Goal: Information Seeking & Learning: Check status

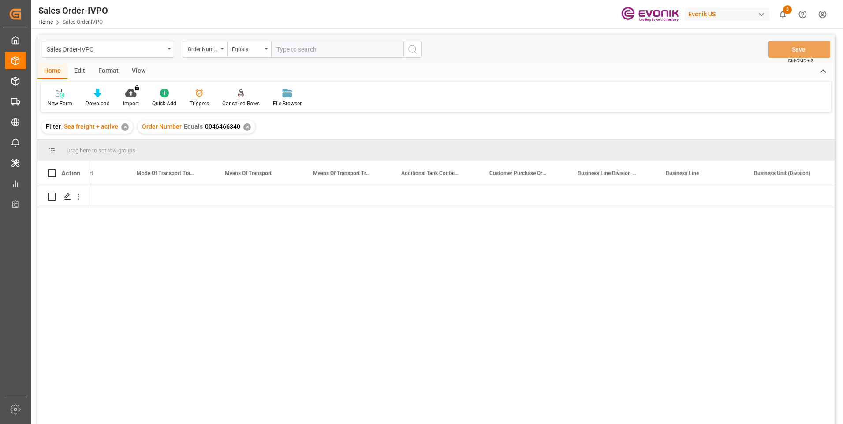
scroll to position [0, 1463]
click at [288, 46] on input "text" at bounding box center [337, 49] width 132 height 17
paste input "0046455420"
type input "0046455420"
click at [411, 51] on icon "search button" at bounding box center [412, 49] width 11 height 11
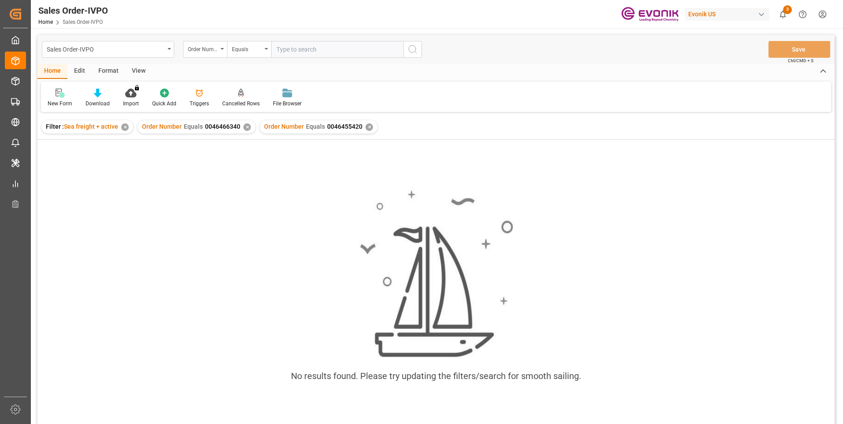
click at [246, 127] on div "✕" at bounding box center [246, 126] width 7 height 7
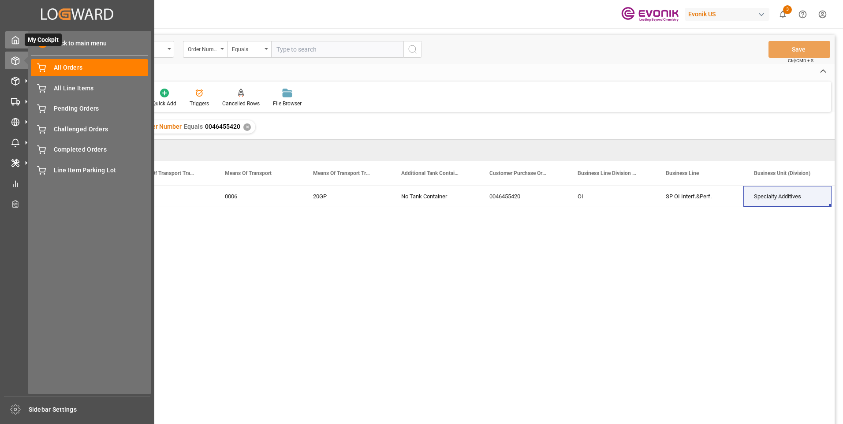
click at [22, 40] on div "My Cockpit My Cockpit" at bounding box center [77, 39] width 145 height 17
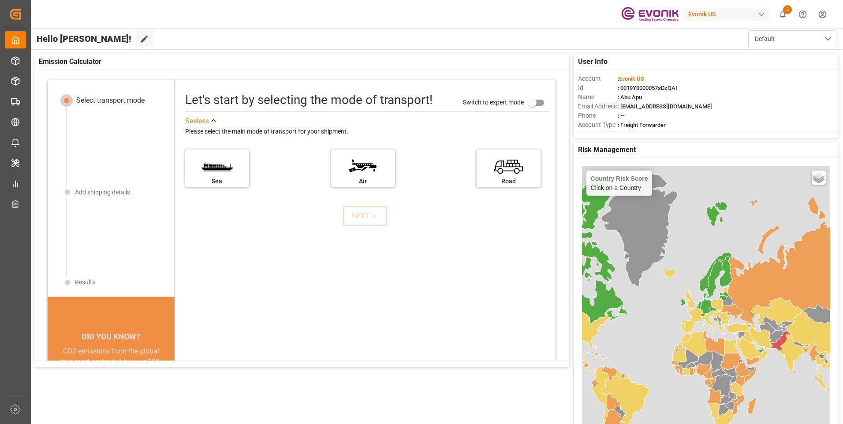
click at [141, 40] on icon at bounding box center [144, 39] width 7 height 7
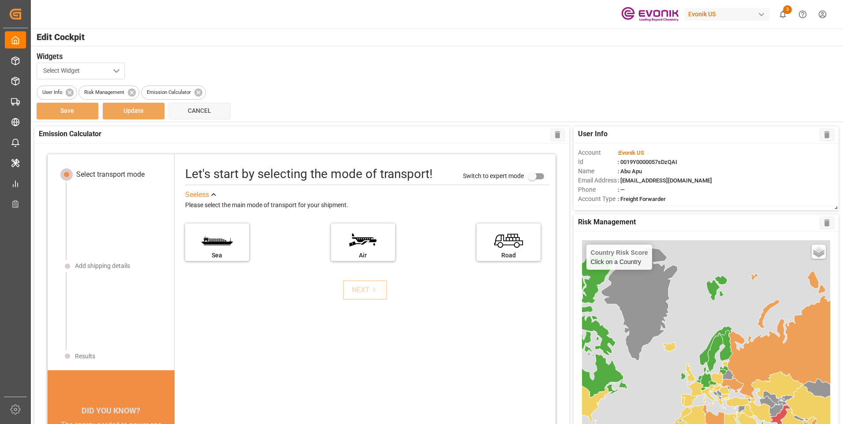
click at [117, 74] on button "Select Widget" at bounding box center [81, 71] width 88 height 17
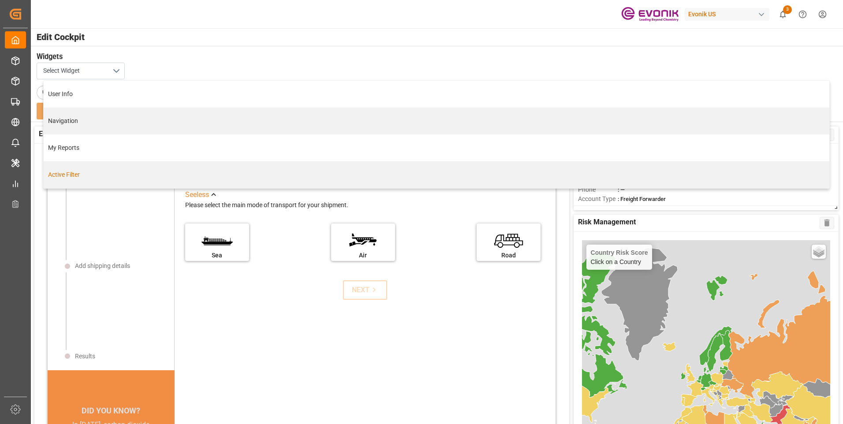
click at [71, 175] on div "Active Filter" at bounding box center [436, 174] width 776 height 9
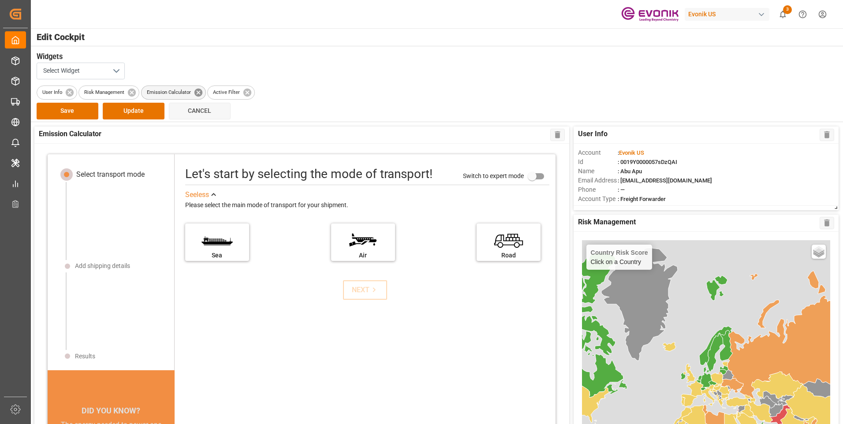
click at [197, 93] on icon at bounding box center [198, 92] width 8 height 8
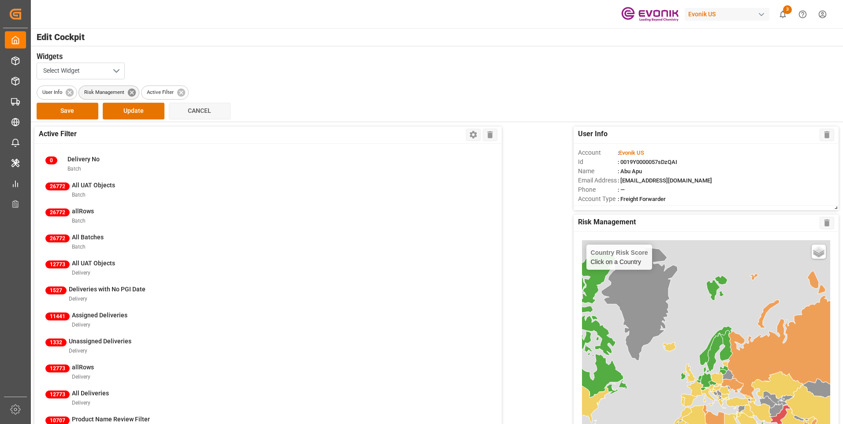
click at [133, 92] on icon at bounding box center [132, 92] width 8 height 8
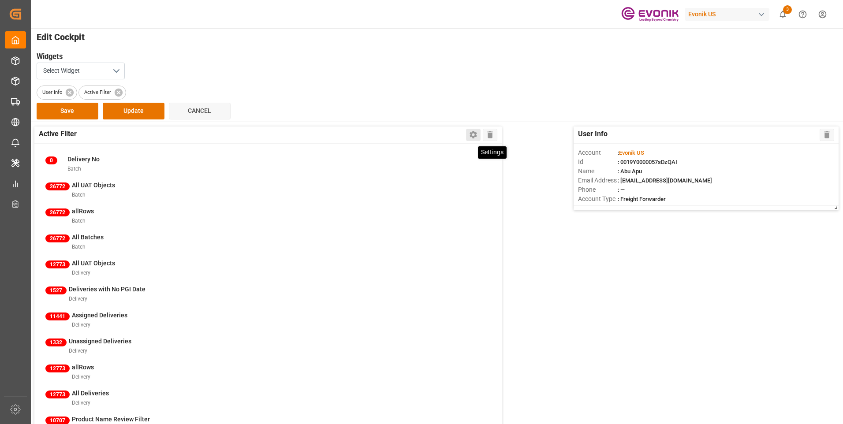
click at [471, 136] on icon at bounding box center [473, 134] width 7 height 7
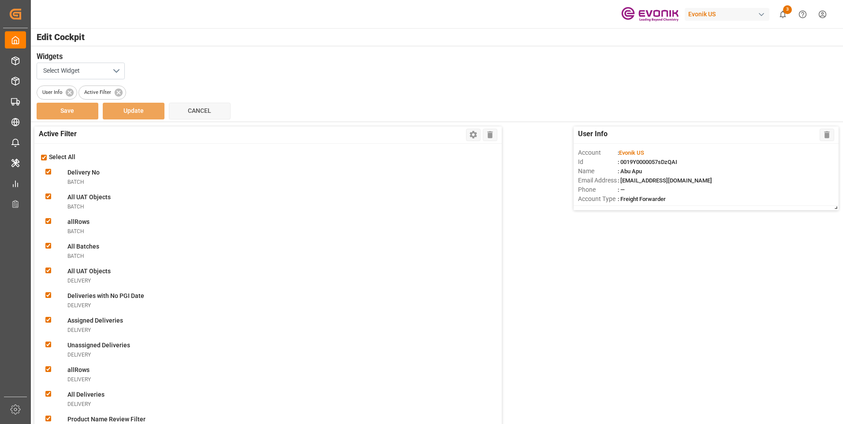
click at [44, 156] on input "checkbox" at bounding box center [44, 158] width 6 height 6
checkbox input "false"
checkbox Nobatch "false"
checkbox Objectsbatch "false"
checkbox input "false"
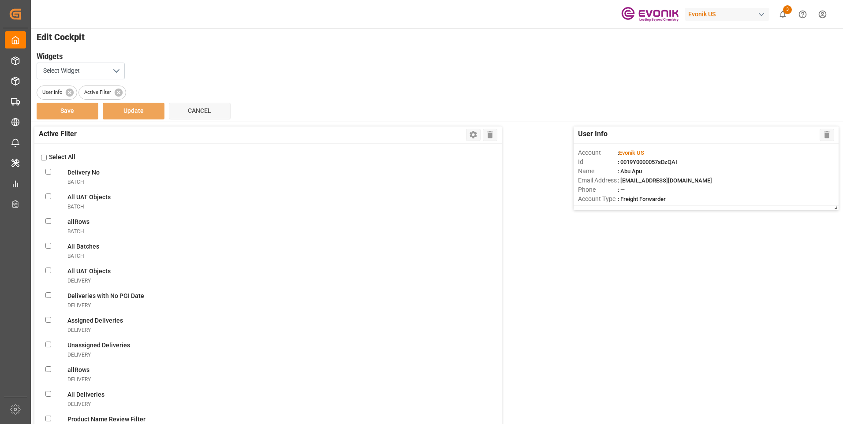
checkbox Batchesbatch "false"
checkbox Objectsdelivery "false"
checkbox Datedelivery "false"
checkbox delivery "false"
checkbox Deliveriesdelivery "false"
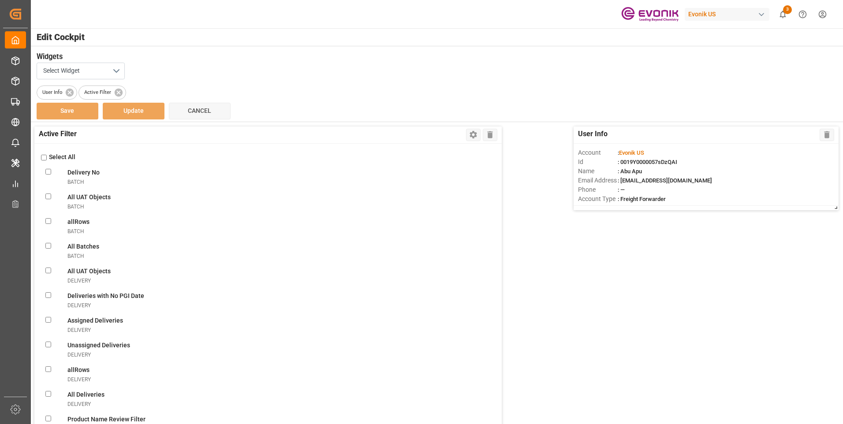
checkbox input "false"
checkbox Deliveriesdelivery "false"
checkbox FilterlineItem "false"
checkbox ObjectslineItem "false"
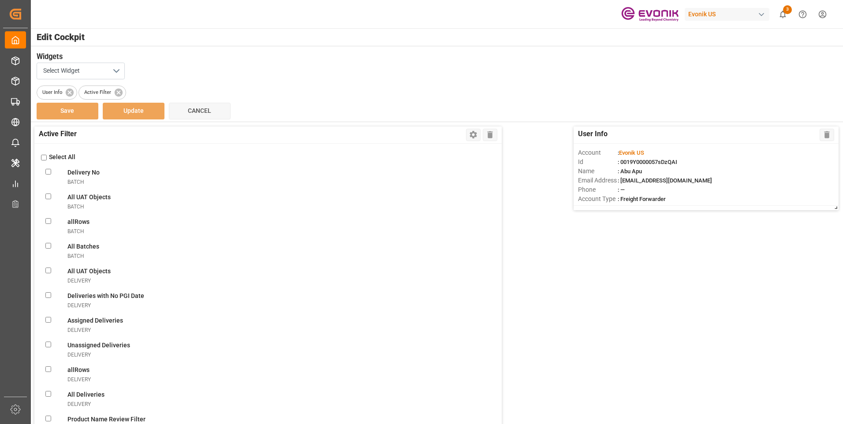
checkbox filterlineItem "false"
checkbox ConsolidationslineItem "false"
checkbox MBlineItem "false"
checkbox TemplatelineItem "false"
checkbox VolumelineItem "false"
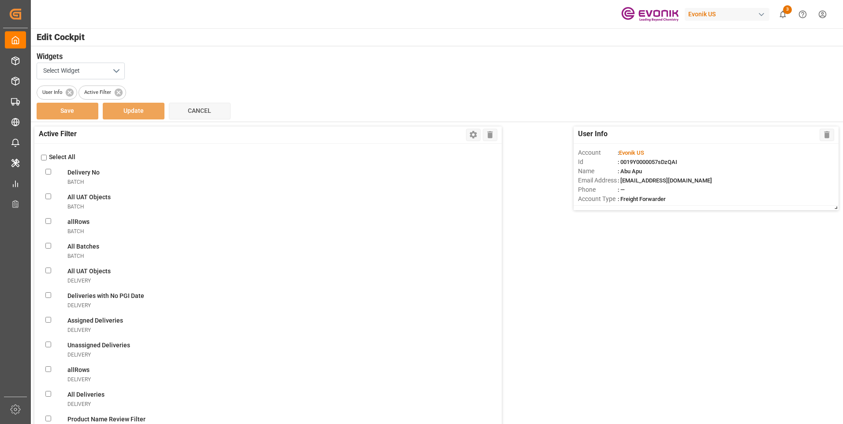
checkbox FilterlineItem "false"
checkbox UnassignedlineItem "false"
checkbox ConsolidationlineItem "false"
checkbox BookinglineItem "false"
checkbox TemplatelineItem "false"
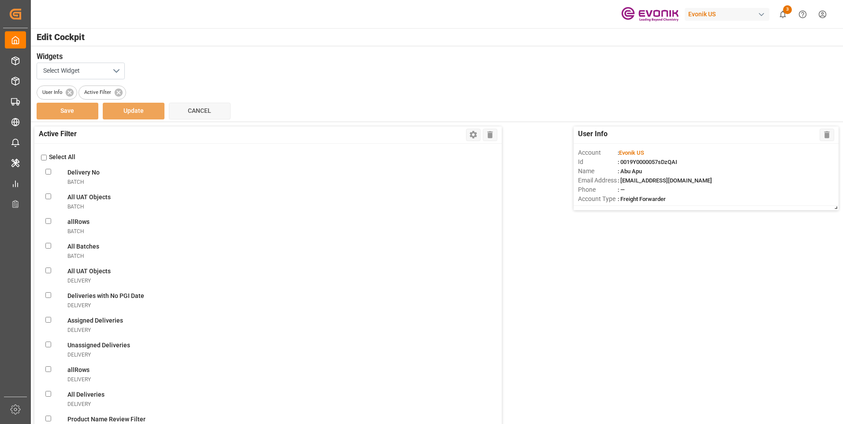
checkbox MissinglineItem "false"
checkbox ReportlineItem "false"
checkbox ViewlineItem "false"
checkbox CSRlineItem "false"
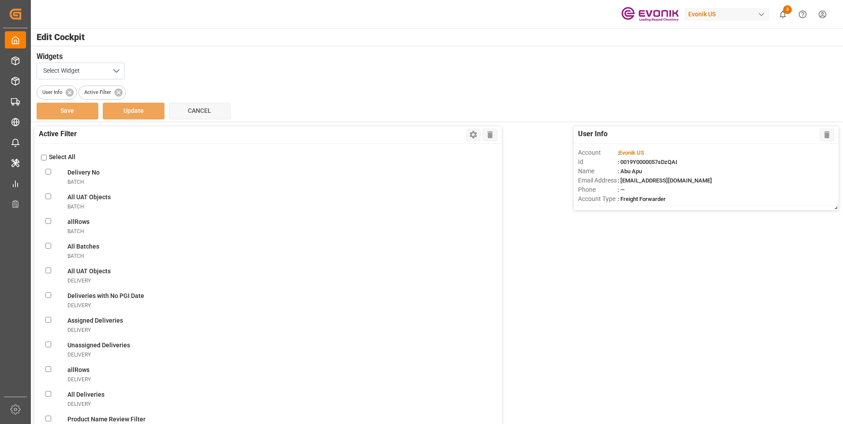
checkbox freightlineItem "false"
checkbox ModelineItem "false"
checkbox ItemslineItem "false"
checkbox input "false"
checkbox ViewnonConformance "false"
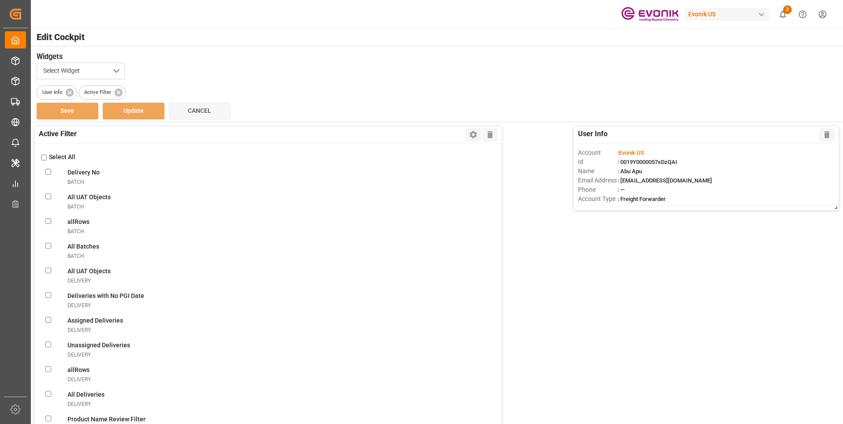
checkbox modesalesOrderIvpo "false"
checkbox DanielasalesOrderIvpo "false"
checkbox objectssalesOrderIvpo "false"
checkbox orderssalesOrderIvpo "false"
checkbox LevelsalesOrderIvpo "false"
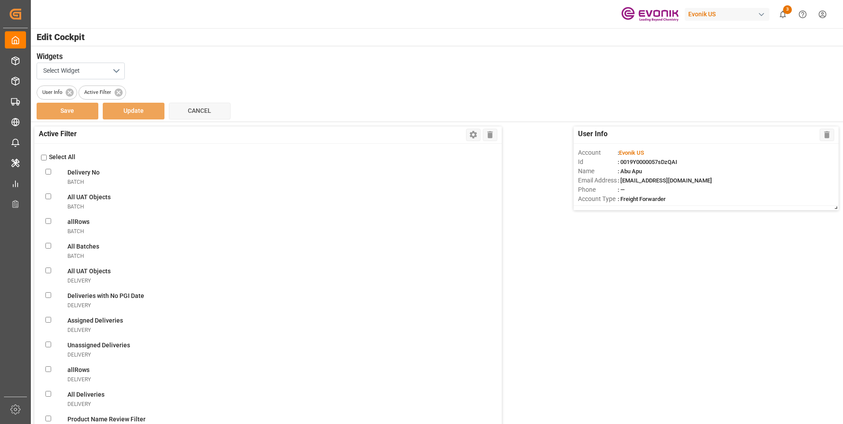
checkbox GlicksalesOrderIvpo "false"
checkbox todaysalesOrderIvpo "false"
checkbox OrderssalesOrderIvpo "false"
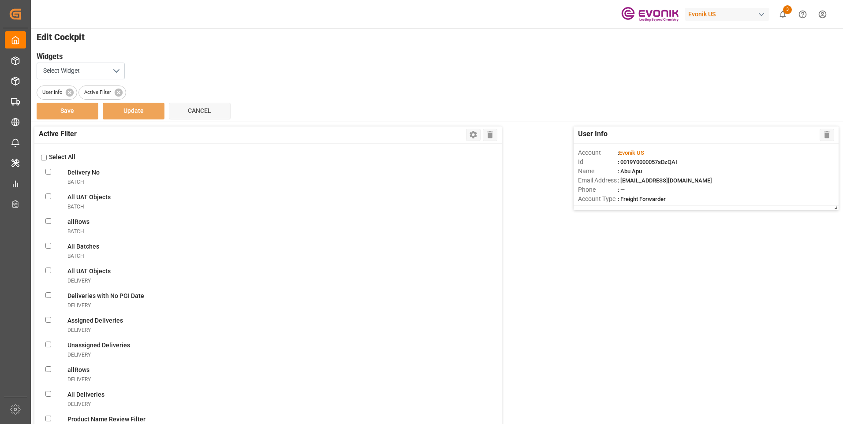
checkbox OrderssalesOrderIvpo "false"
checkbox activesalesOrderIvpo "false"
checkbox modesalesOrderIvpo "false"
checkbox viewsalesOrderIvpo "false"
checkbox OrderssalesOrderIvpo "false"
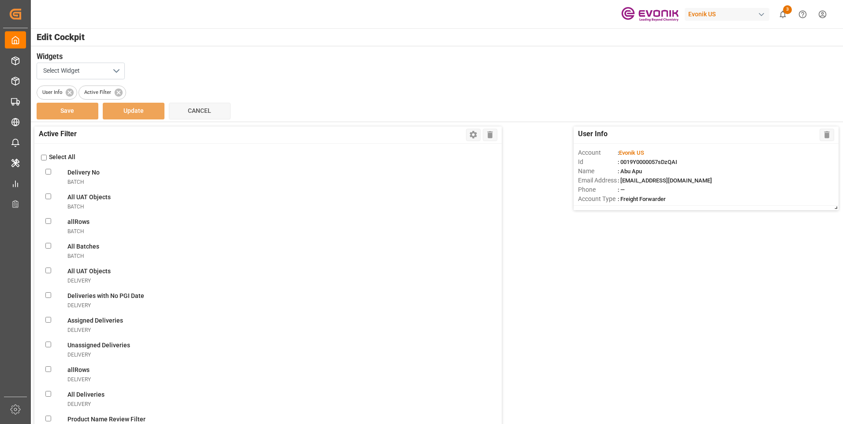
checkbox input "false"
checkbox OrderssalesOrderIvpo "false"
checkbox input "false"
checkbox Documentsshipment "false"
checkbox Viewshipment "false"
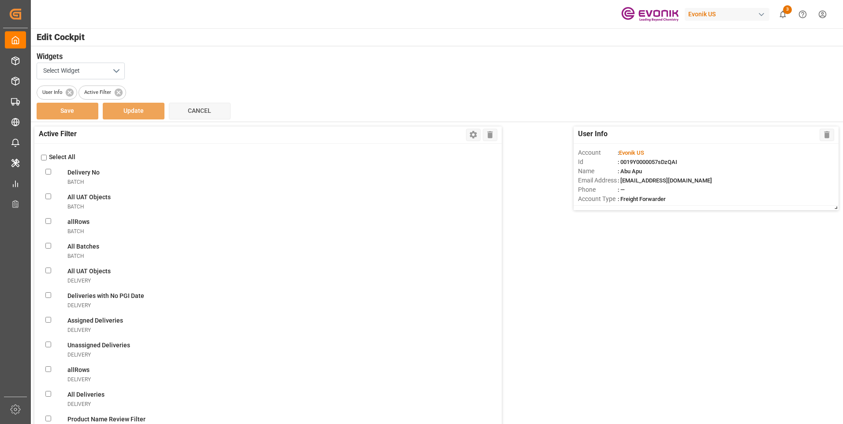
checkbox Shipmentsshipment "false"
checkbox Shipmentshipment "false"
checkbox Filtershipment "false"
checkbox shipment "false"
checkbox carriershipment "false"
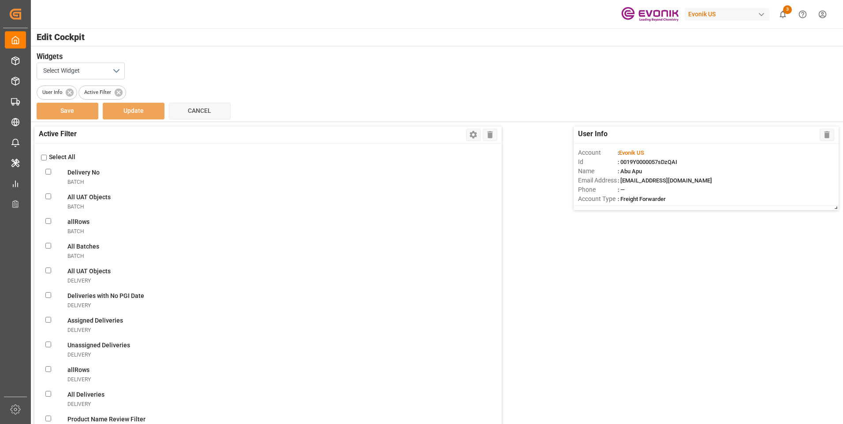
checkbox countshipment "false"
checkbox Daysshipment "false"
checkbox Monitorshipment "false"
checkbox Filtershipment "false"
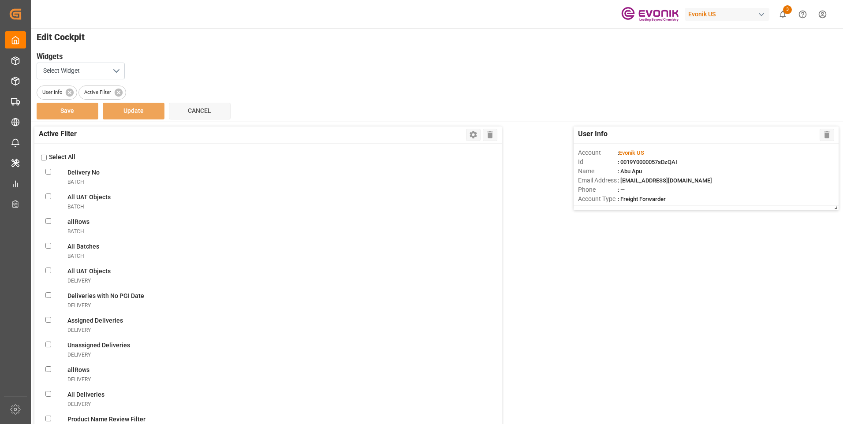
checkbox Dateshipment "false"
checkbox Templateshipment "false"
checkbox Enteredshipment "false"
checkbox MBshipment "false"
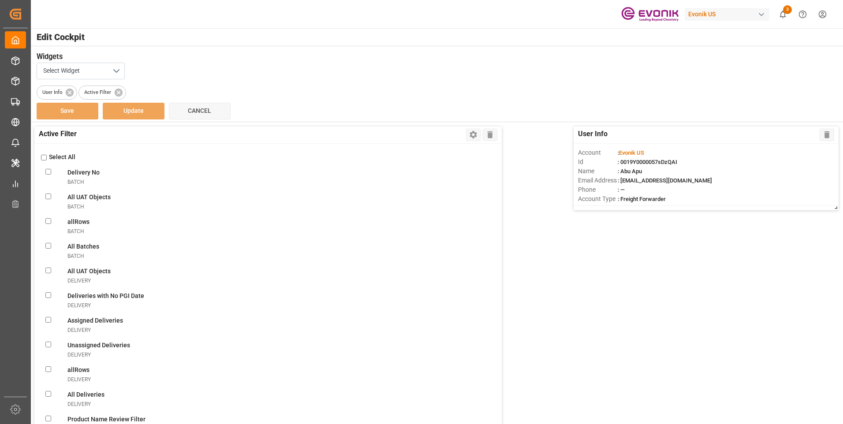
checkbox Templateshipment "false"
checkbox shipment "false"
checkbox Viewshipment "false"
checkbox ATAshipment "false"
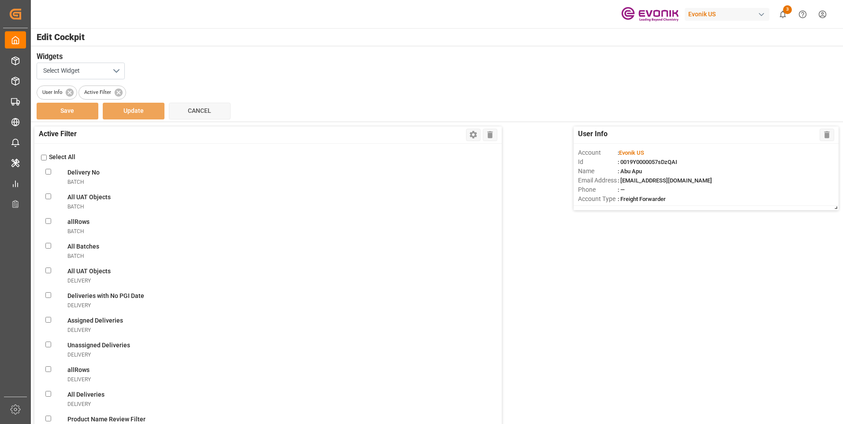
checkbox Volumeshipment "false"
checkbox Filtershipment "false"
checkbox Sentshipment "false"
checkbox Filtershipment "false"
checkbox Deliveriesshipment "false"
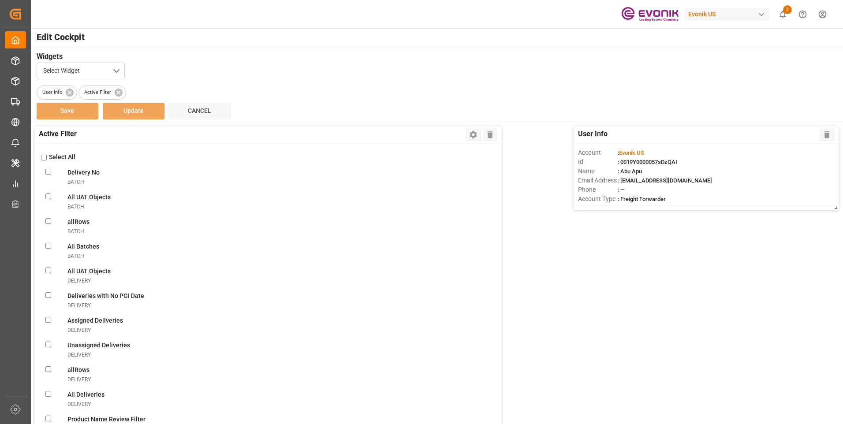
checkbox Rec\'dshipment "false"
checkbox Templateshipment "false"
checkbox Filtershipment "false"
checkbox Monitorshipment "false"
checkbox Evonikshipment "false"
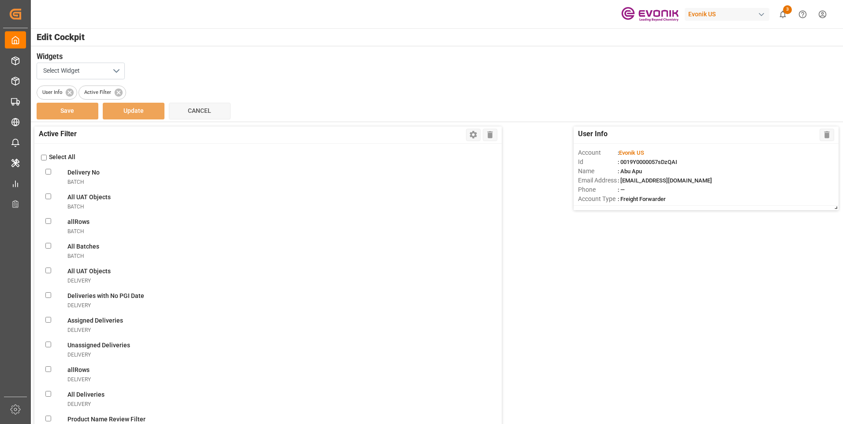
checkbox FF\(DG\)shipment "false"
checkbox DG\)shipment "false"
checkbox FFshipment "false"
checkbox carriershipment "false"
checkbox Evonik\(LCL\)shipment "false"
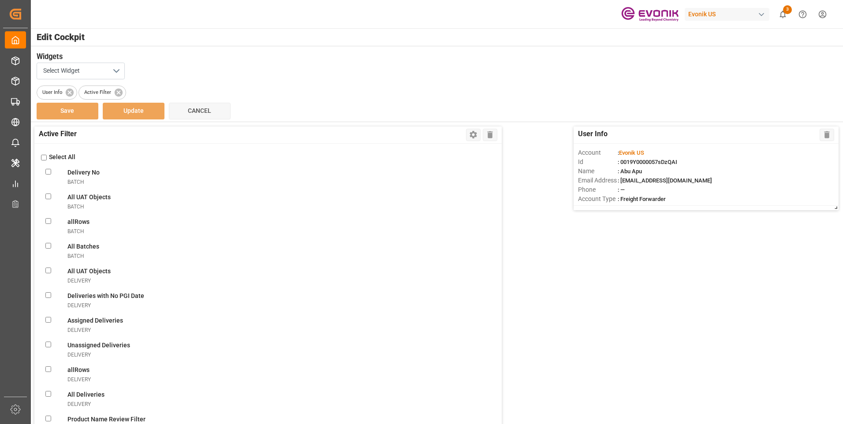
checkbox plant\(LCL\)shipment "false"
checkbox FFshipment "false"
checkbox doneshipment "false"
checkbox truckershipment "false"
checkbox correctlyshipment "false"
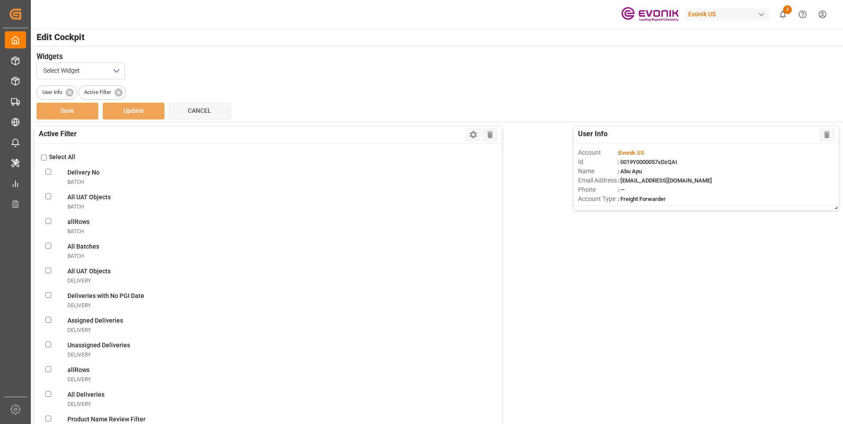
checkbox truckershipment "false"
checkbox destinationshipment "false"
checkbox Receivedshipment "false"
checkbox Evonik\(Non-DG\)shipment "false"
checkbox Evonik\(DG\)shipment "false"
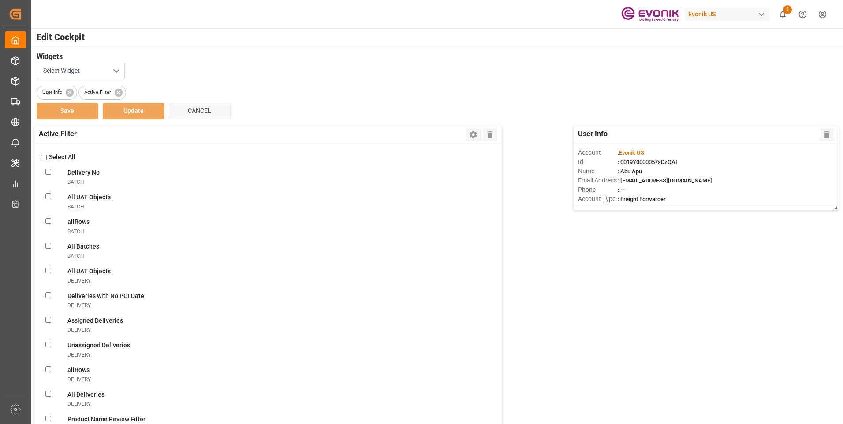
checkbox Evonikshipment "false"
checkbox Filtershipment "false"
checkbox shipmentsshipment "false"
checkbox Messageshipment "false"
checkbox Bookingsshipment "false"
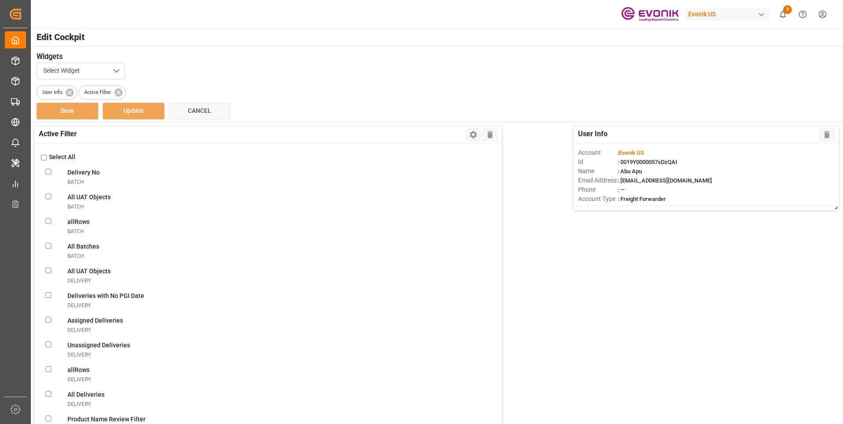
checkbox Confirmationshipment "false"
checkbox ABSshipment "false"
checkbox Errorshipment "false"
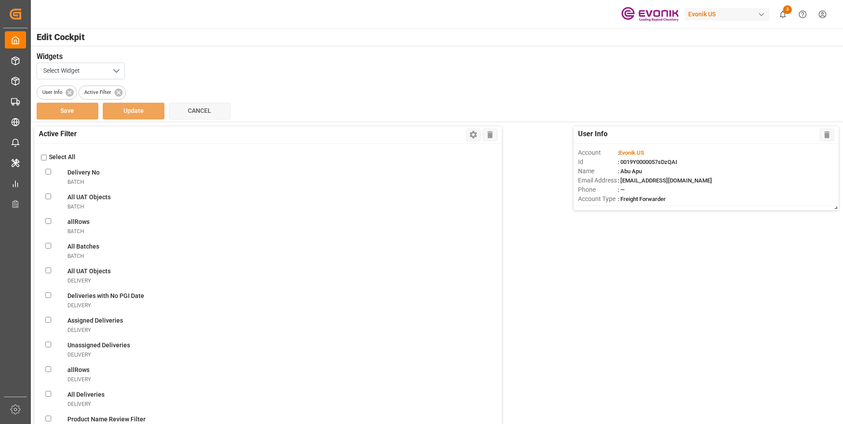
checkbox Shipmentsshipment "false"
checkbox input "false"
checkbox Errorshipment "false"
checkbox Shipmentsshipment "false"
checkbox Oldshipment "false"
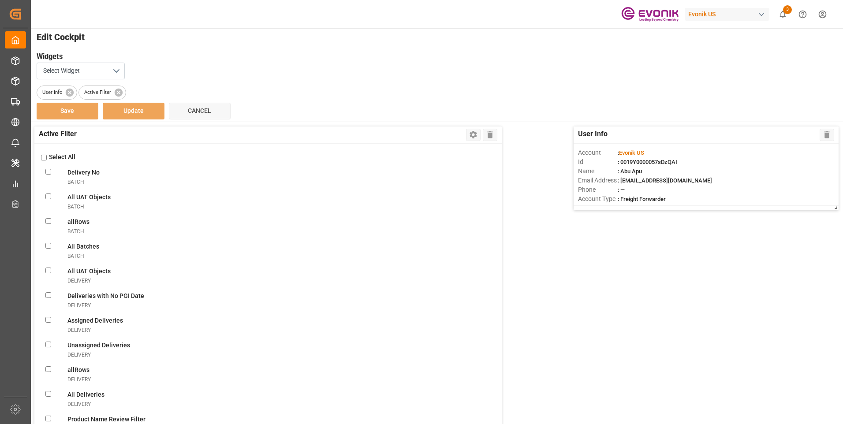
checkbox RemindertransportUnit "false"
checkbox TUtransportUnit "false"
checkbox OverviewtransportUnit "false"
checkbox FiltertransportUnit "false"
checkbox ViewtransportUnit "false"
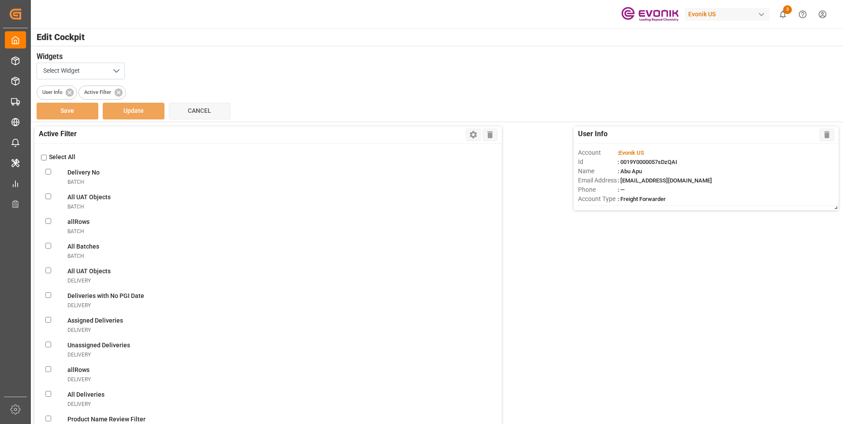
checkbox DaystransportUnit "false"
checkbox transportUnit "false"
checkbox Pick-uptransportUnit "false"
checkbox POLtransportUnit "false"
checkbox ATDtransportUnit "false"
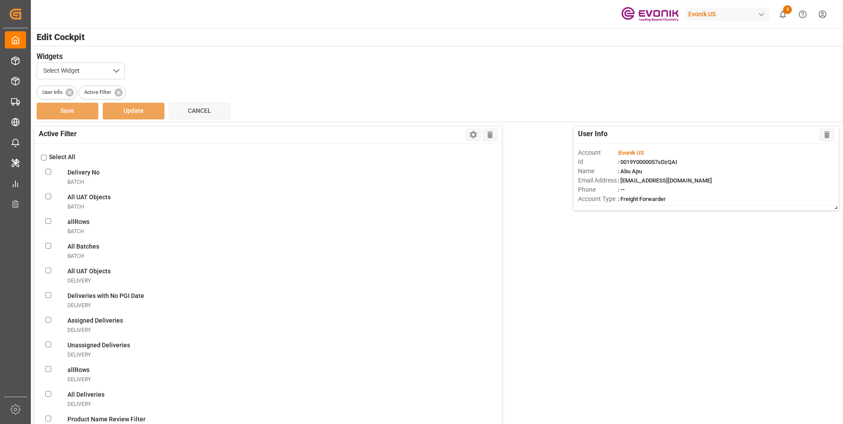
checkbox TS1transportUnit "false"
checkbox TS2transportUnit "false"
checkbox TS3transportUnit "false"
checkbox ATAtransportUnit "false"
checkbox PODtransportUnit "false"
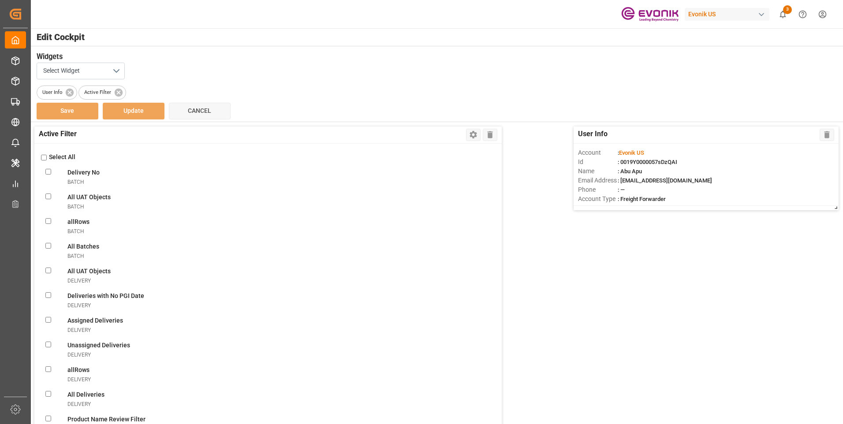
checkbox input "false"
checkbox ReturntransportUnit "false"
checkbox Evonik\(FCL\)transportUnit "false"
checkbox plant\(FCL\)transportUnit "false"
checkbox pickuptransportUnit "false"
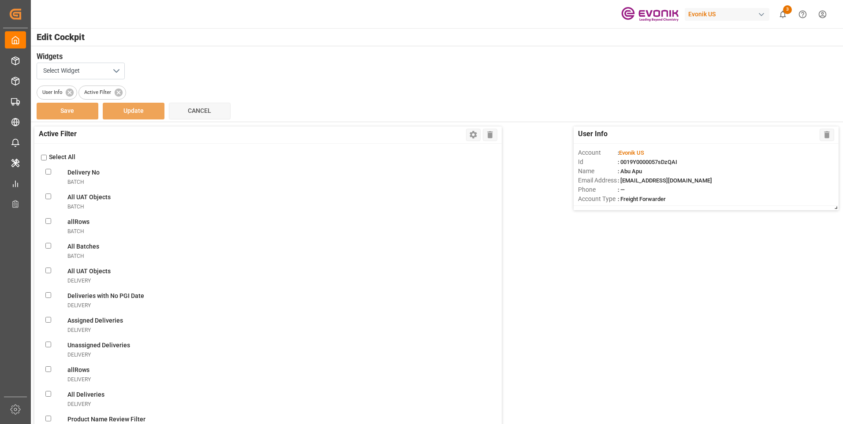
checkbox carriertransportUnit "false"
checkbox pre-carriagetransportUnit "false"
checkbox UnitstransportUnit "false"
checkbox MessagetransportUnit "false"
checkbox ReferencetransportUnit "false"
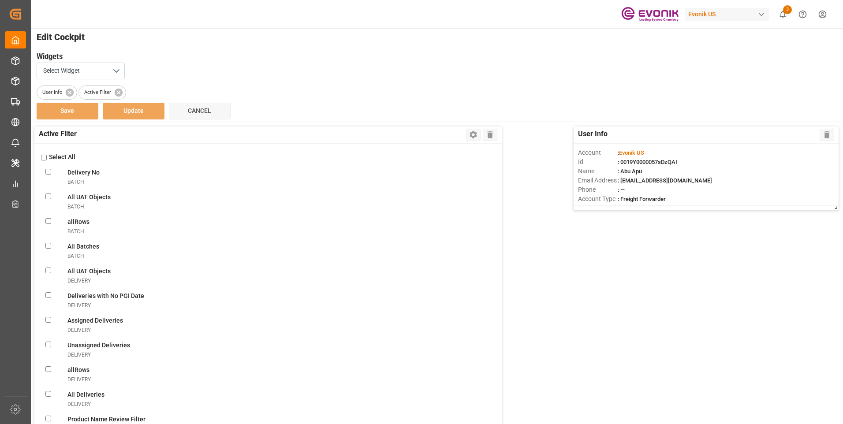
checkbox UnitstransportUnit "false"
checkbox errortransportUnit "false"
checkbox input "false"
checkbox ObjectstransportUnit "false"
checkbox VendorsvendorMaster "false"
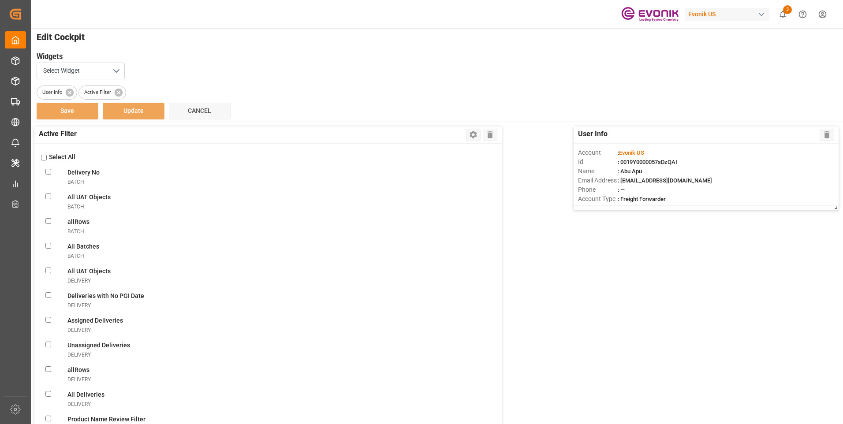
click at [381, 98] on div "User Info Active Filter" at bounding box center [437, 90] width 800 height 17
click at [66, 92] on icon at bounding box center [70, 93] width 10 height 10
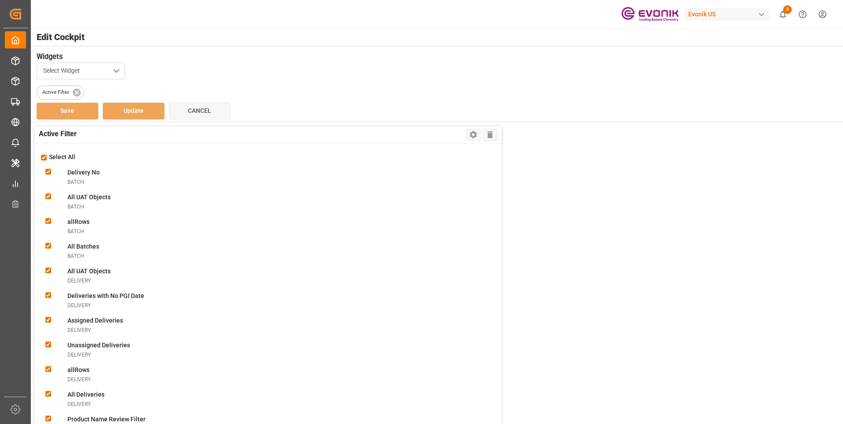
click at [116, 70] on button "Select Widget" at bounding box center [81, 71] width 88 height 17
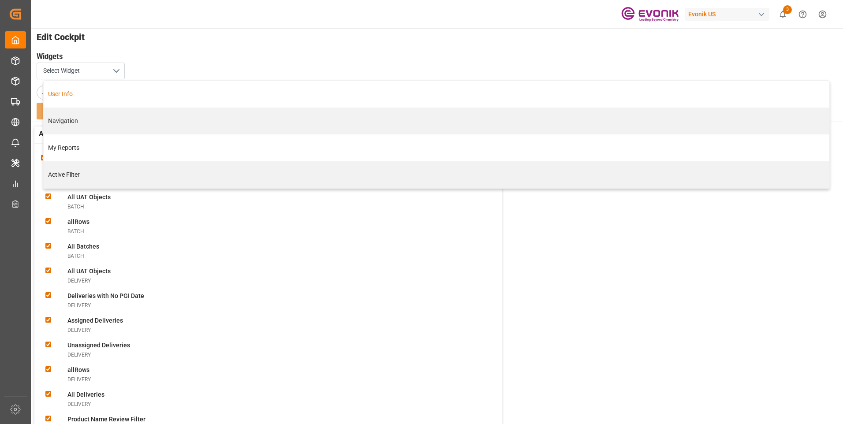
click at [94, 89] on div "User Info" at bounding box center [436, 93] width 776 height 9
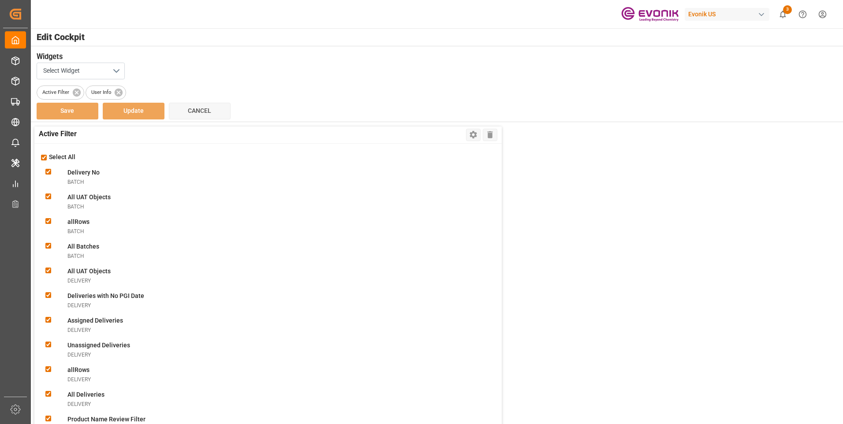
click at [761, 106] on div "Save Update Cancel" at bounding box center [437, 111] width 800 height 17
drag, startPoint x: 89, startPoint y: 91, endPoint x: 38, endPoint y: 92, distance: 51.1
click at [38, 92] on div "Active Filter User Info" at bounding box center [437, 90] width 800 height 17
drag, startPoint x: 38, startPoint y: 92, endPoint x: 162, endPoint y: 88, distance: 123.9
click at [162, 88] on div "Active Filter User Info" at bounding box center [437, 90] width 800 height 17
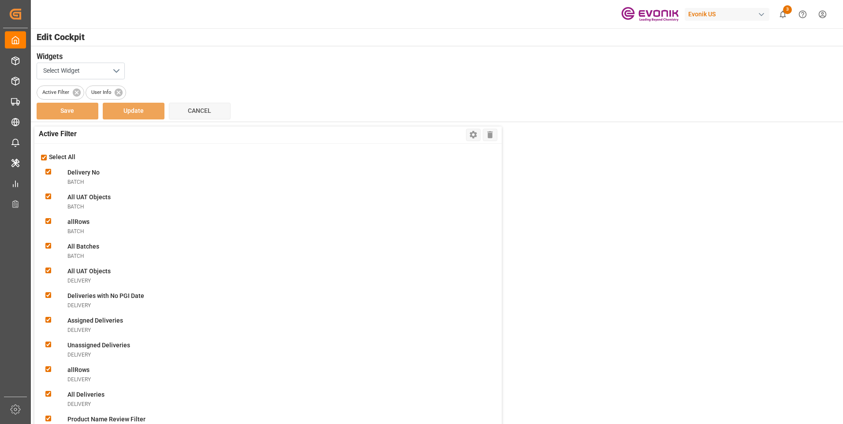
click at [701, 78] on div "Select Widget" at bounding box center [437, 71] width 800 height 17
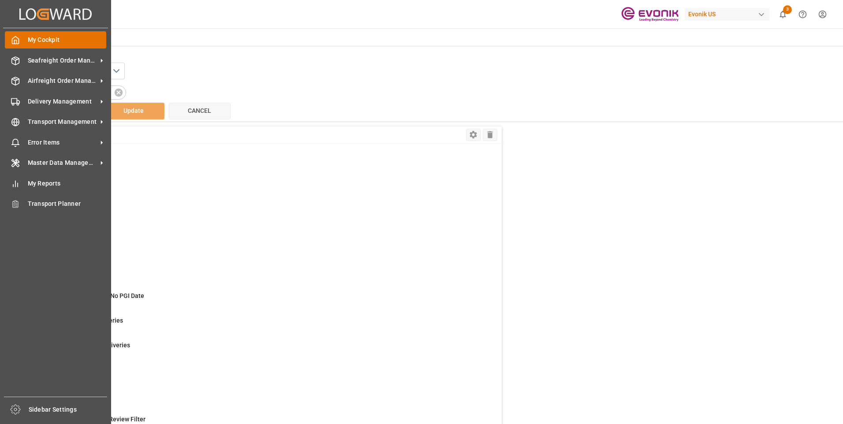
click at [21, 39] on div "My Cockpit My Cockpit" at bounding box center [55, 39] width 101 height 17
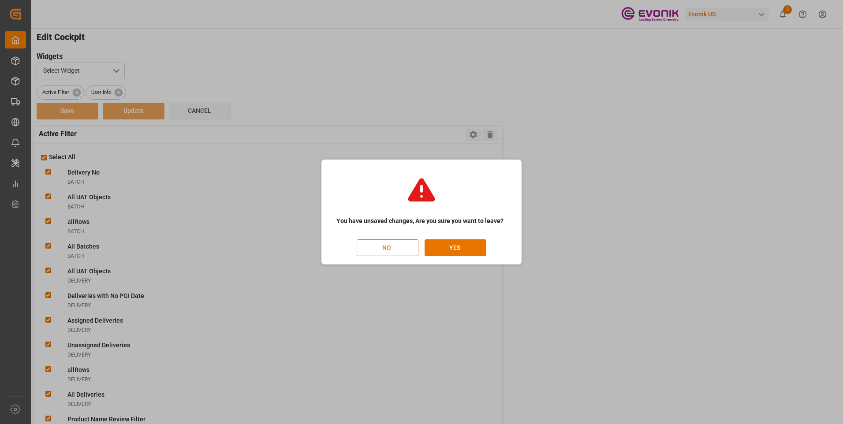
click at [396, 246] on button "NO" at bounding box center [388, 247] width 62 height 17
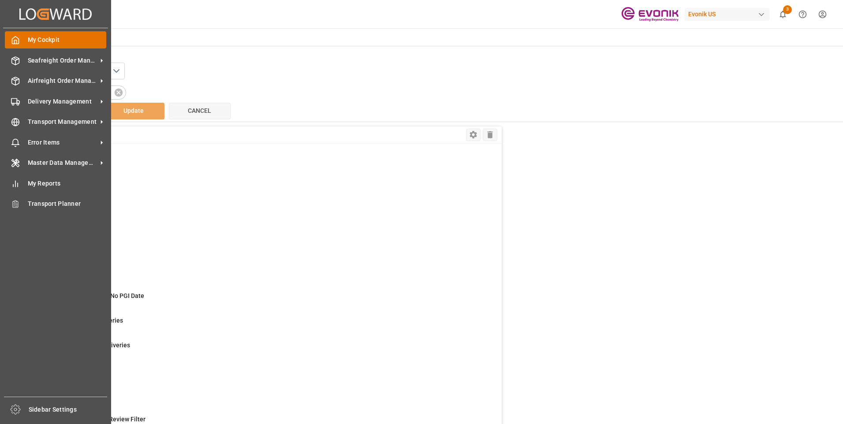
click at [22, 38] on div "My Cockpit My Cockpit" at bounding box center [55, 39] width 101 height 17
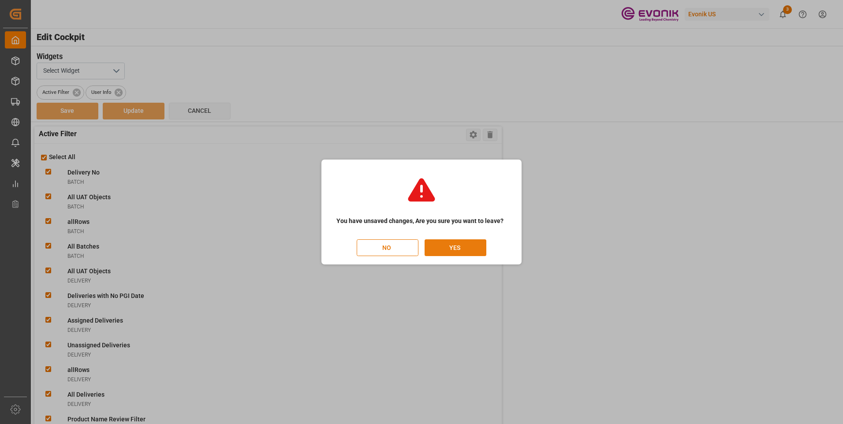
click at [446, 243] on button "YES" at bounding box center [456, 247] width 62 height 17
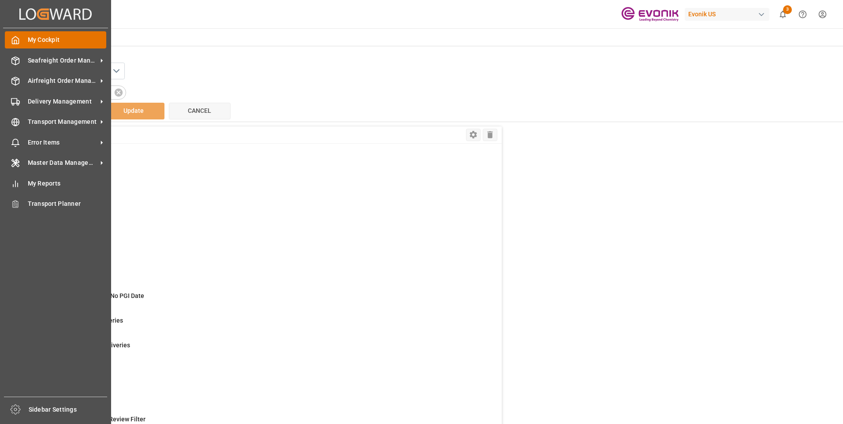
click at [15, 40] on icon at bounding box center [15, 40] width 9 height 9
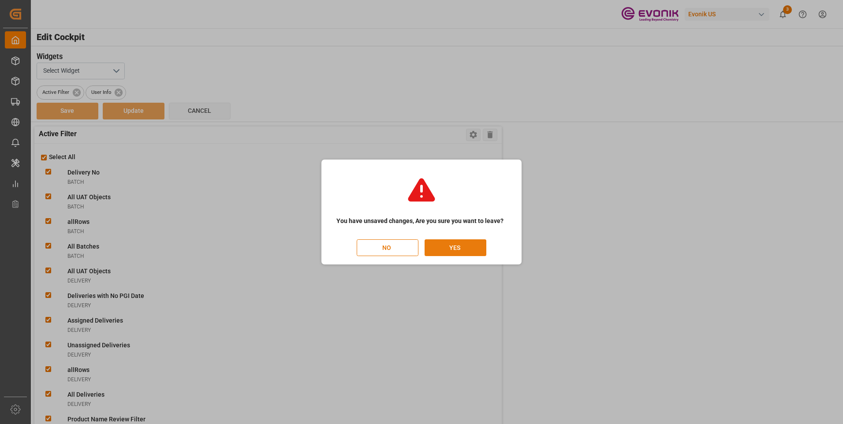
click at [445, 249] on button "YES" at bounding box center [456, 247] width 62 height 17
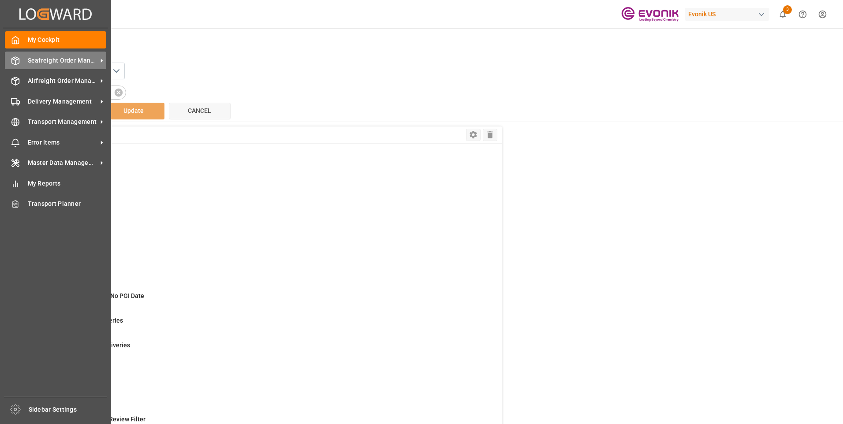
click at [15, 62] on icon at bounding box center [15, 60] width 9 height 9
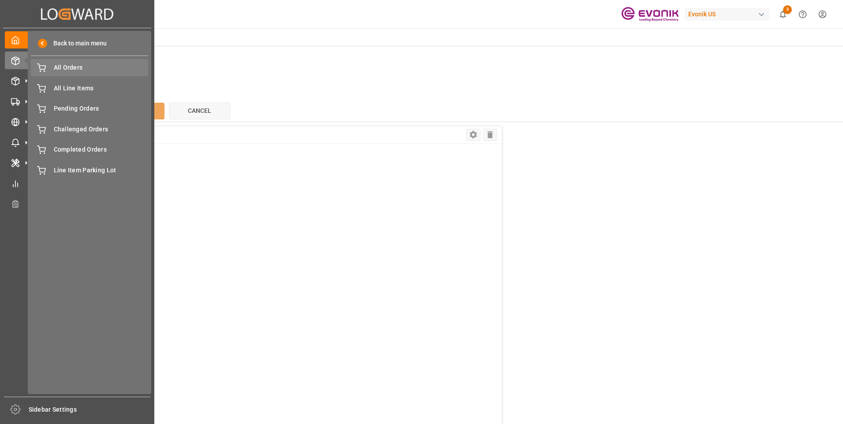
click at [82, 69] on span "All Orders" at bounding box center [101, 67] width 95 height 9
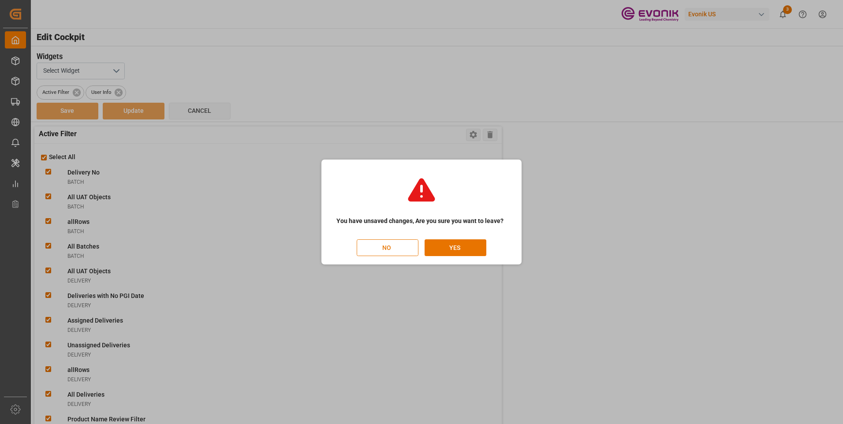
click at [368, 248] on button "NO" at bounding box center [388, 247] width 62 height 17
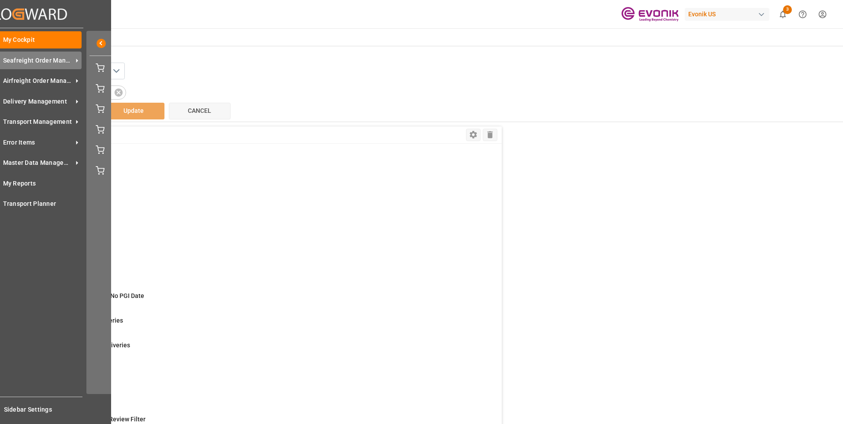
click at [58, 59] on span "Seafreight Order Management" at bounding box center [38, 60] width 70 height 9
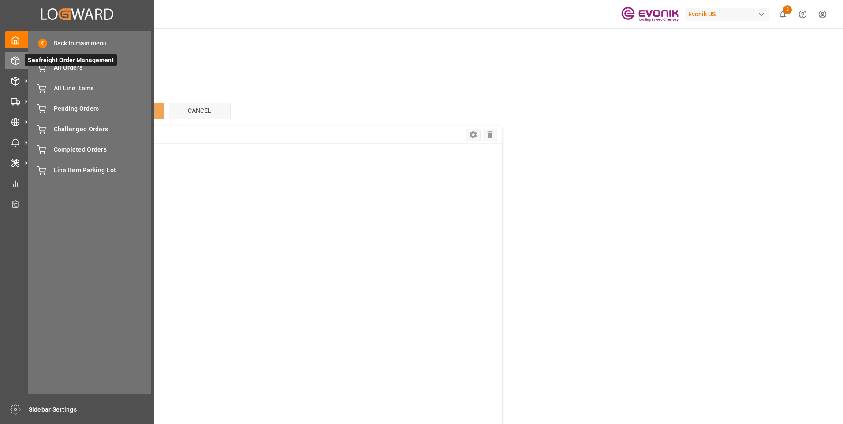
scroll to position [0, 0]
click at [61, 71] on span "All Orders" at bounding box center [101, 67] width 95 height 9
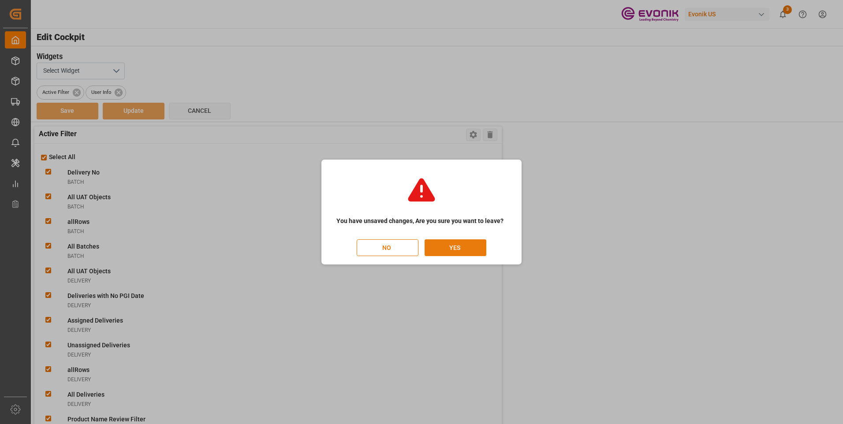
click at [447, 245] on button "YES" at bounding box center [456, 247] width 62 height 17
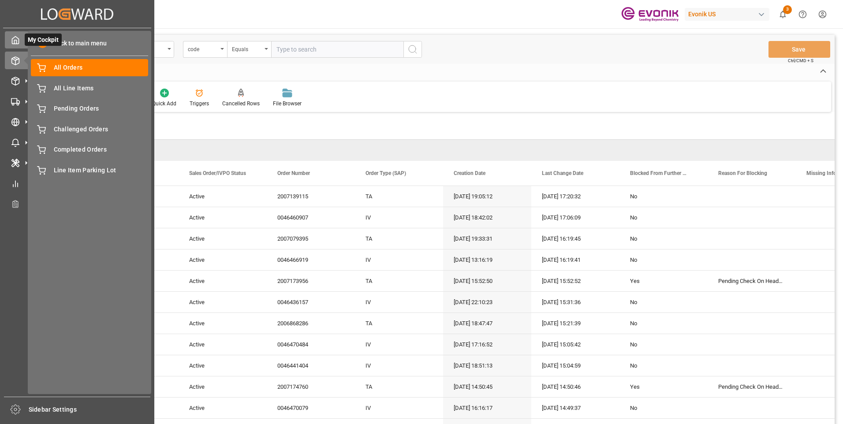
click at [18, 41] on icon at bounding box center [15, 40] width 9 height 9
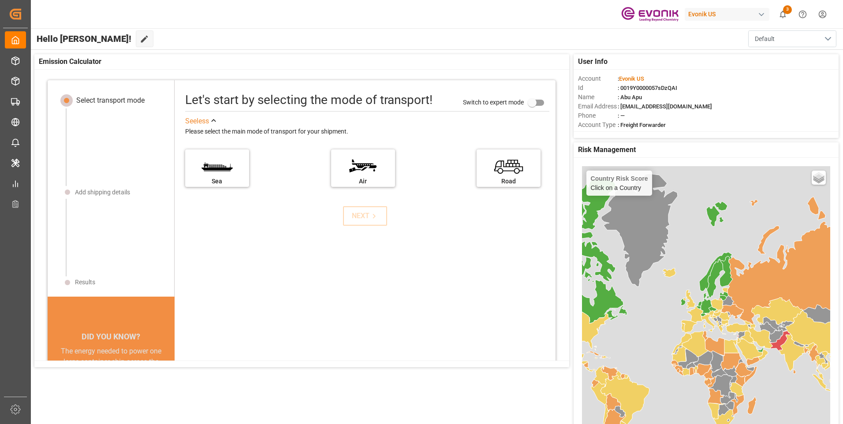
click at [823, 42] on button "Default" at bounding box center [792, 38] width 88 height 17
click at [779, 92] on div "Apus Filters" at bounding box center [792, 88] width 65 height 9
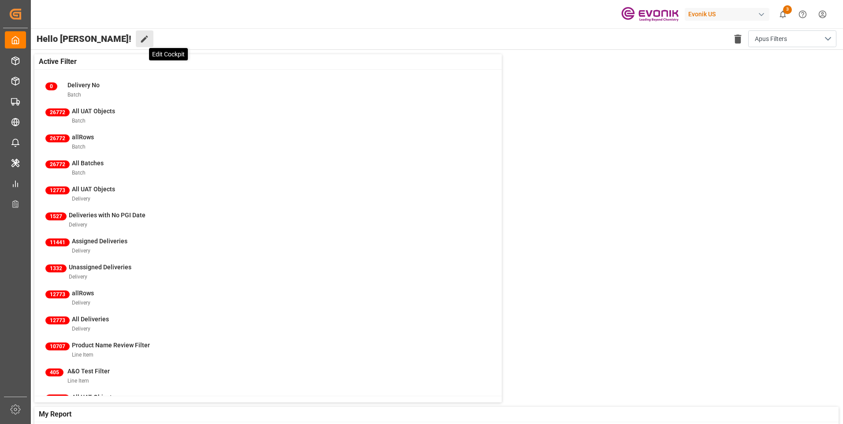
click at [141, 41] on icon at bounding box center [144, 39] width 7 height 7
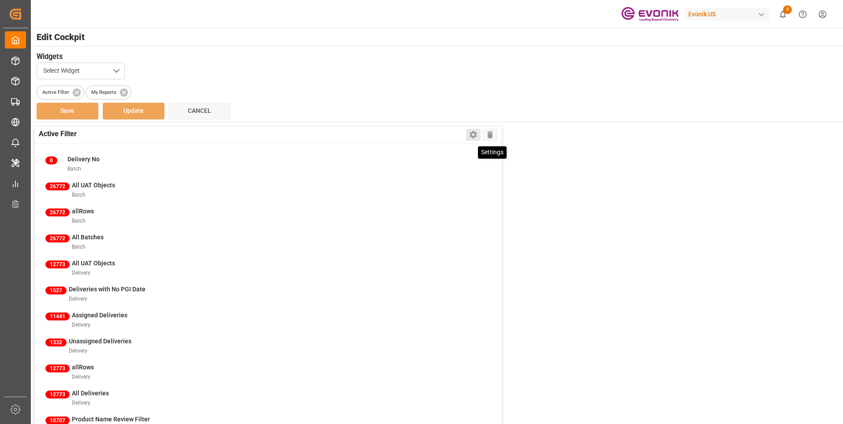
click at [472, 133] on icon at bounding box center [473, 134] width 7 height 7
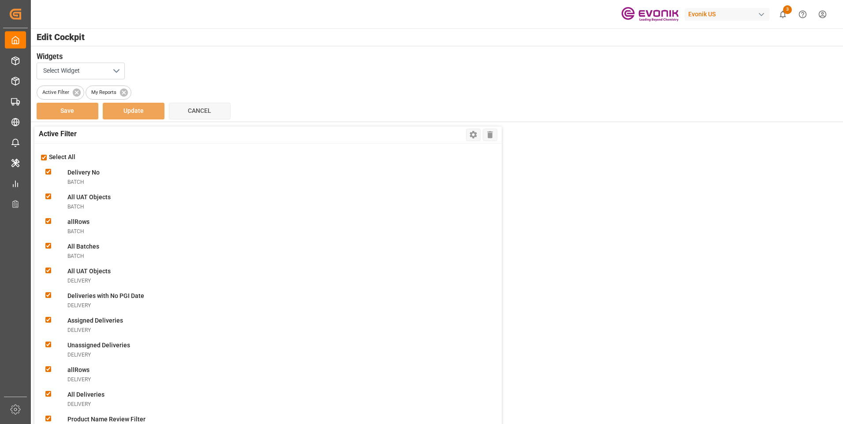
click at [48, 157] on div "Select All" at bounding box center [268, 158] width 459 height 10
checkbox input "false"
checkbox Nobatch "false"
checkbox Objectsbatch "false"
checkbox input "false"
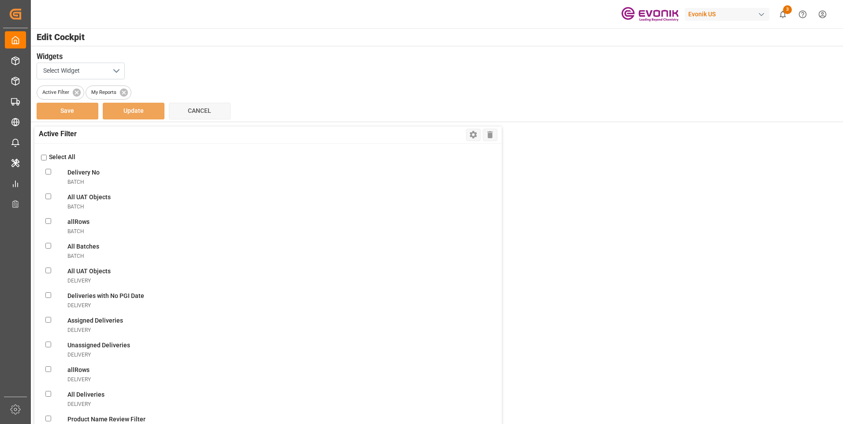
checkbox Batchesbatch "false"
checkbox Objectsdelivery "false"
checkbox Datedelivery "false"
checkbox delivery "false"
checkbox Deliveriesdelivery "false"
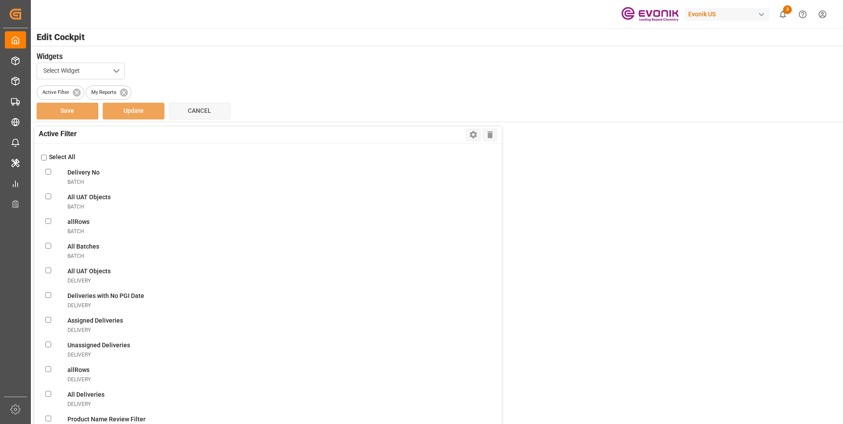
checkbox input "false"
checkbox Deliveriesdelivery "false"
checkbox FilterlineItem "false"
checkbox ObjectslineItem "false"
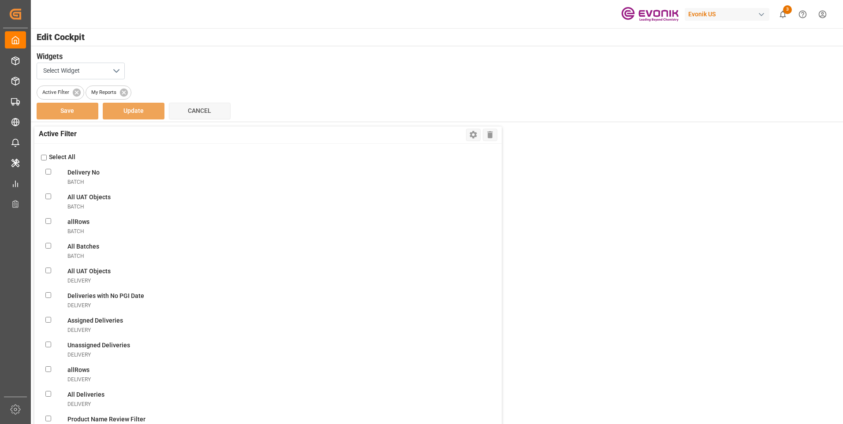
checkbox filterlineItem "false"
checkbox ConsolidationslineItem "false"
checkbox MBlineItem "false"
checkbox TemplatelineItem "false"
checkbox VolumelineItem "false"
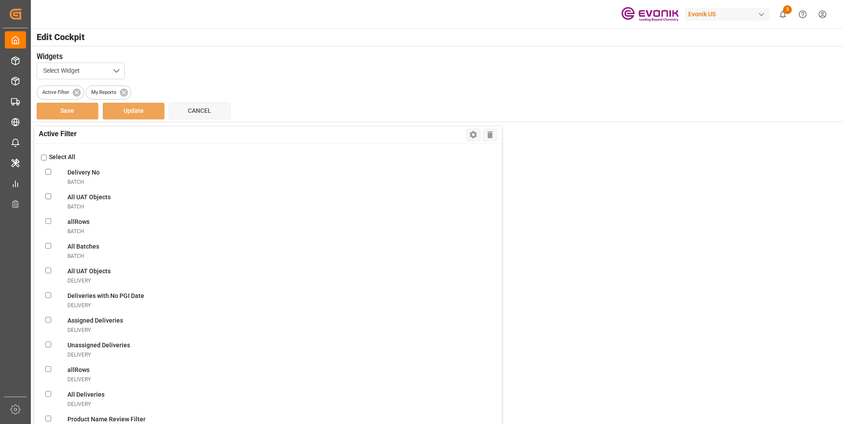
checkbox FilterlineItem "false"
checkbox UnassignedlineItem "false"
checkbox ConsolidationlineItem "false"
checkbox BookinglineItem "false"
checkbox TemplatelineItem "false"
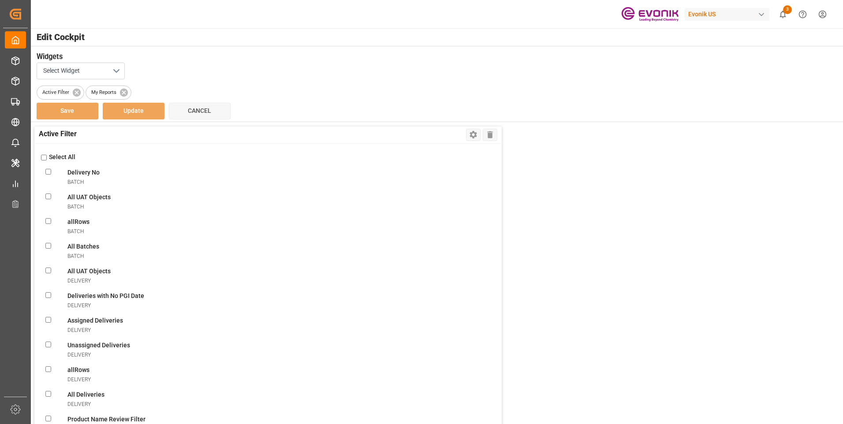
checkbox MissinglineItem "false"
checkbox ReportlineItem "false"
checkbox ViewlineItem "false"
checkbox CSRlineItem "false"
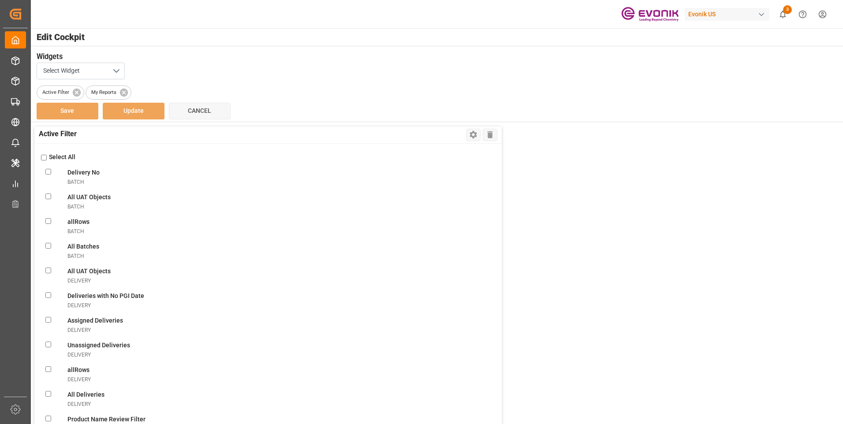
checkbox freightlineItem "false"
checkbox ModelineItem "false"
checkbox ItemslineItem "false"
checkbox input "false"
checkbox ViewnonConformance "false"
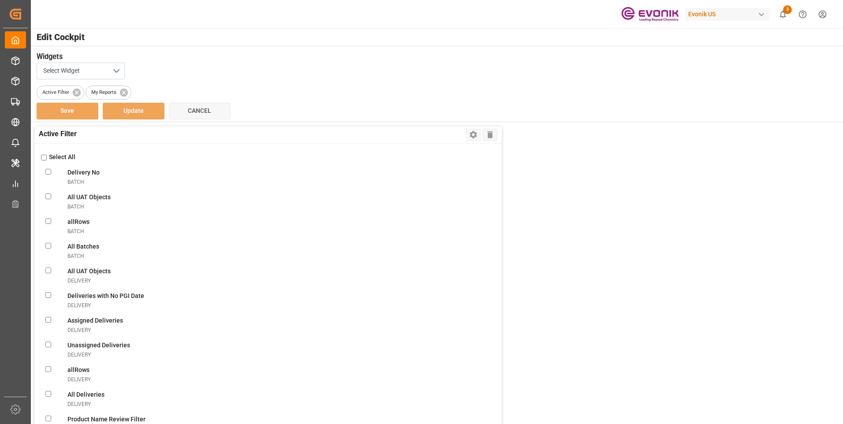
checkbox modesalesOrderIvpo "false"
checkbox DanielasalesOrderIvpo "false"
checkbox objectssalesOrderIvpo "false"
checkbox orderssalesOrderIvpo "false"
checkbox LevelsalesOrderIvpo "false"
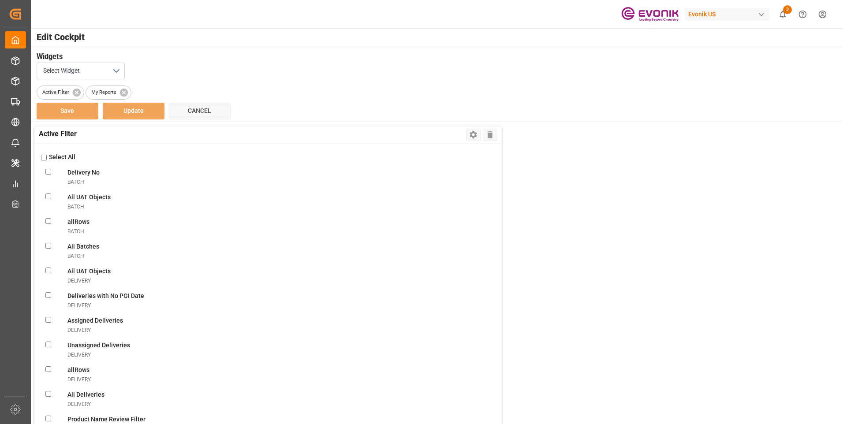
checkbox GlicksalesOrderIvpo "false"
checkbox todaysalesOrderIvpo "false"
checkbox OrderssalesOrderIvpo "false"
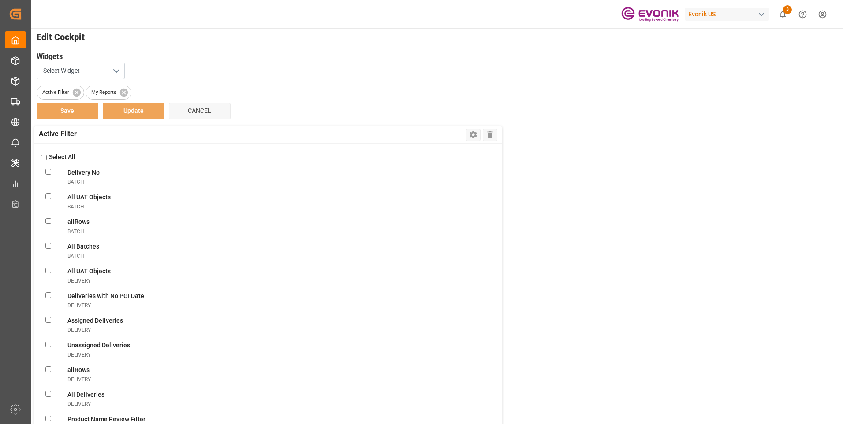
checkbox OrderssalesOrderIvpo "false"
checkbox activesalesOrderIvpo "false"
checkbox modesalesOrderIvpo "false"
checkbox viewsalesOrderIvpo "false"
checkbox OrderssalesOrderIvpo "false"
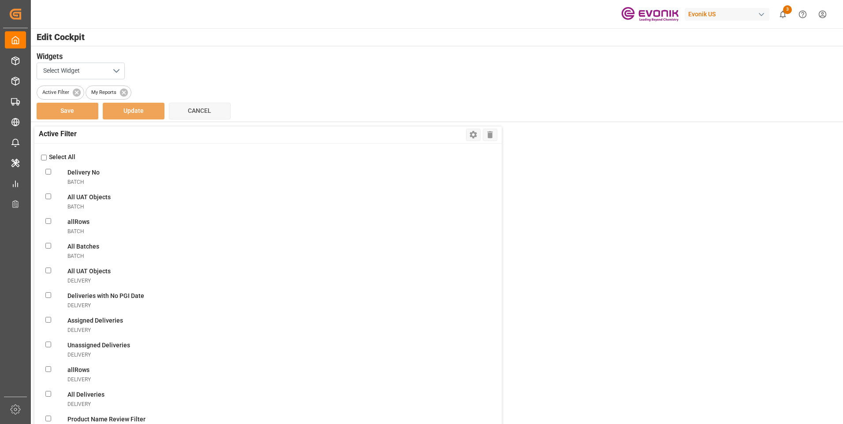
checkbox input "false"
checkbox OrderssalesOrderIvpo "false"
checkbox input "false"
checkbox Documentsshipment "false"
checkbox Viewshipment "false"
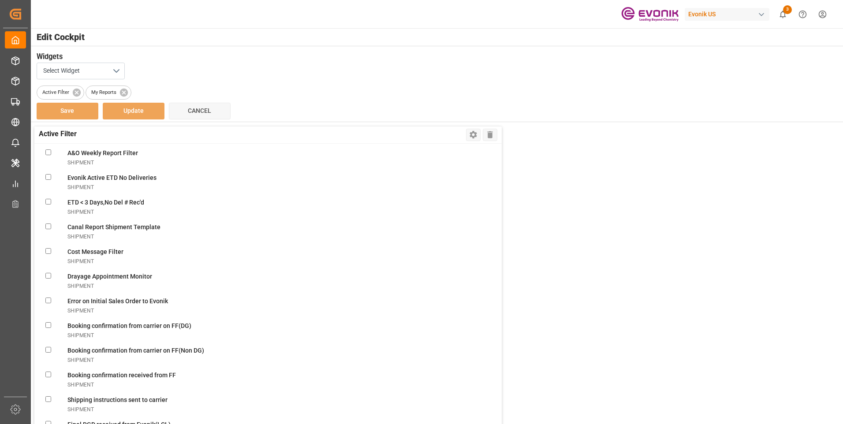
scroll to position [1984, 0]
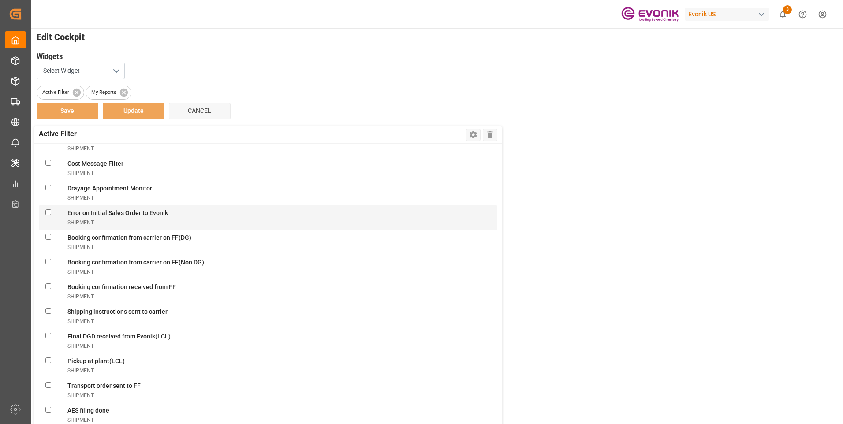
click at [46, 212] on Evonikshipment "checkbox" at bounding box center [48, 212] width 6 height 6
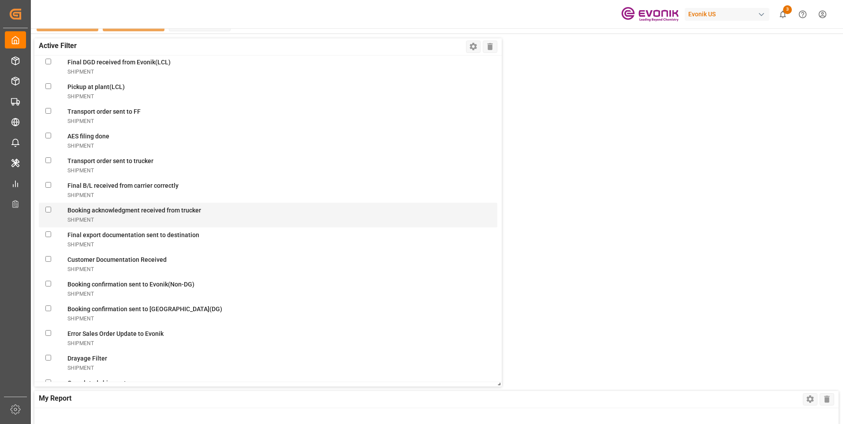
scroll to position [2214, 0]
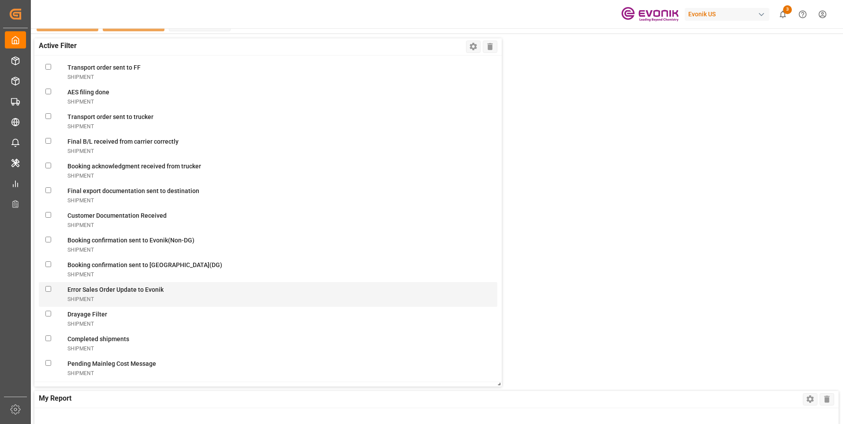
click at [50, 288] on Evonikshipment "checkbox" at bounding box center [48, 289] width 6 height 6
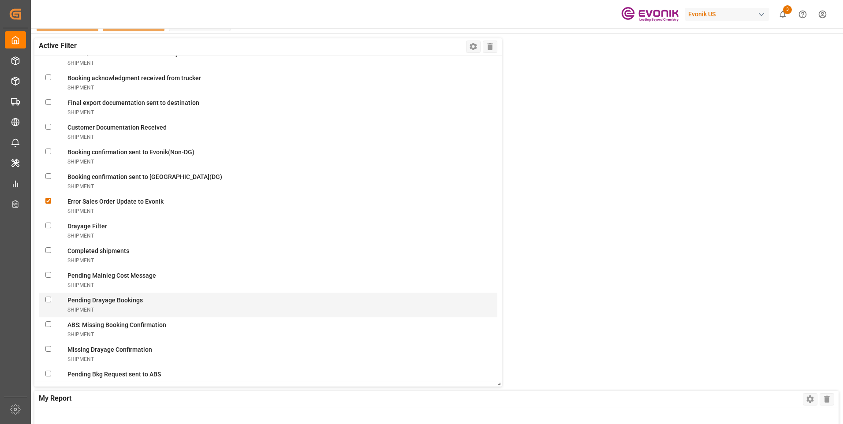
scroll to position [2346, 0]
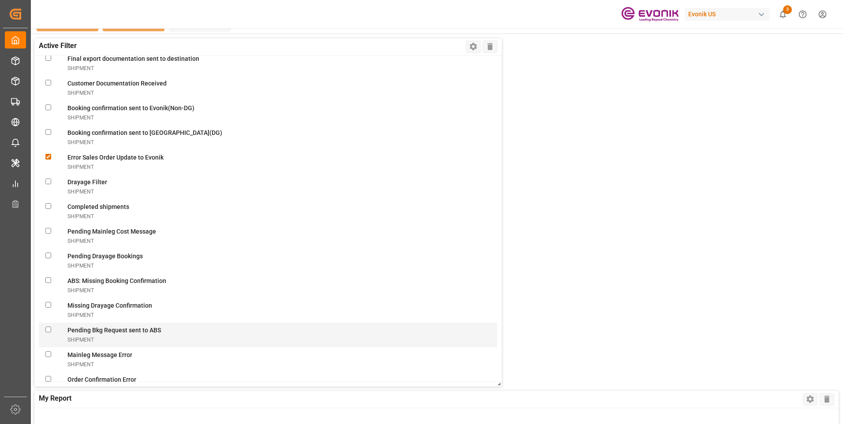
click at [48, 328] on ABSshipment "checkbox" at bounding box center [48, 330] width 6 height 6
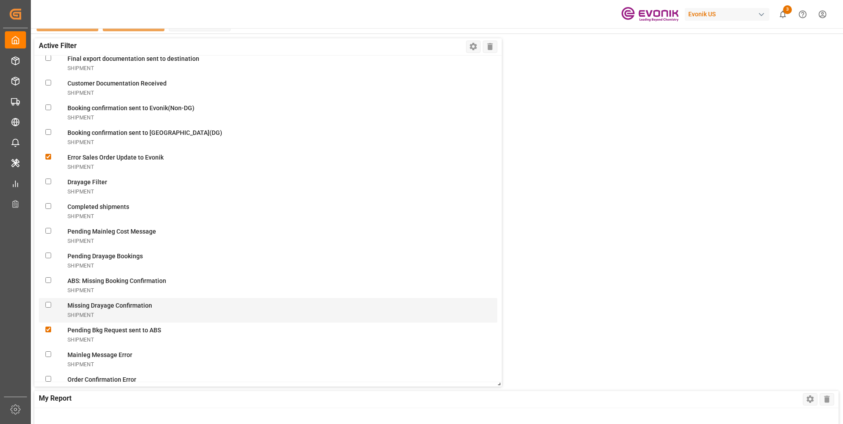
scroll to position [2479, 0]
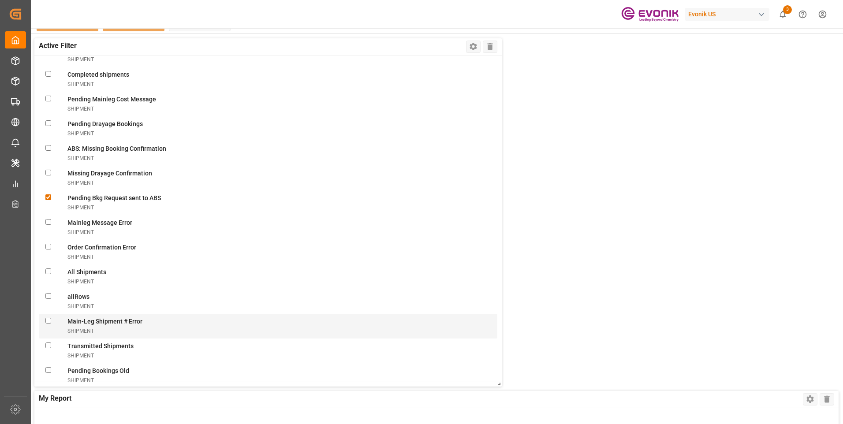
click at [48, 320] on Errorshipment "checkbox" at bounding box center [48, 321] width 6 height 6
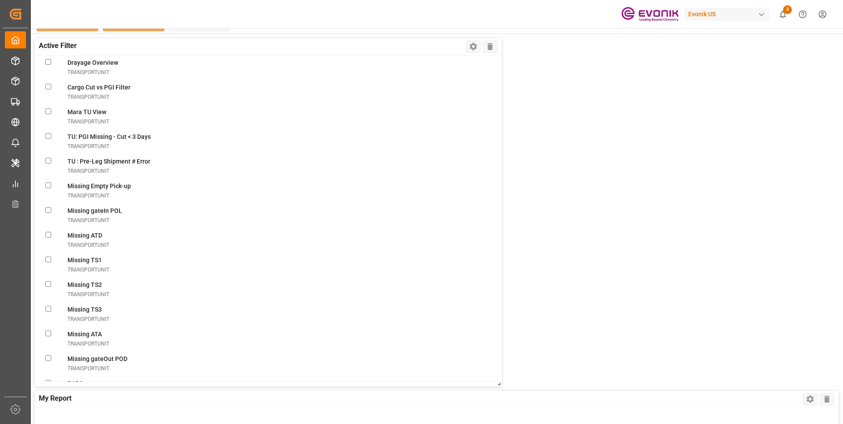
scroll to position [2684, 0]
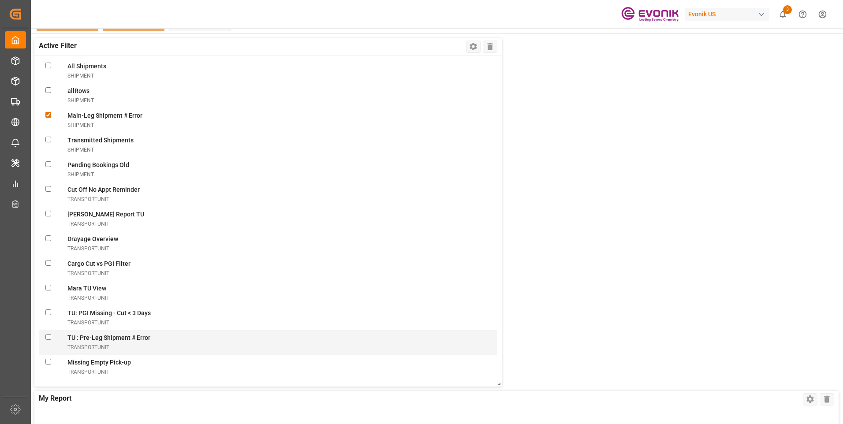
click at [48, 336] on transportUnit "checkbox" at bounding box center [48, 337] width 6 height 6
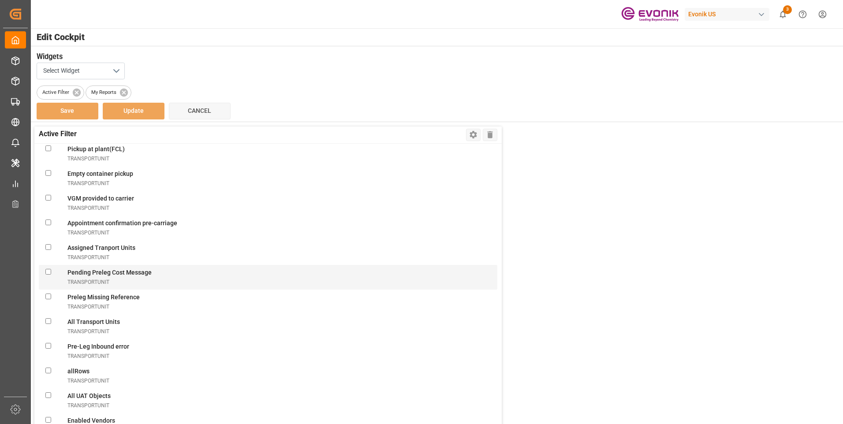
scroll to position [3081, 0]
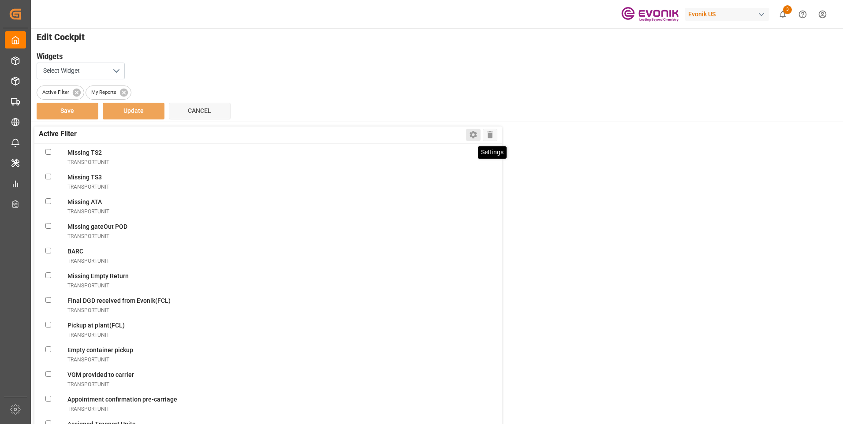
click at [474, 133] on icon at bounding box center [473, 134] width 7 height 7
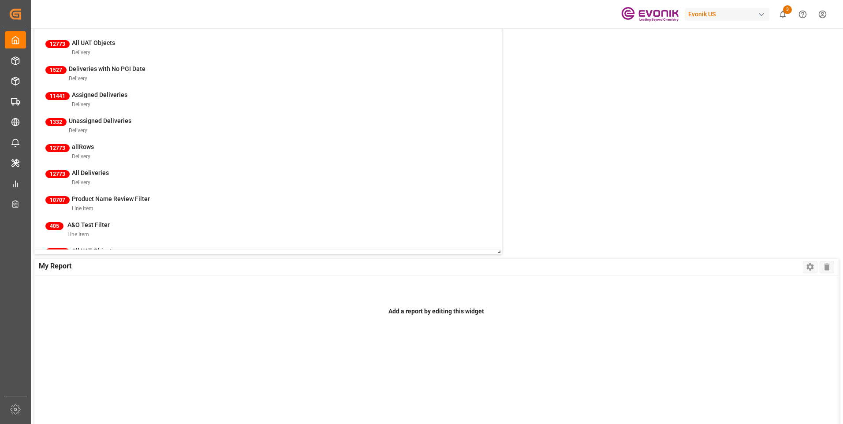
scroll to position [44, 0]
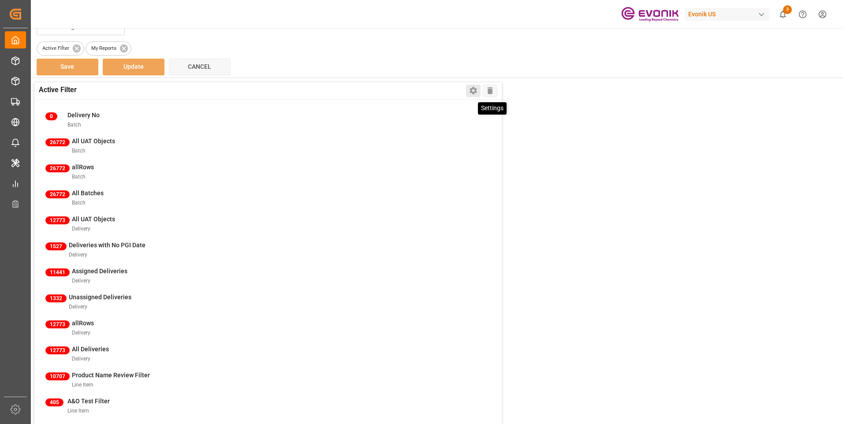
click at [472, 88] on icon at bounding box center [473, 90] width 9 height 9
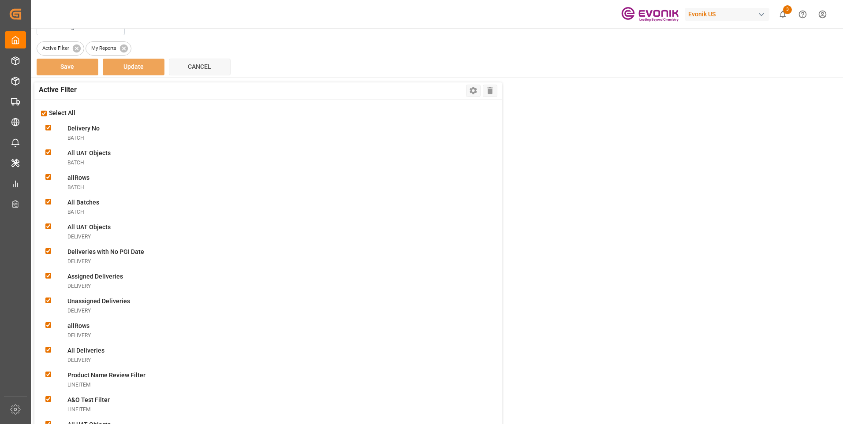
click at [45, 111] on input "checkbox" at bounding box center [44, 114] width 6 height 6
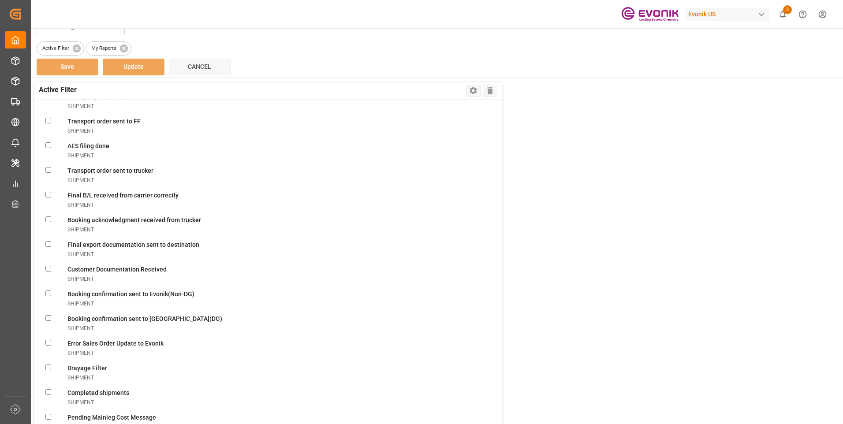
scroll to position [2248, 0]
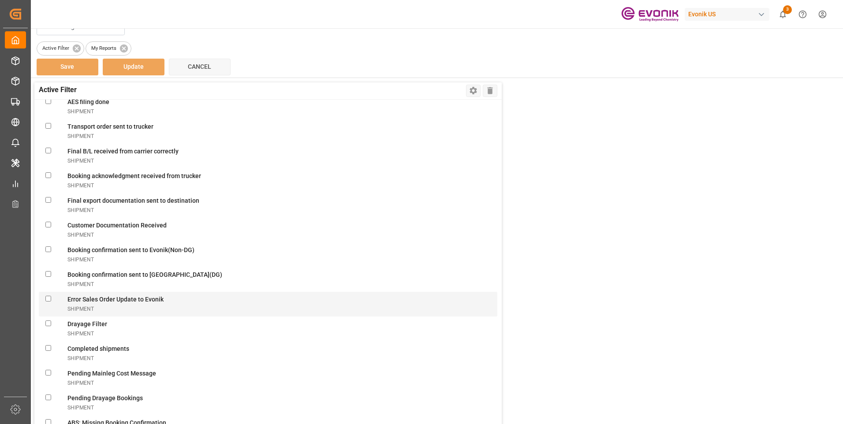
click at [49, 299] on Evonikshipment "checkbox" at bounding box center [48, 299] width 6 height 6
click at [48, 298] on Evonikshipment "checkbox" at bounding box center [48, 299] width 6 height 6
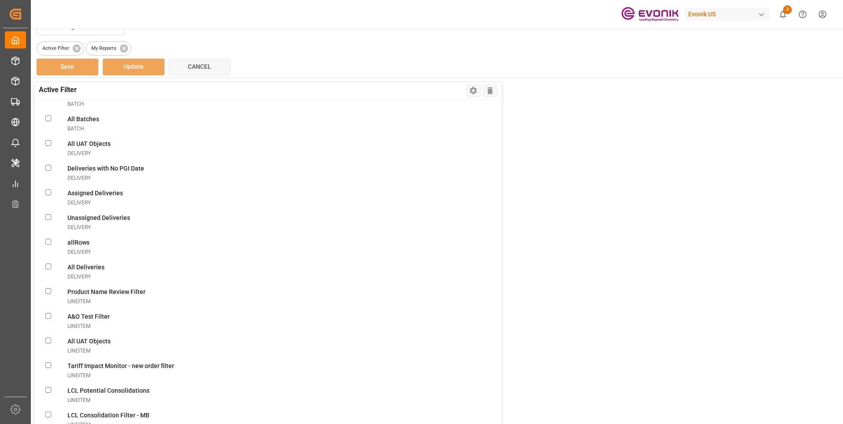
scroll to position [0, 0]
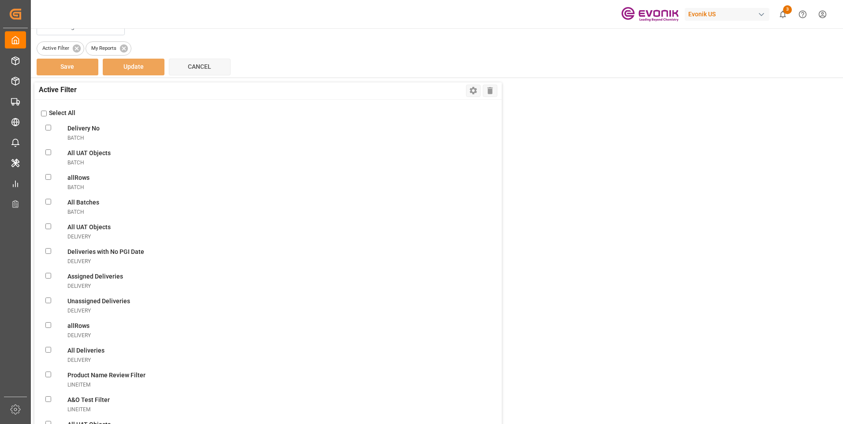
click at [787, 12] on span "3" at bounding box center [787, 9] width 9 height 9
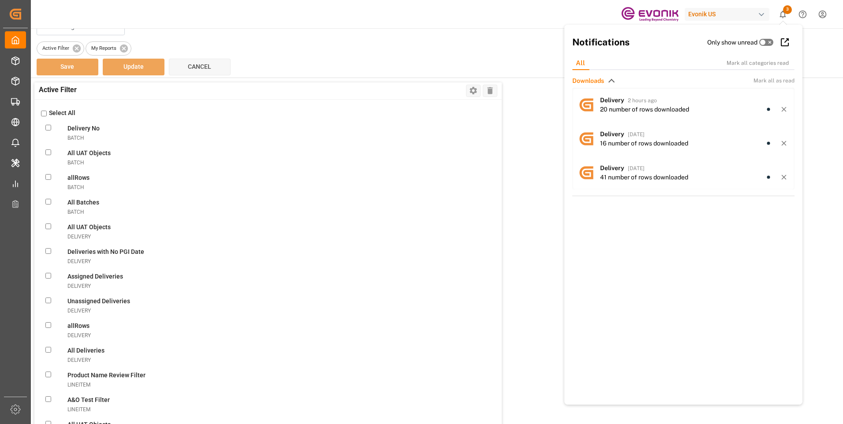
click at [536, 56] on div "Widgets Select Widget Active Filter My Reports Save Update Cancel" at bounding box center [436, 40] width 813 height 76
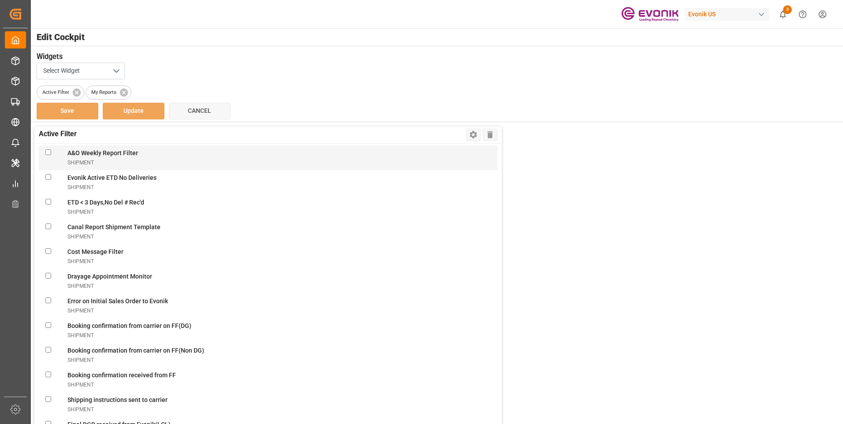
scroll to position [1940, 0]
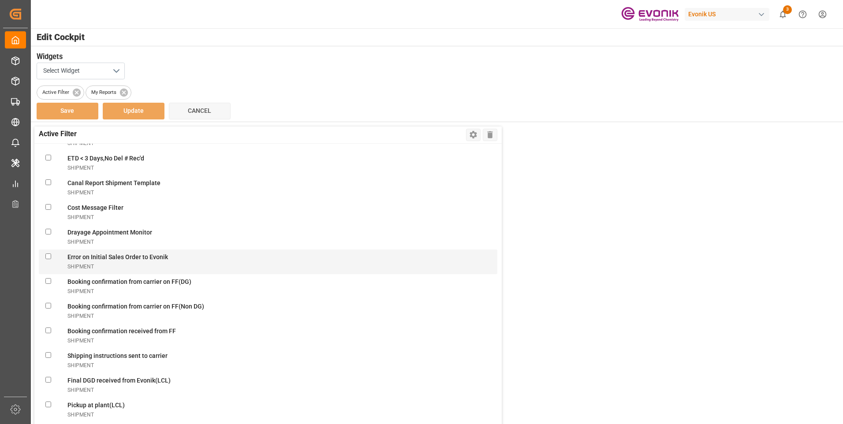
click at [48, 255] on Evonikshipment "checkbox" at bounding box center [48, 257] width 6 height 6
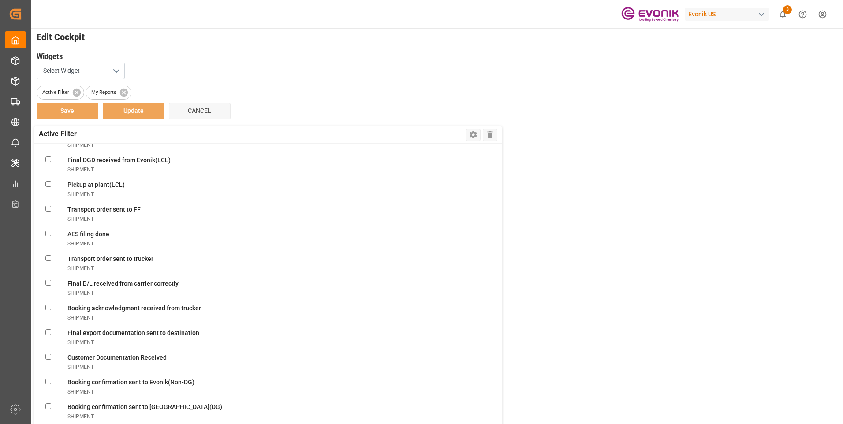
scroll to position [2248, 0]
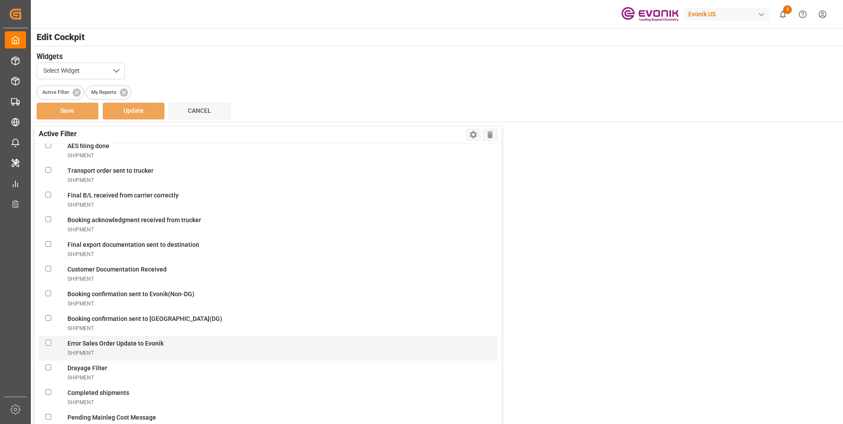
click at [48, 344] on Evonikshipment "checkbox" at bounding box center [48, 343] width 6 height 6
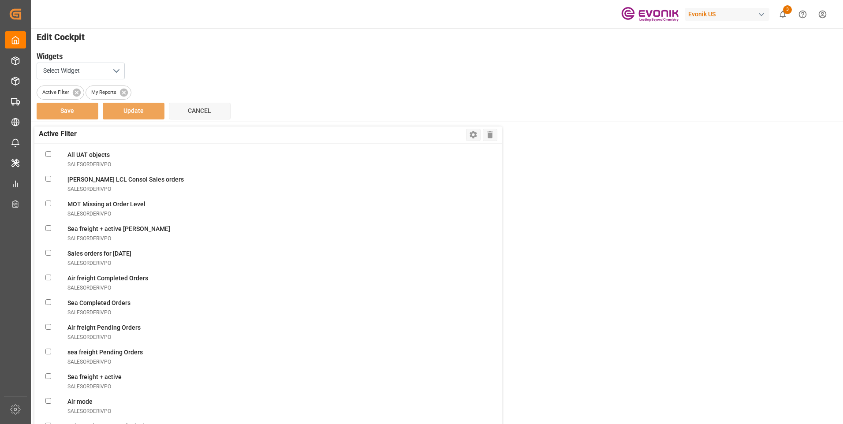
scroll to position [749, 0]
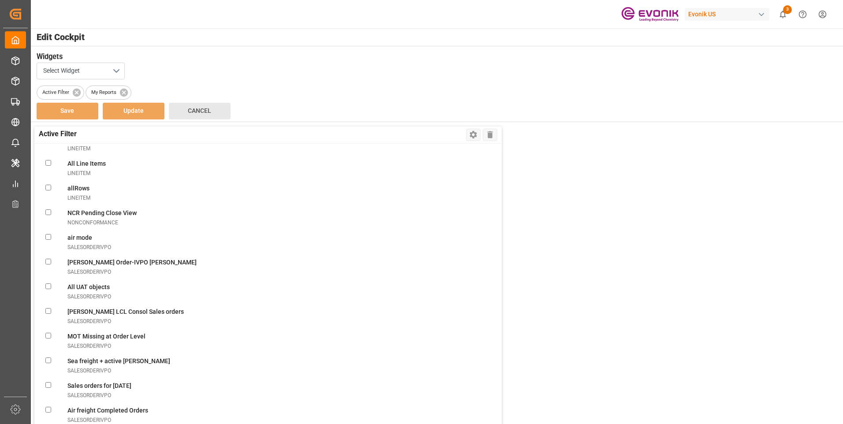
click at [198, 111] on span "Cancel" at bounding box center [199, 110] width 23 height 7
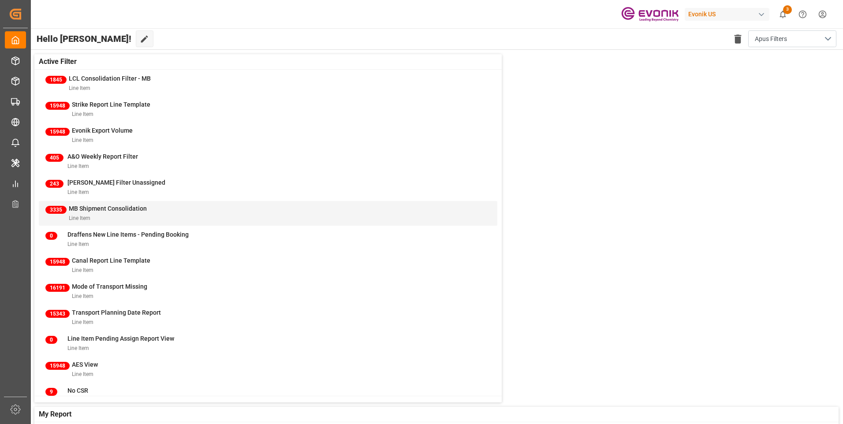
scroll to position [220, 0]
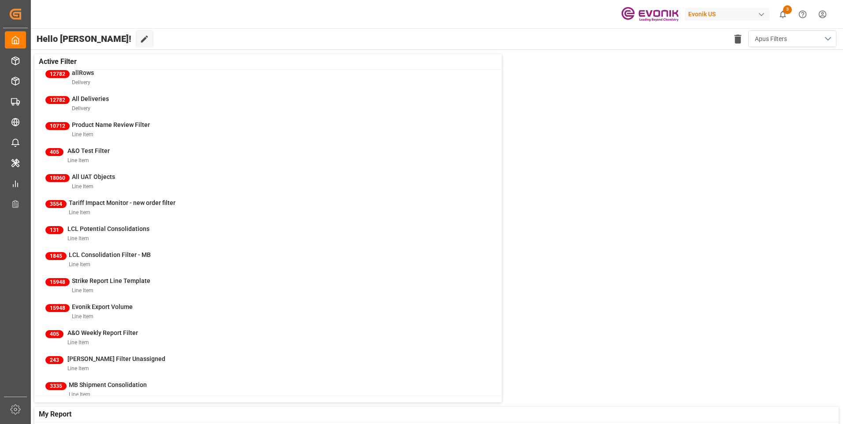
click at [780, 42] on span "Apus Filters" at bounding box center [771, 38] width 32 height 9
click at [757, 60] on div "Default" at bounding box center [784, 61] width 81 height 9
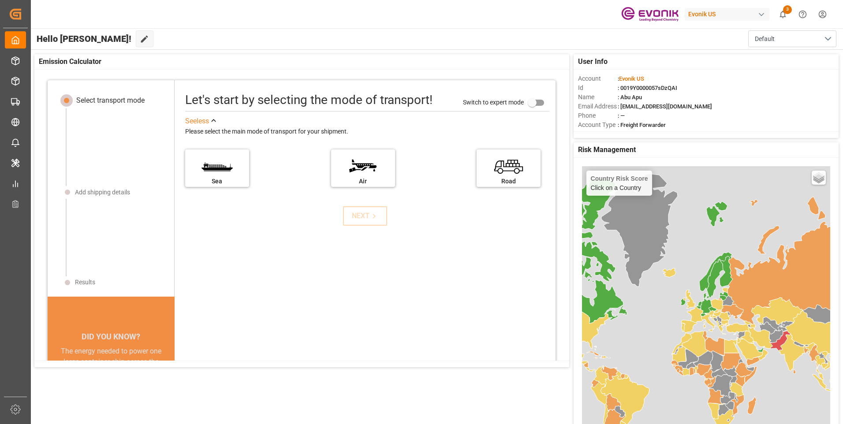
scroll to position [9, 0]
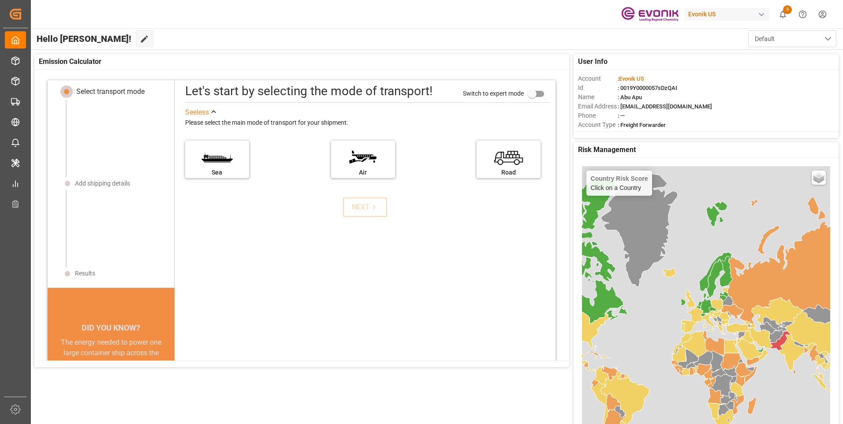
click at [778, 40] on button "Default" at bounding box center [792, 38] width 88 height 17
click at [771, 88] on div "Apus Filters" at bounding box center [792, 88] width 65 height 9
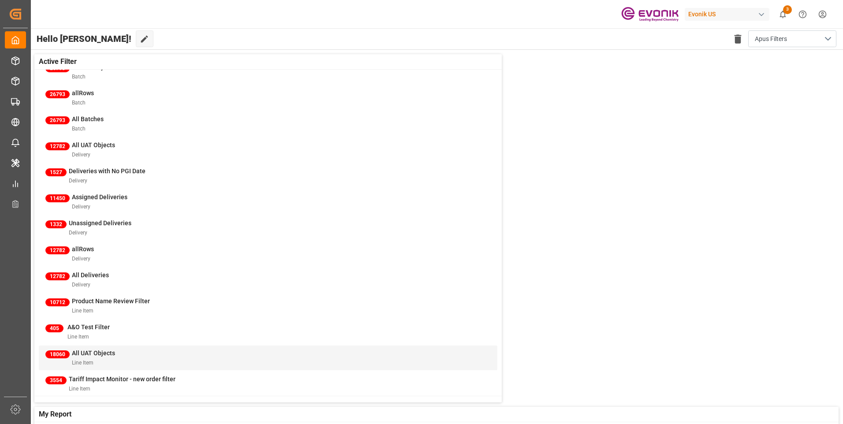
scroll to position [0, 0]
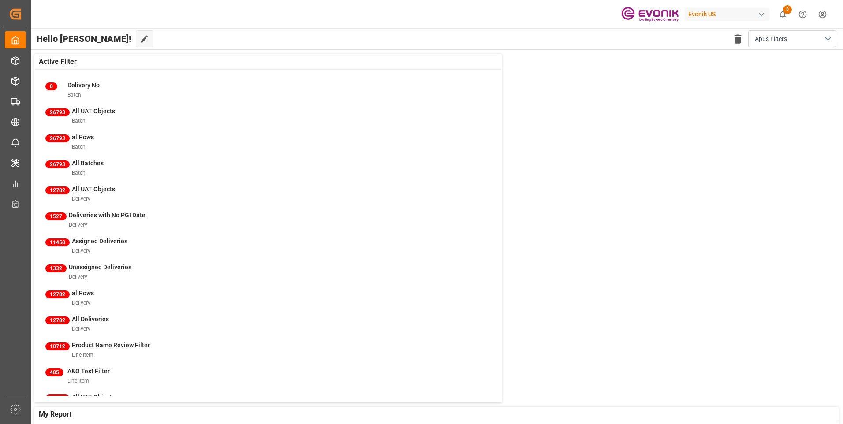
click at [121, 60] on div "Active Filter" at bounding box center [267, 61] width 467 height 15
click at [140, 40] on icon at bounding box center [144, 38] width 9 height 9
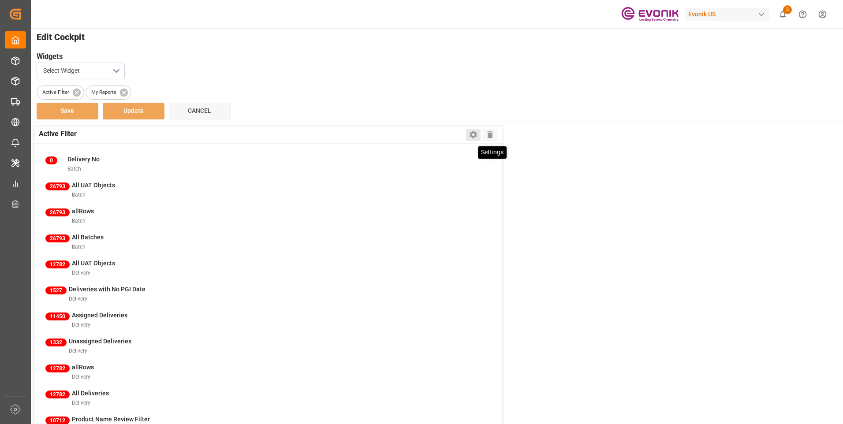
click at [472, 134] on icon at bounding box center [473, 134] width 7 height 7
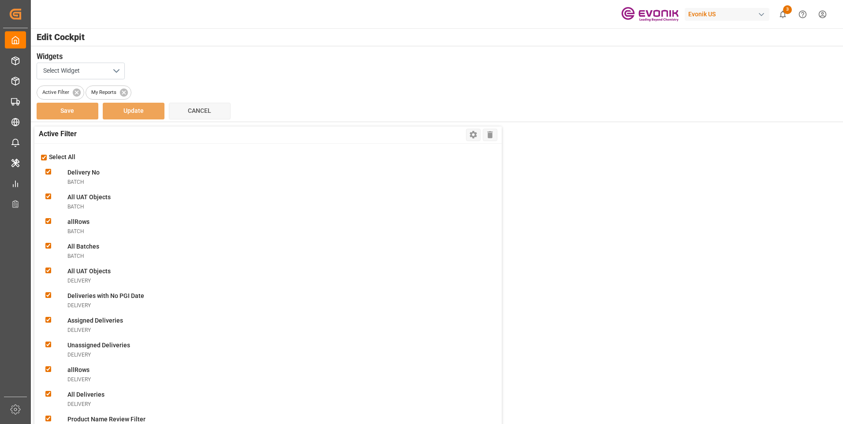
click at [45, 158] on input "checkbox" at bounding box center [44, 158] width 6 height 6
click at [124, 92] on icon at bounding box center [124, 93] width 10 height 10
click at [45, 156] on input "checkbox" at bounding box center [44, 158] width 6 height 6
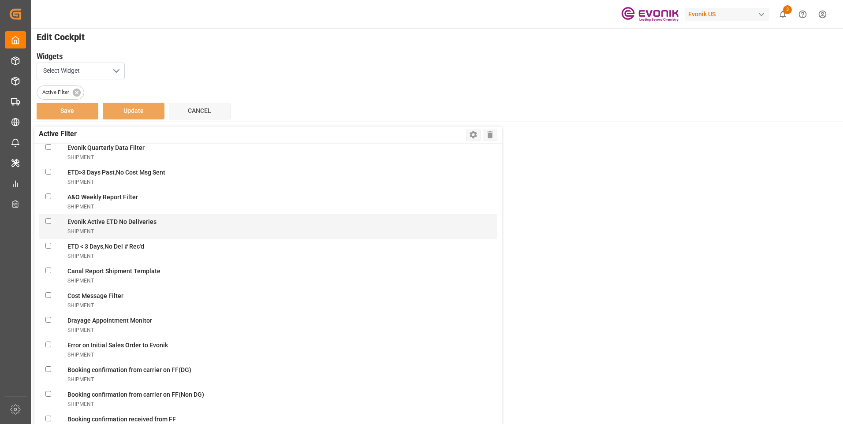
scroll to position [1896, 0]
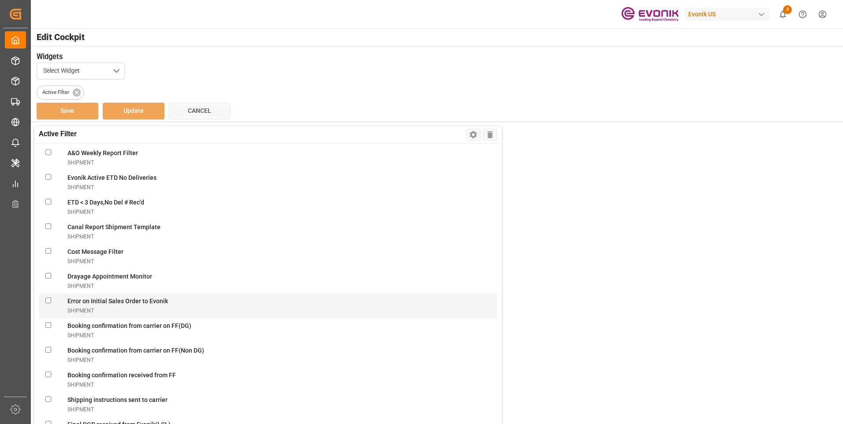
click at [49, 301] on Evonikshipment "checkbox" at bounding box center [48, 301] width 6 height 6
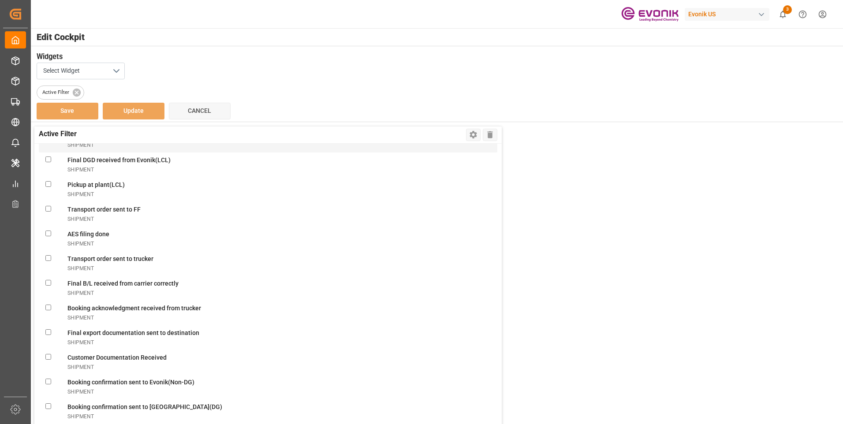
scroll to position [2204, 0]
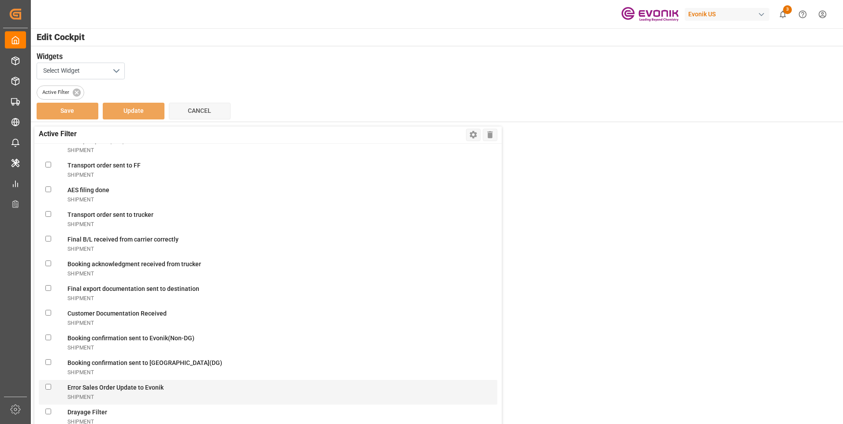
click at [48, 387] on Evonikshipment "checkbox" at bounding box center [48, 387] width 6 height 6
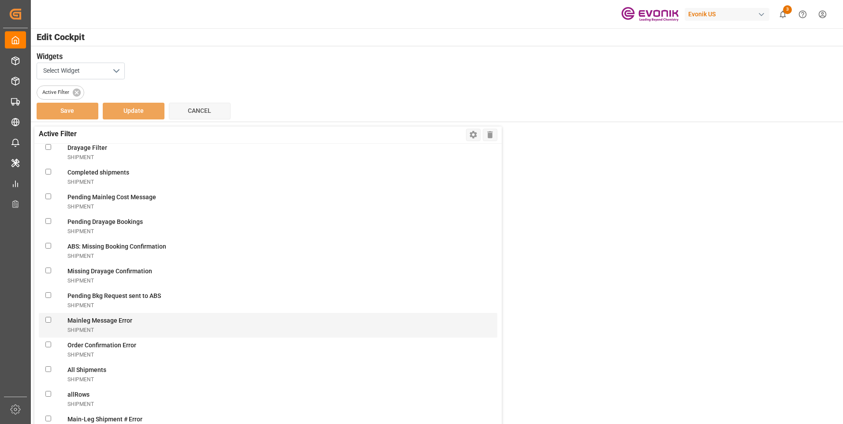
scroll to position [2513, 0]
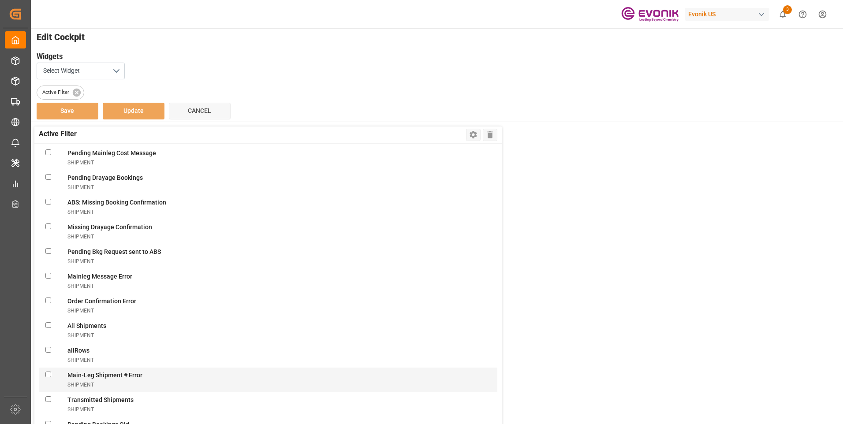
click at [48, 373] on Errorshipment "checkbox" at bounding box center [48, 375] width 6 height 6
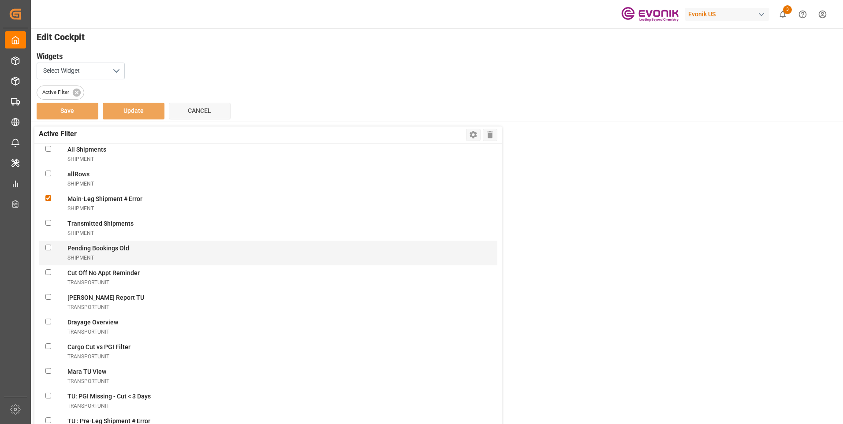
scroll to position [2733, 0]
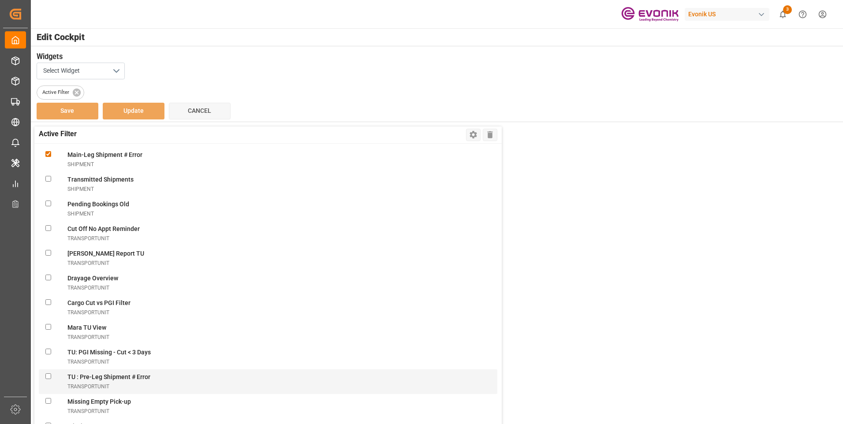
click at [49, 376] on transportUnit "checkbox" at bounding box center [48, 376] width 6 height 6
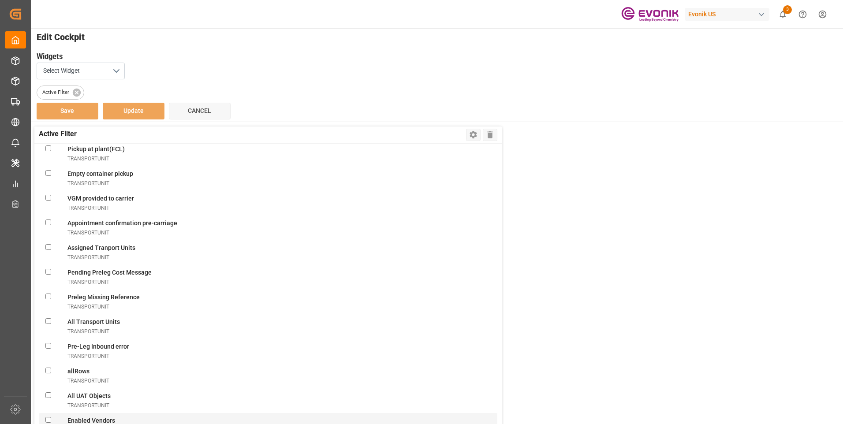
scroll to position [155, 0]
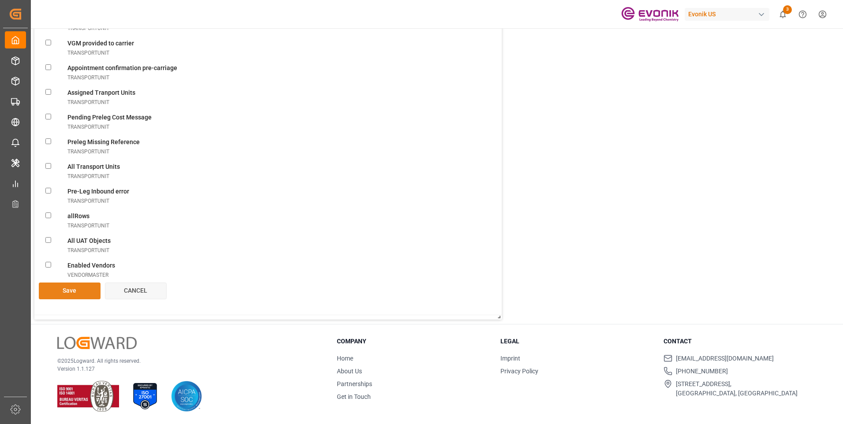
click at [74, 290] on button "Save" at bounding box center [70, 291] width 62 height 17
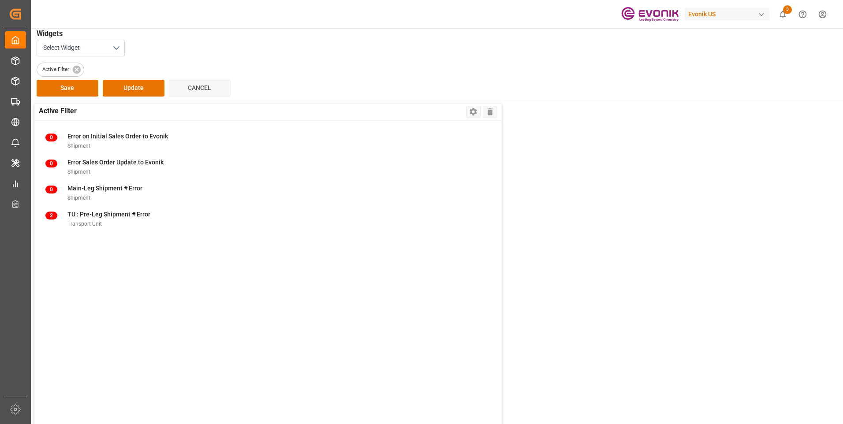
scroll to position [0, 0]
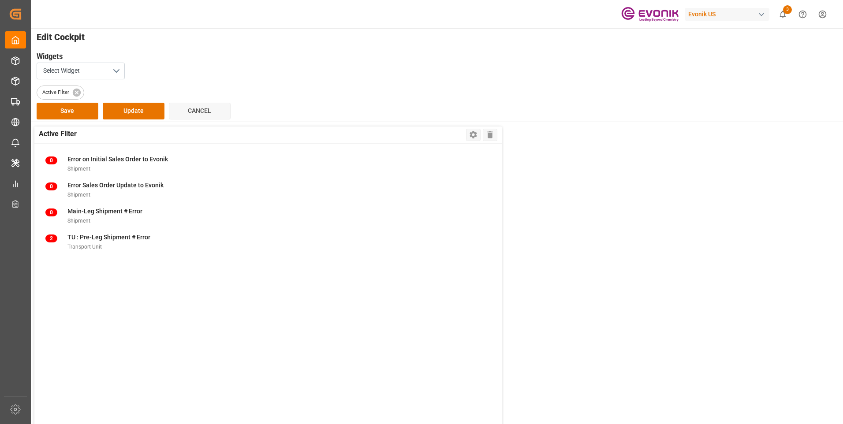
click at [89, 237] on div "0 Error on Initial Sales Order to Evonik Shipment 0 Error Sales Order Update to…" at bounding box center [267, 307] width 467 height 326
click at [58, 237] on div "0 Error on Initial Sales Order to Evonik Shipment 0 Error Sales Order Update to…" at bounding box center [267, 307] width 467 height 326
click at [92, 240] on div "0 Error on Initial Sales Order to Evonik Shipment 0 Error Sales Order Update to…" at bounding box center [267, 307] width 467 height 326
click at [83, 245] on div "0 Error on Initial Sales Order to Evonik Shipment 0 Error Sales Order Update to…" at bounding box center [267, 307] width 467 height 326
click at [63, 237] on div "0 Error on Initial Sales Order to Evonik Shipment 0 Error Sales Order Update to…" at bounding box center [267, 307] width 467 height 326
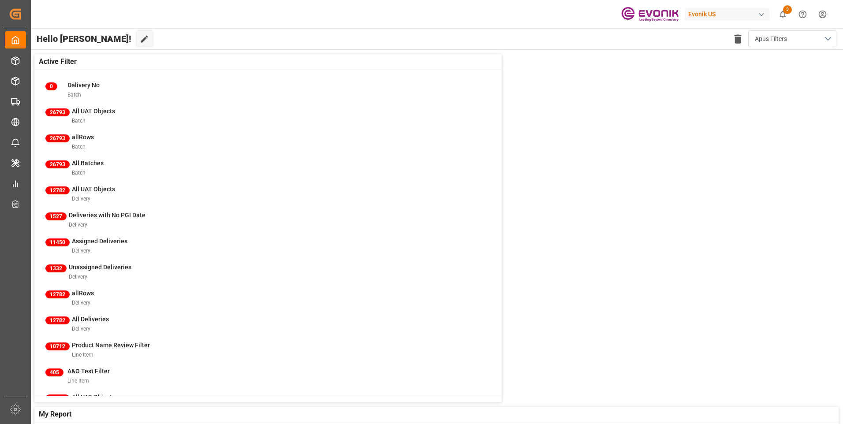
click at [795, 37] on button "Apus Filters" at bounding box center [792, 38] width 88 height 17
click at [755, 87] on div "Apus Filters" at bounding box center [784, 88] width 81 height 9
click at [775, 37] on span "Apus Filters" at bounding box center [771, 38] width 32 height 9
click at [759, 61] on div "Default" at bounding box center [784, 61] width 81 height 9
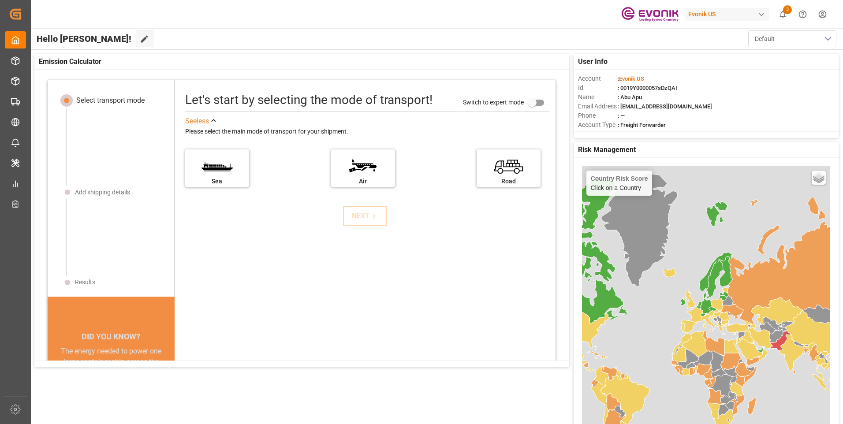
click at [779, 38] on button "Default" at bounding box center [792, 38] width 88 height 17
click at [775, 96] on div "Apus Filters" at bounding box center [792, 88] width 74 height 27
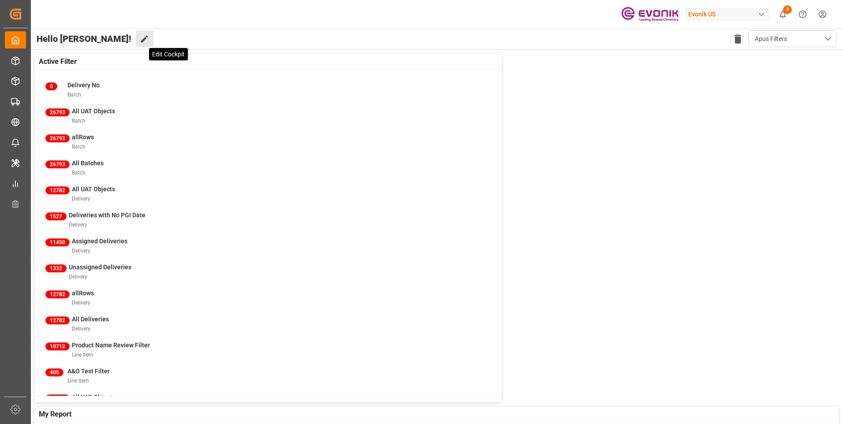
click at [140, 41] on icon at bounding box center [144, 38] width 9 height 9
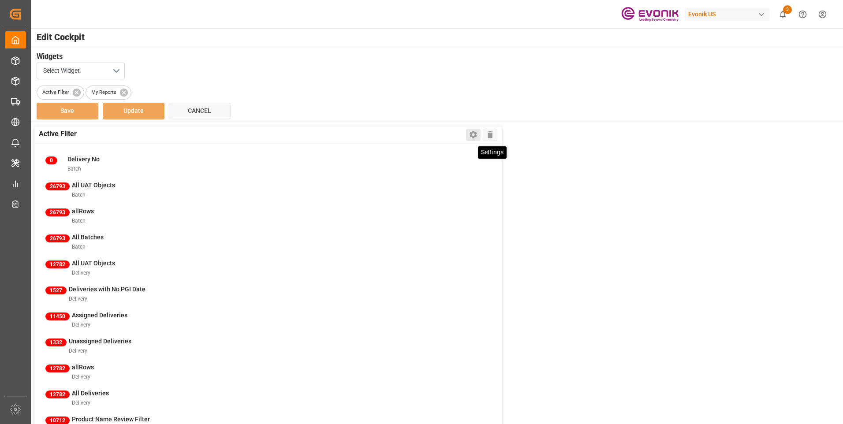
click at [469, 136] on icon at bounding box center [473, 134] width 9 height 9
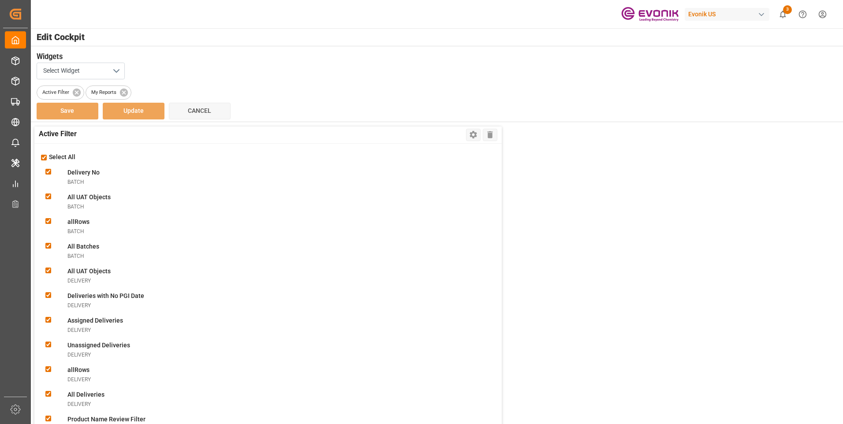
click at [42, 157] on input "checkbox" at bounding box center [44, 158] width 6 height 6
checkbox input "false"
checkbox Nobatch "false"
checkbox Objectsbatch "false"
checkbox input "false"
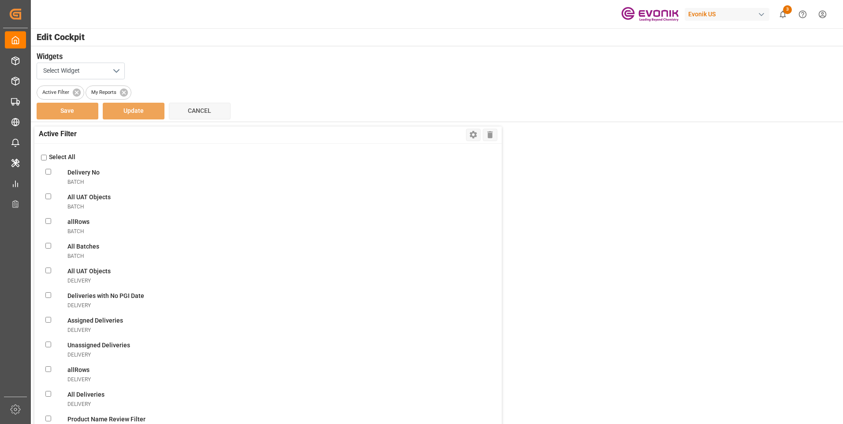
checkbox Batchesbatch "false"
checkbox Objectsdelivery "false"
checkbox Datedelivery "false"
checkbox delivery "false"
checkbox Deliveriesdelivery "false"
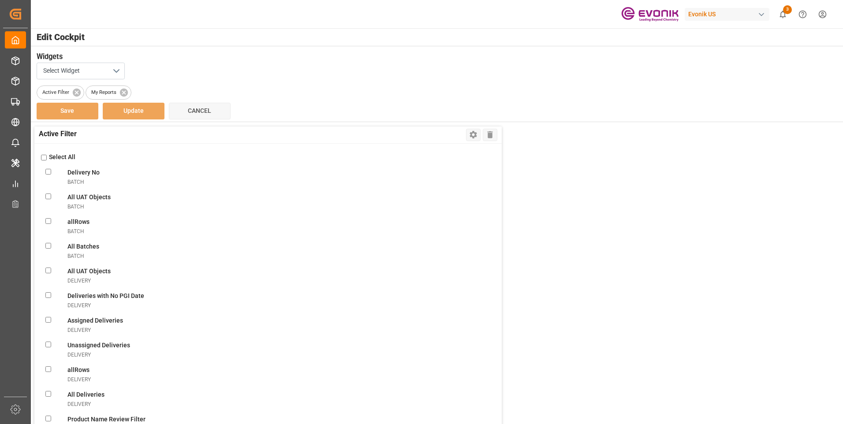
checkbox input "false"
checkbox Deliveriesdelivery "false"
checkbox FilterlineItem "false"
checkbox ObjectslineItem "false"
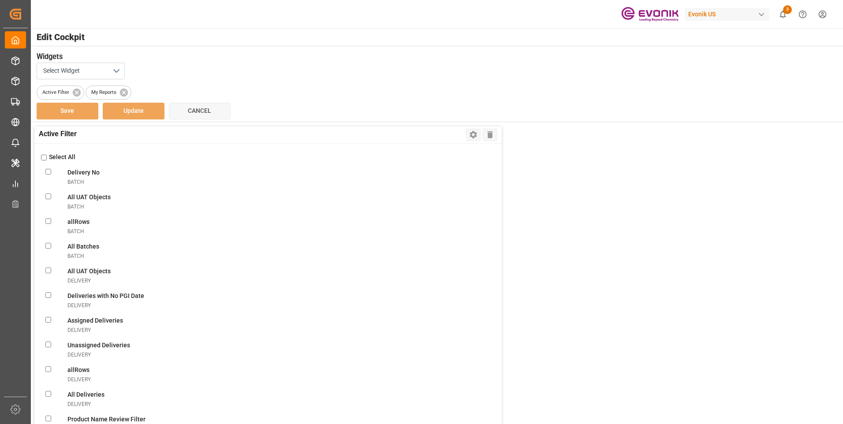
checkbox filterlineItem "false"
checkbox ConsolidationslineItem "false"
checkbox MBlineItem "false"
checkbox TemplatelineItem "false"
checkbox VolumelineItem "false"
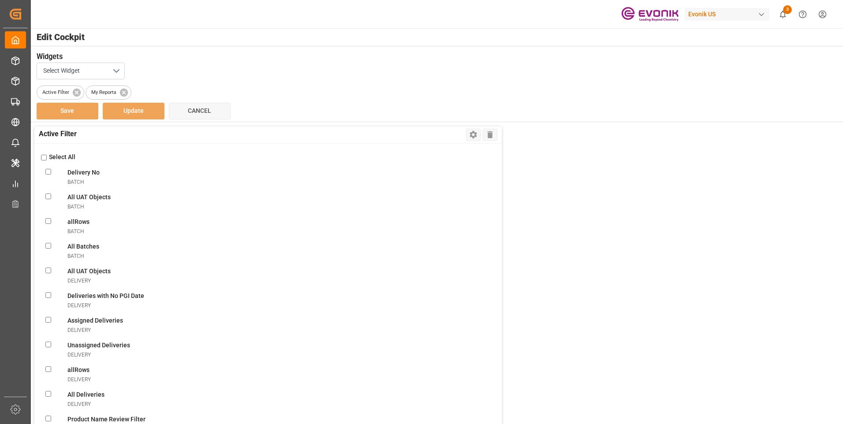
checkbox FilterlineItem "false"
checkbox UnassignedlineItem "false"
checkbox ConsolidationlineItem "false"
checkbox BookinglineItem "false"
checkbox TemplatelineItem "false"
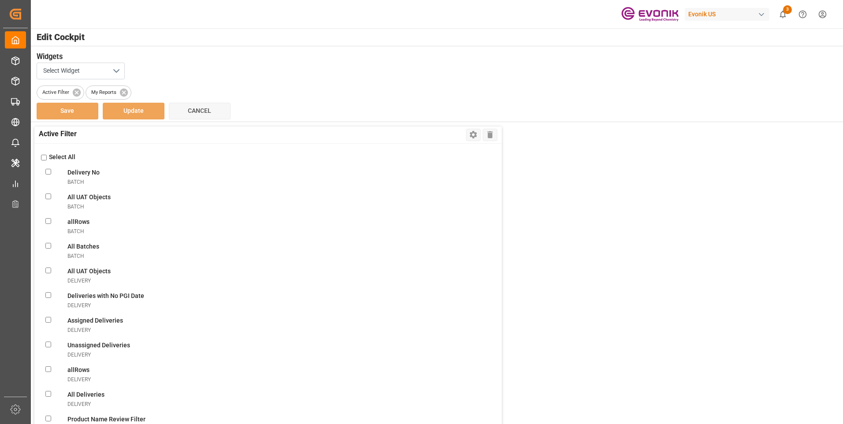
checkbox MissinglineItem "false"
checkbox ReportlineItem "false"
checkbox ViewlineItem "false"
checkbox CSRlineItem "false"
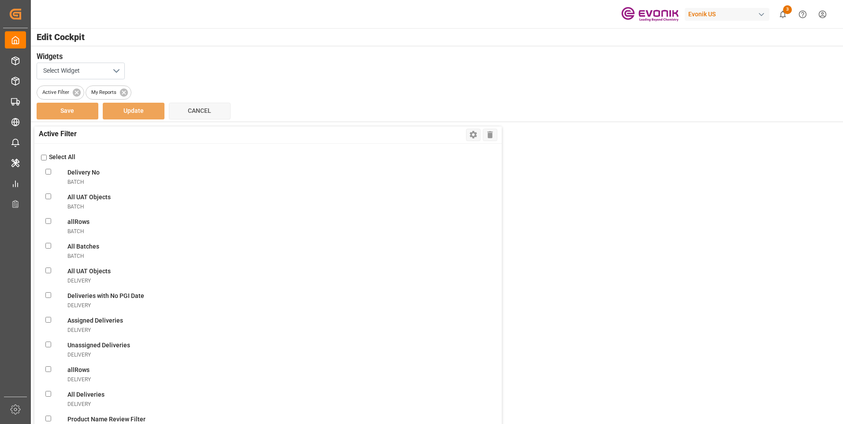
checkbox freightlineItem "false"
checkbox ModelineItem "false"
checkbox ItemslineItem "false"
checkbox input "false"
checkbox ViewnonConformance "false"
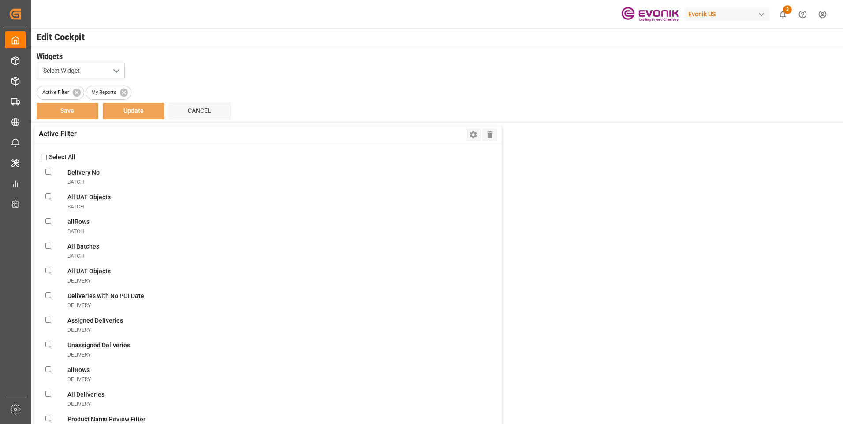
checkbox modesalesOrderIvpo "false"
checkbox DanielasalesOrderIvpo "false"
checkbox objectssalesOrderIvpo "false"
checkbox orderssalesOrderIvpo "false"
checkbox LevelsalesOrderIvpo "false"
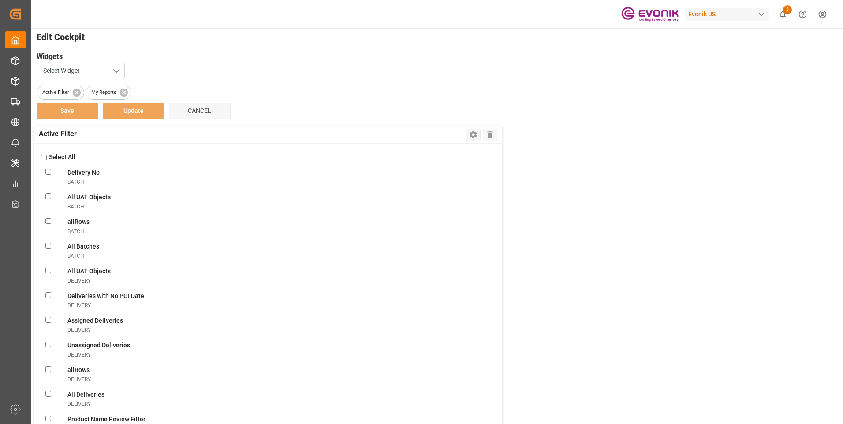
checkbox GlicksalesOrderIvpo "false"
checkbox todaysalesOrderIvpo "false"
checkbox OrderssalesOrderIvpo "false"
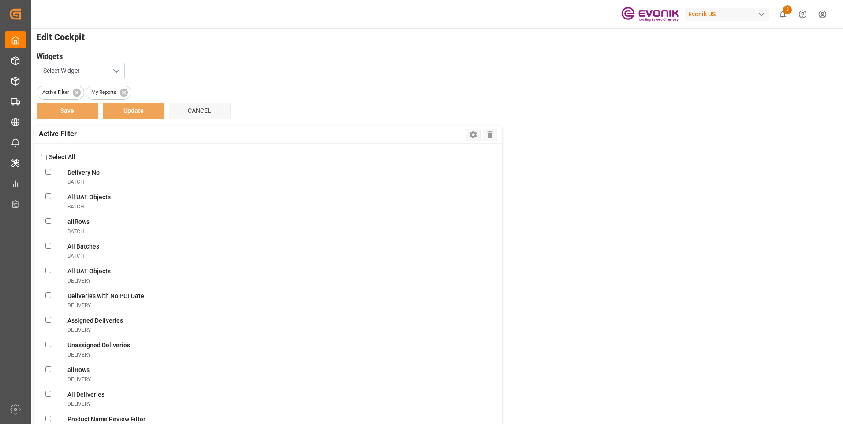
checkbox OrderssalesOrderIvpo "false"
checkbox activesalesOrderIvpo "false"
checkbox modesalesOrderIvpo "false"
checkbox viewsalesOrderIvpo "false"
checkbox OrderssalesOrderIvpo "false"
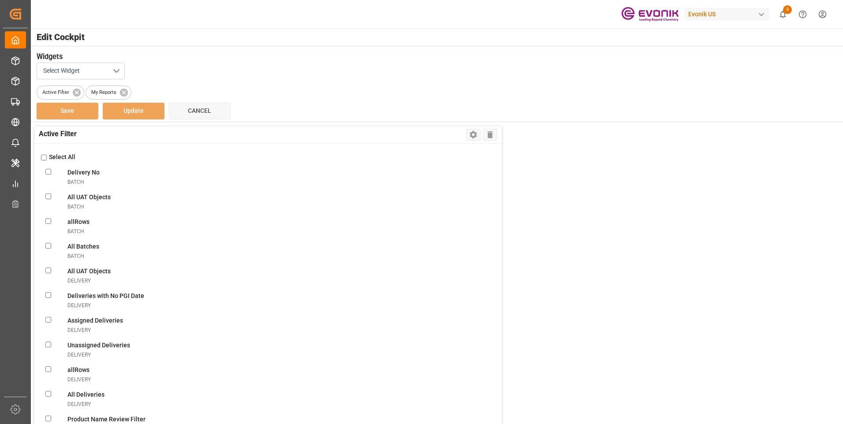
checkbox input "false"
checkbox OrderssalesOrderIvpo "false"
checkbox input "false"
checkbox Documentsshipment "false"
checkbox Viewshipment "false"
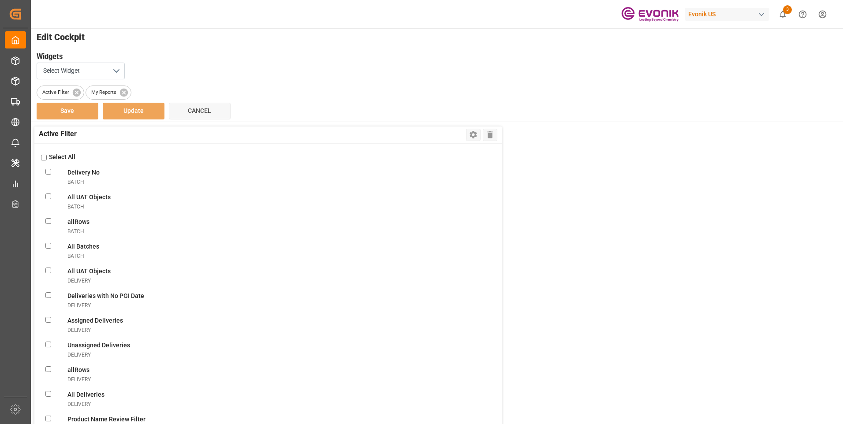
checkbox Shipmentsshipment "false"
checkbox Shipmentshipment "false"
checkbox Filtershipment "false"
checkbox shipment "false"
checkbox carriershipment "false"
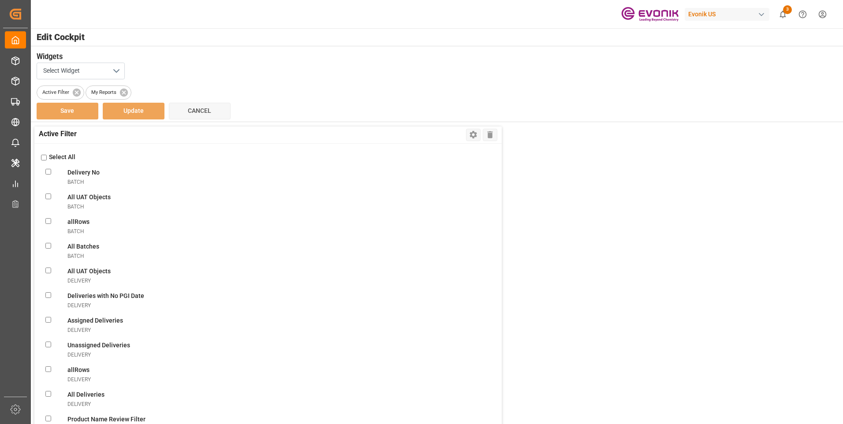
checkbox countshipment "false"
checkbox Daysshipment "false"
checkbox Monitorshipment "false"
checkbox Filtershipment "false"
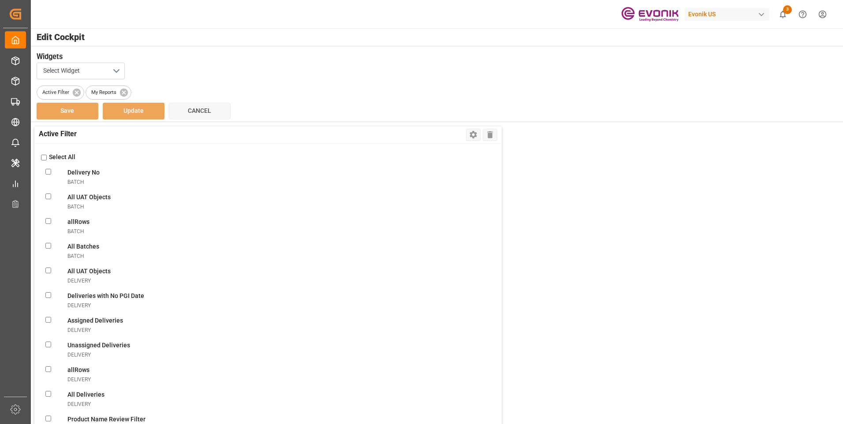
checkbox Dateshipment "false"
checkbox Templateshipment "false"
checkbox Enteredshipment "false"
checkbox MBshipment "false"
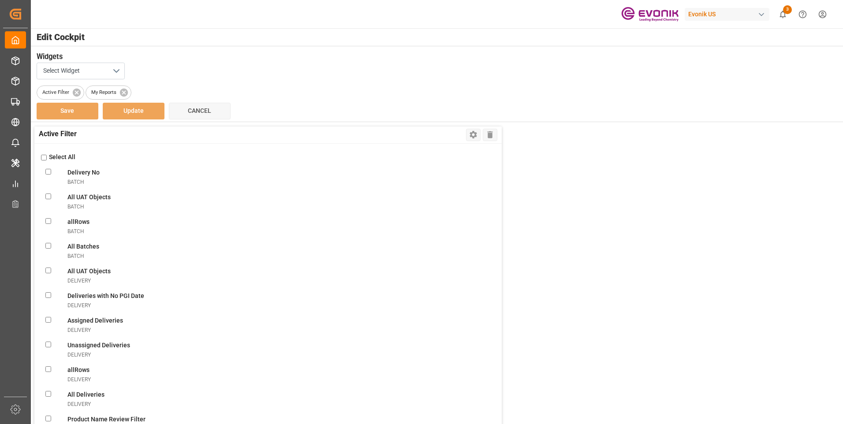
checkbox Templateshipment "false"
checkbox shipment "false"
checkbox Viewshipment "false"
checkbox ATAshipment "false"
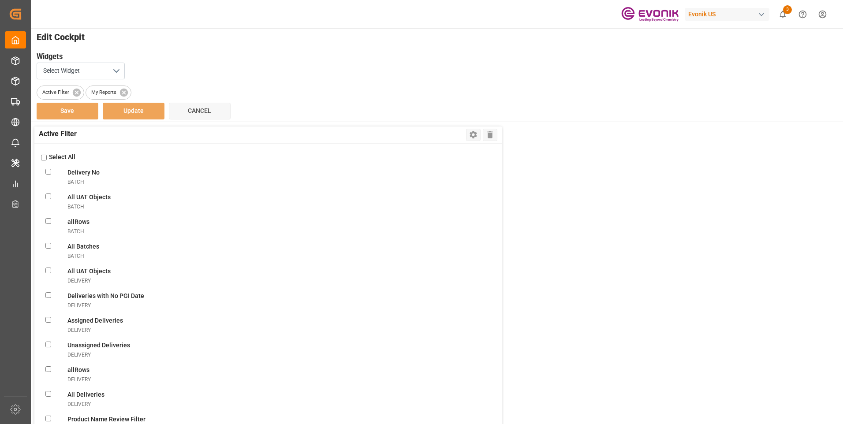
checkbox Volumeshipment "false"
checkbox Filtershipment "false"
checkbox Sentshipment "false"
checkbox Filtershipment "false"
checkbox Deliveriesshipment "false"
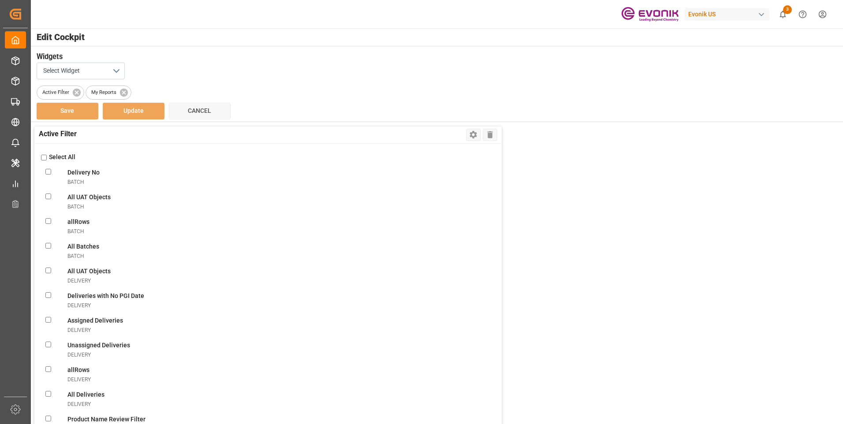
checkbox Rec\'dshipment "false"
checkbox Templateshipment "false"
checkbox Filtershipment "false"
checkbox Monitorshipment "false"
checkbox Evonikshipment "false"
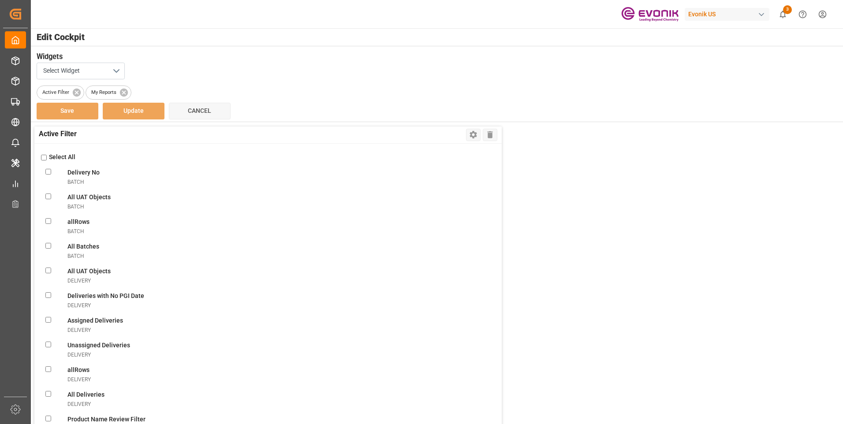
checkbox FF\(DG\)shipment "false"
checkbox DG\)shipment "false"
checkbox FFshipment "false"
checkbox carriershipment "false"
checkbox Evonik\(LCL\)shipment "false"
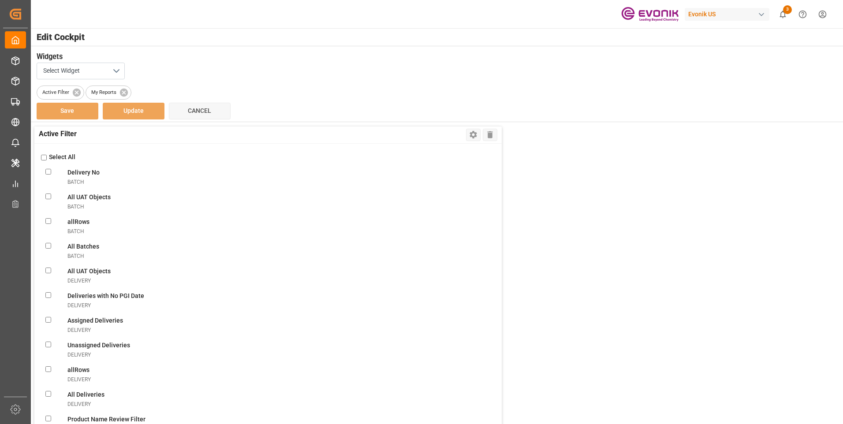
checkbox plant\(LCL\)shipment "false"
checkbox FFshipment "false"
checkbox doneshipment "false"
checkbox truckershipment "false"
checkbox correctlyshipment "false"
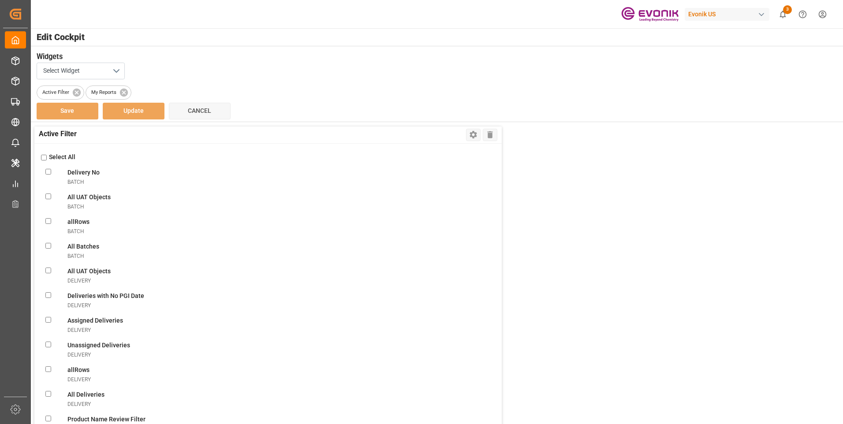
checkbox truckershipment "false"
checkbox destinationshipment "false"
checkbox Receivedshipment "false"
checkbox Evonik\(Non-DG\)shipment "false"
checkbox Evonik\(DG\)shipment "false"
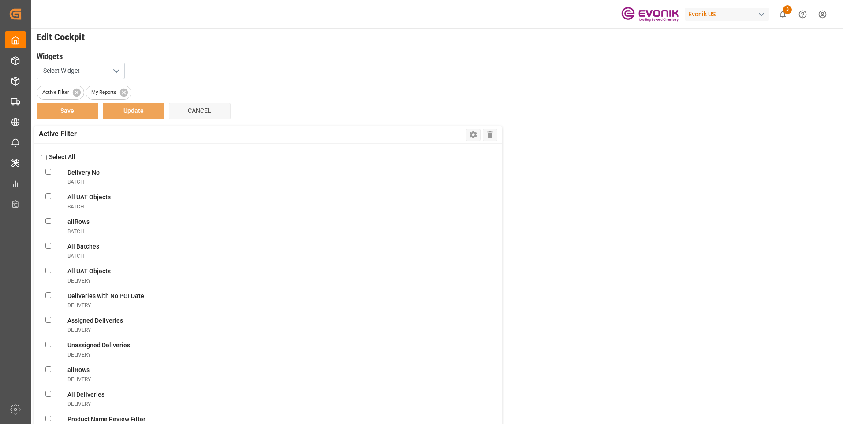
checkbox Evonikshipment "false"
checkbox Filtershipment "false"
checkbox shipmentsshipment "false"
checkbox Messageshipment "false"
checkbox Bookingsshipment "false"
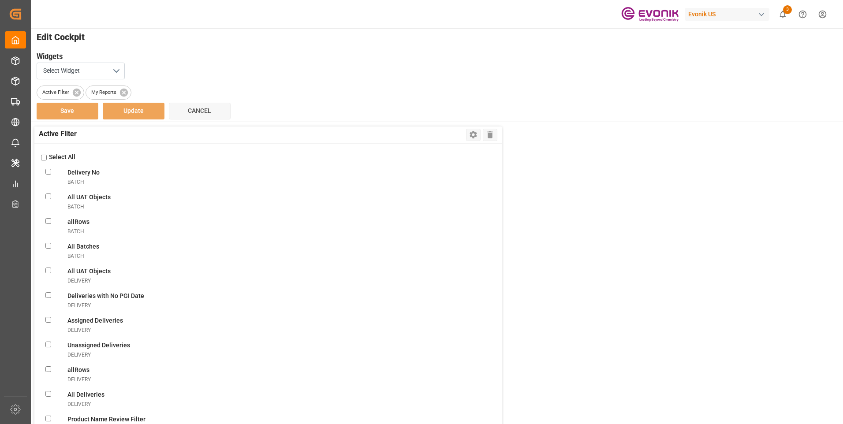
checkbox Confirmationshipment "false"
checkbox ABSshipment "false"
checkbox Errorshipment "false"
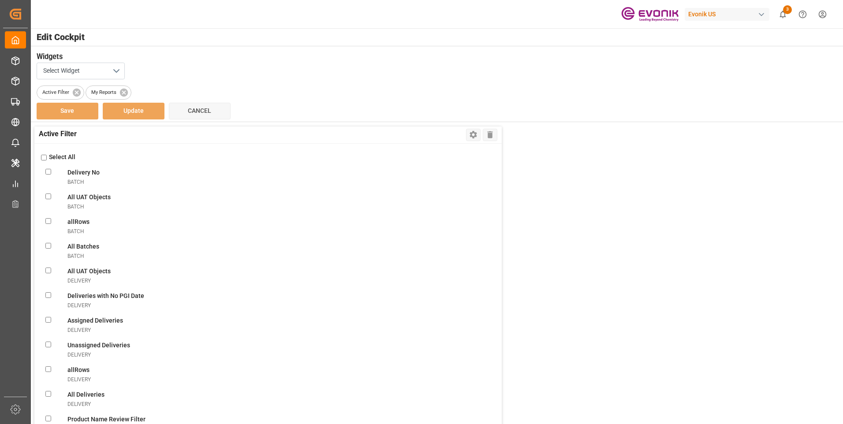
checkbox Shipmentsshipment "false"
checkbox input "false"
checkbox Errorshipment "false"
checkbox Shipmentsshipment "false"
checkbox Oldshipment "false"
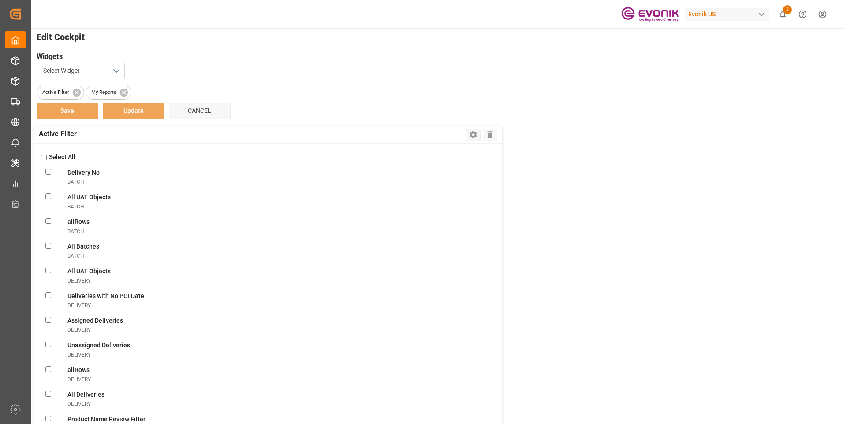
checkbox RemindertransportUnit "false"
checkbox TUtransportUnit "false"
checkbox OverviewtransportUnit "false"
checkbox FiltertransportUnit "false"
checkbox ViewtransportUnit "false"
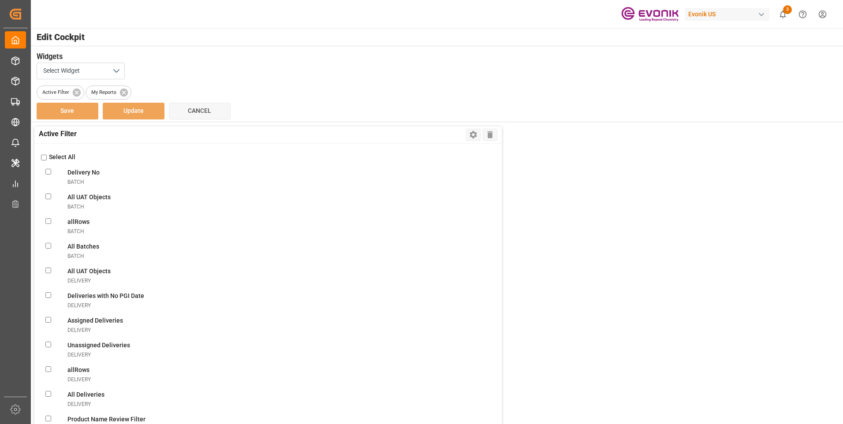
checkbox DaystransportUnit "false"
checkbox transportUnit "false"
checkbox Pick-uptransportUnit "false"
checkbox POLtransportUnit "false"
checkbox ATDtransportUnit "false"
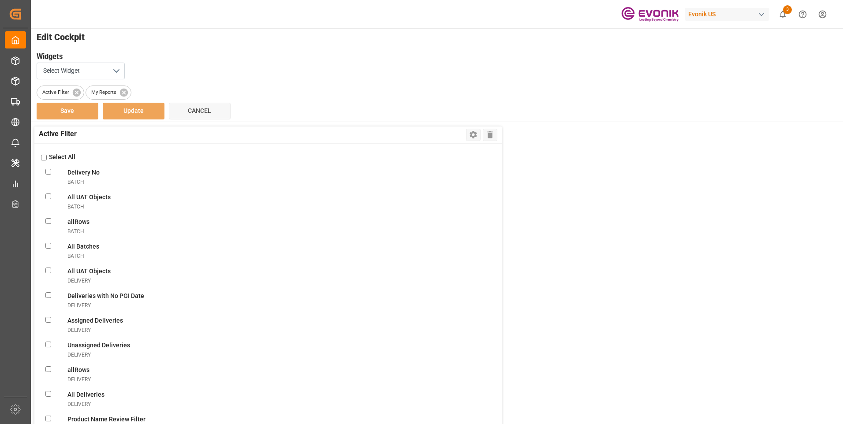
checkbox TS1transportUnit "false"
checkbox TS2transportUnit "false"
checkbox TS3transportUnit "false"
checkbox ATAtransportUnit "false"
checkbox PODtransportUnit "false"
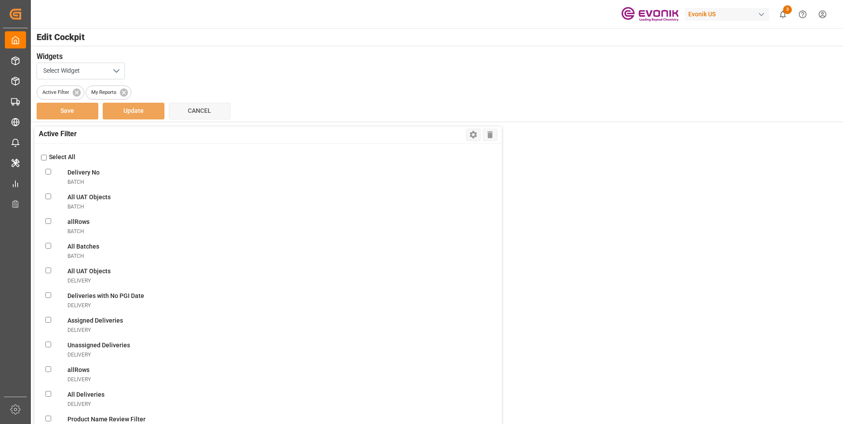
checkbox input "false"
checkbox ReturntransportUnit "false"
checkbox Evonik\(FCL\)transportUnit "false"
checkbox plant\(FCL\)transportUnit "false"
checkbox pickuptransportUnit "false"
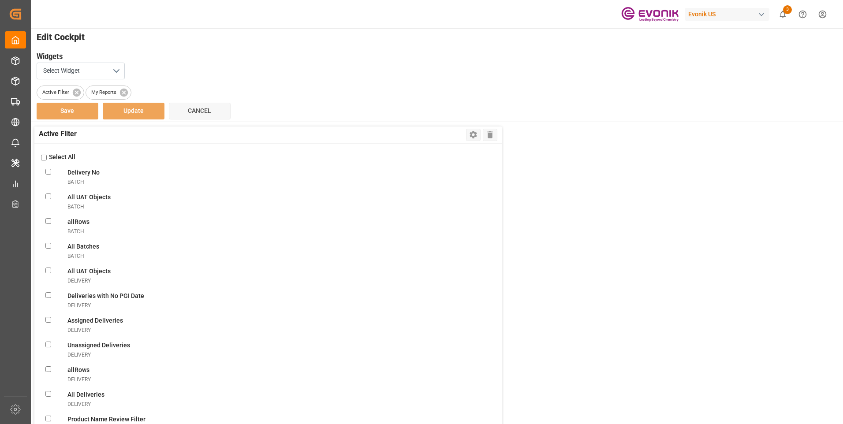
checkbox carriertransportUnit "false"
checkbox pre-carriagetransportUnit "false"
checkbox UnitstransportUnit "false"
checkbox MessagetransportUnit "false"
checkbox ReferencetransportUnit "false"
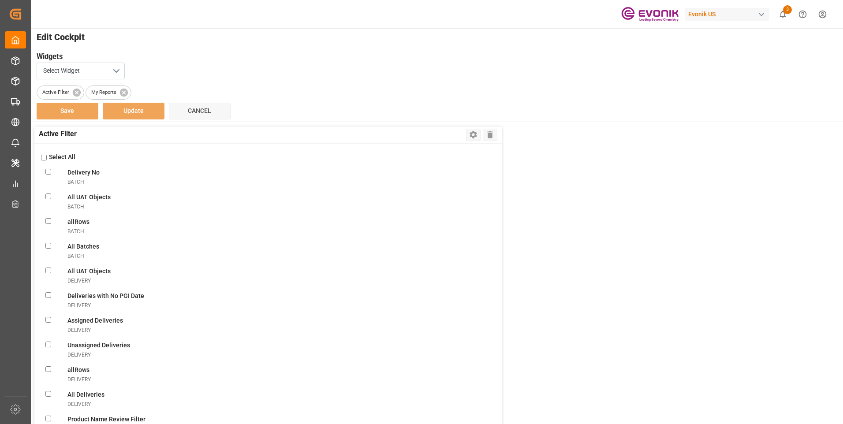
checkbox UnitstransportUnit "false"
checkbox errortransportUnit "false"
checkbox input "false"
checkbox ObjectstransportUnit "false"
checkbox VendorsvendorMaster "false"
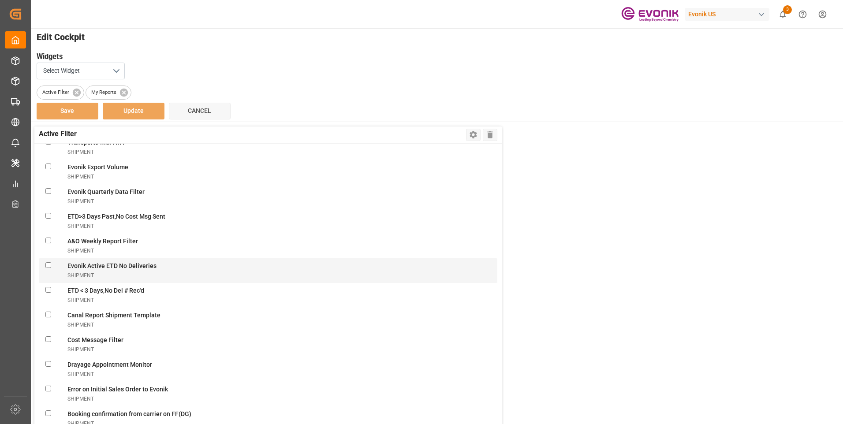
scroll to position [1852, 0]
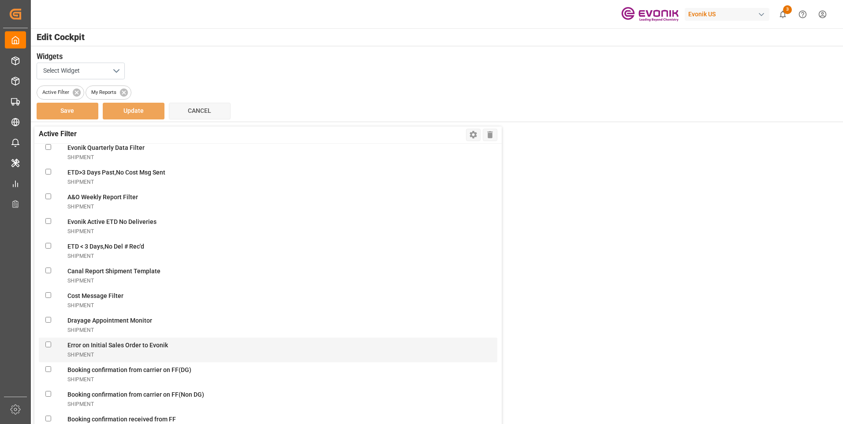
click at [49, 343] on Evonikshipment "checkbox" at bounding box center [48, 345] width 6 height 6
checkbox Evonikshipment "true"
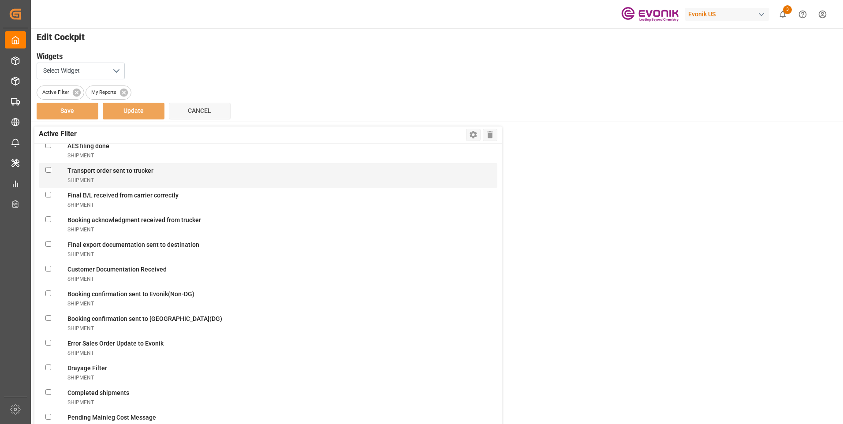
scroll to position [2293, 0]
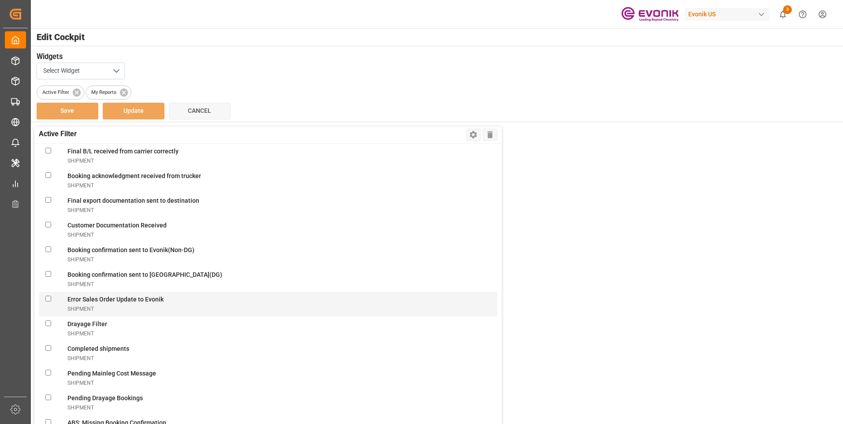
click at [48, 298] on Evonikshipment "checkbox" at bounding box center [48, 299] width 6 height 6
checkbox Evonikshipment "true"
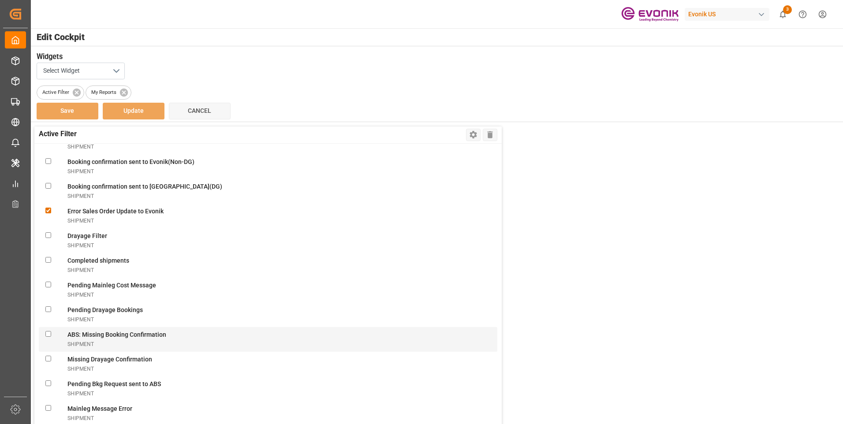
scroll to position [2425, 0]
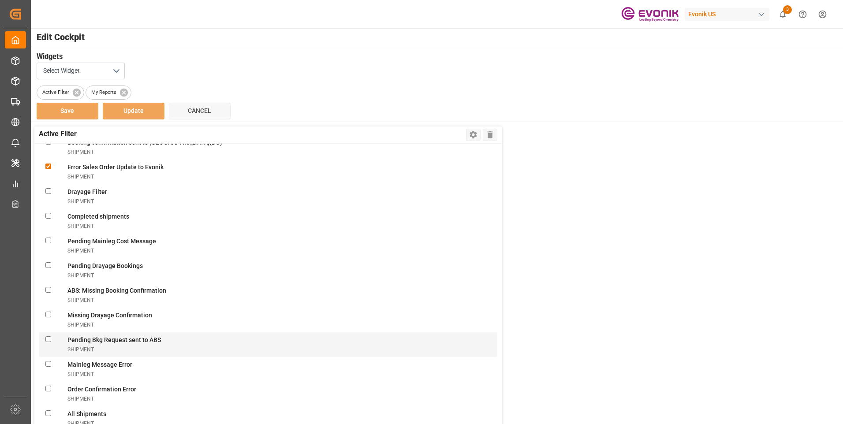
click at [48, 339] on ABSshipment "checkbox" at bounding box center [48, 339] width 6 height 6
checkbox ABSshipment "true"
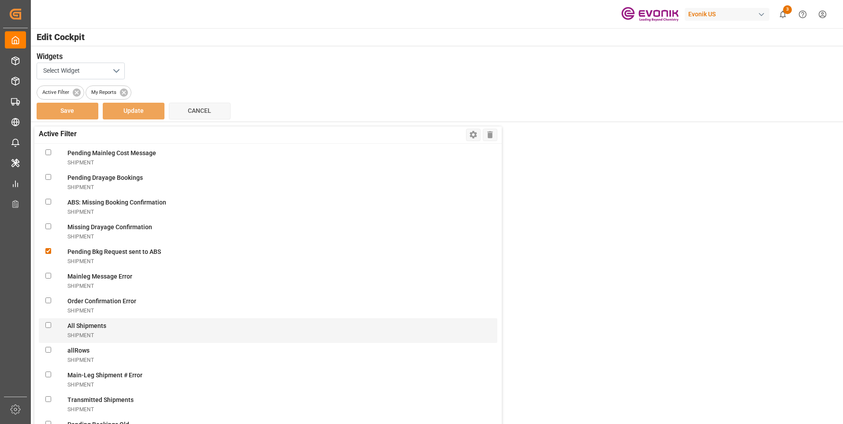
scroll to position [2601, 0]
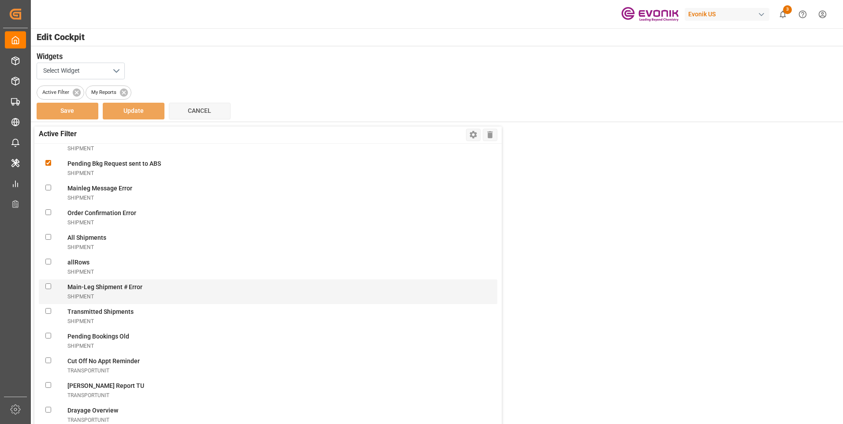
click at [48, 287] on Errorshipment "checkbox" at bounding box center [48, 286] width 6 height 6
checkbox Errorshipment "true"
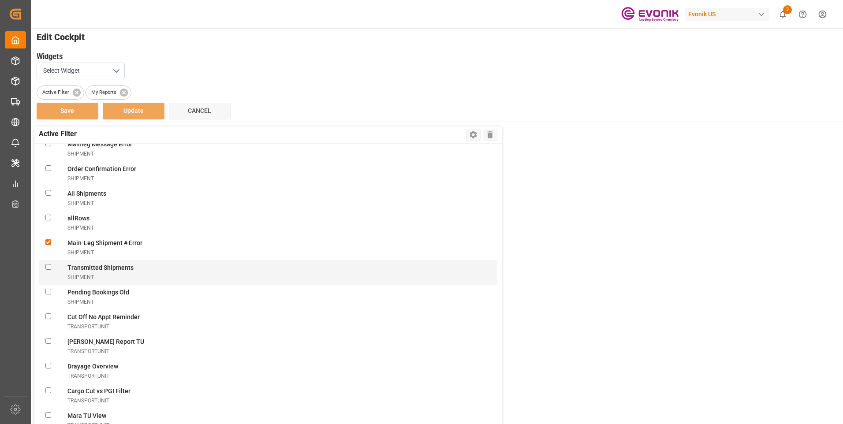
scroll to position [2733, 0]
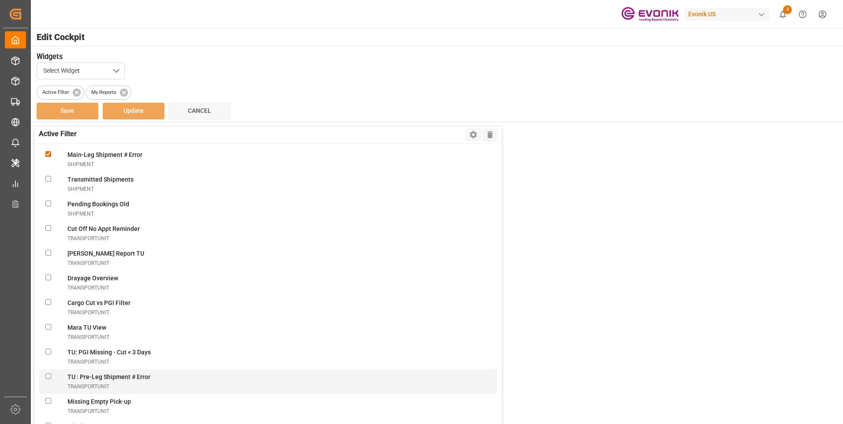
click at [48, 376] on transportUnit "checkbox" at bounding box center [48, 376] width 6 height 6
checkbox transportUnit "true"
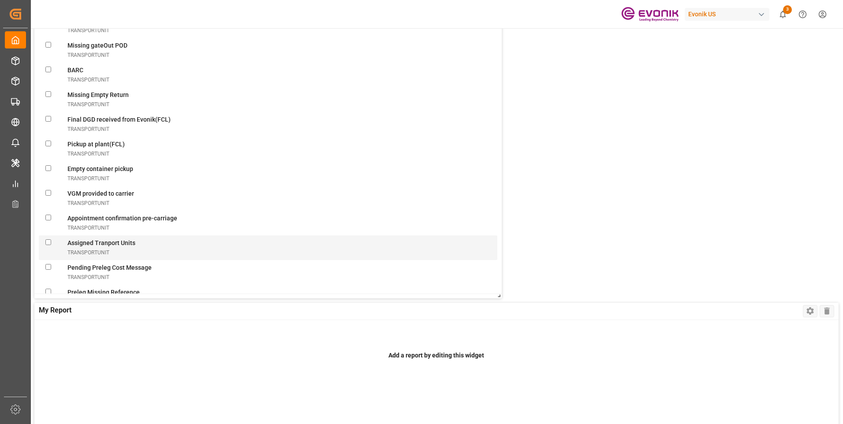
scroll to position [3258, 0]
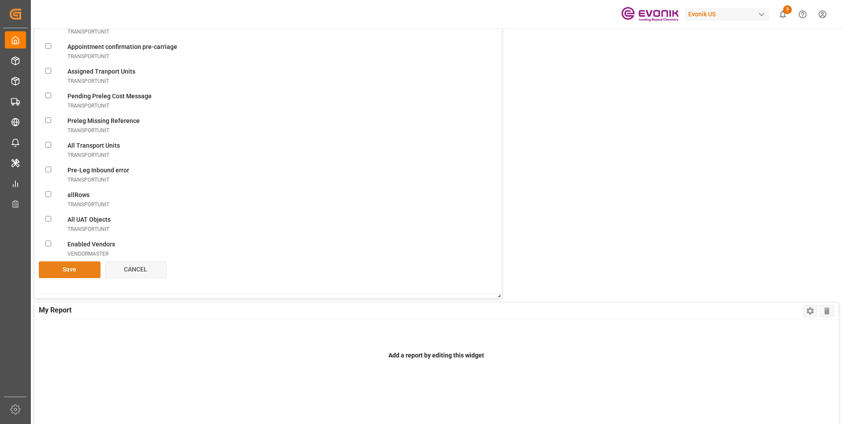
click at [75, 268] on button "Save" at bounding box center [70, 269] width 62 height 17
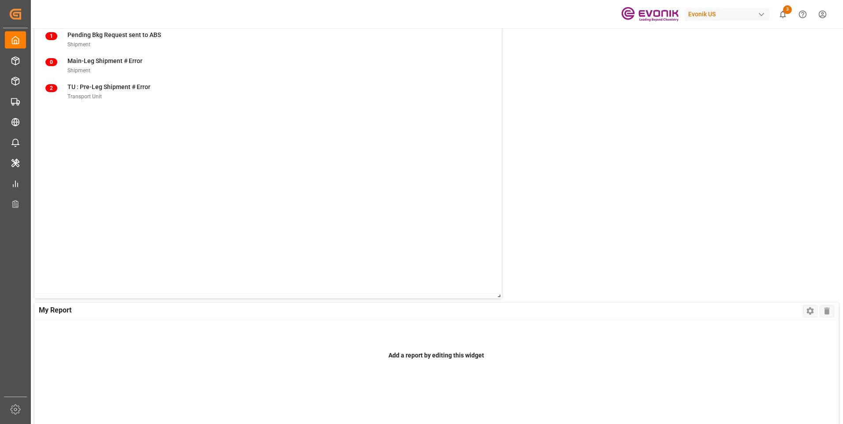
scroll to position [0, 0]
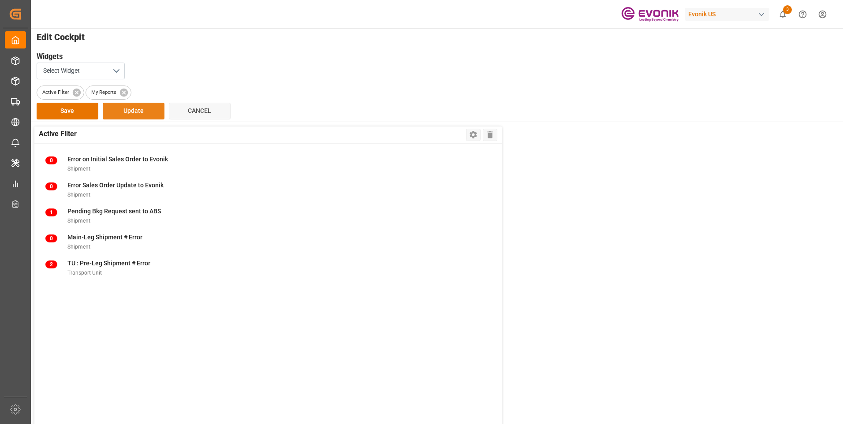
click at [138, 113] on button "Update" at bounding box center [134, 111] width 62 height 17
click at [136, 111] on button "Update" at bounding box center [134, 111] width 62 height 17
click at [69, 103] on button "Save" at bounding box center [68, 111] width 62 height 17
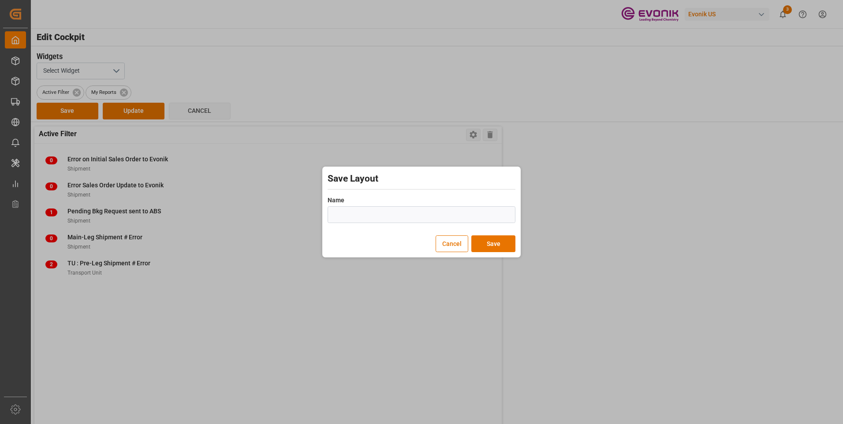
click at [373, 216] on input "text" at bounding box center [422, 214] width 188 height 17
type input "Apu"
click at [491, 242] on button "Save" at bounding box center [493, 243] width 44 height 17
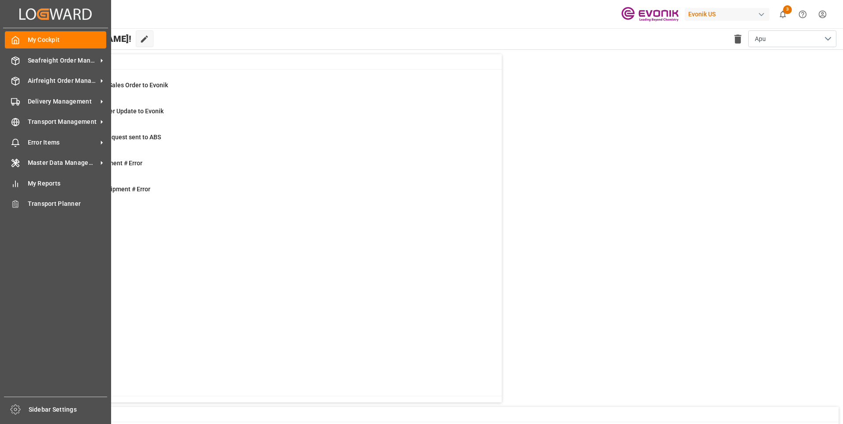
click at [21, 15] on icon at bounding box center [22, 13] width 6 height 11
click at [14, 37] on icon at bounding box center [15, 40] width 9 height 9
click at [14, 42] on icon at bounding box center [15, 40] width 9 height 9
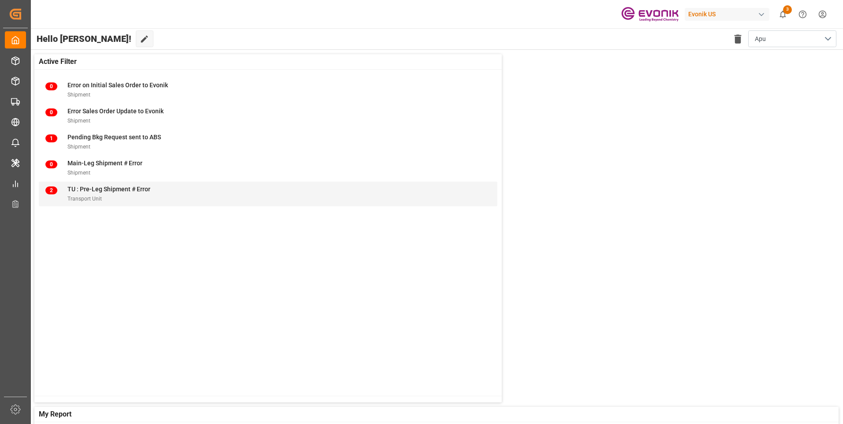
click at [62, 190] on div "2" at bounding box center [56, 194] width 22 height 19
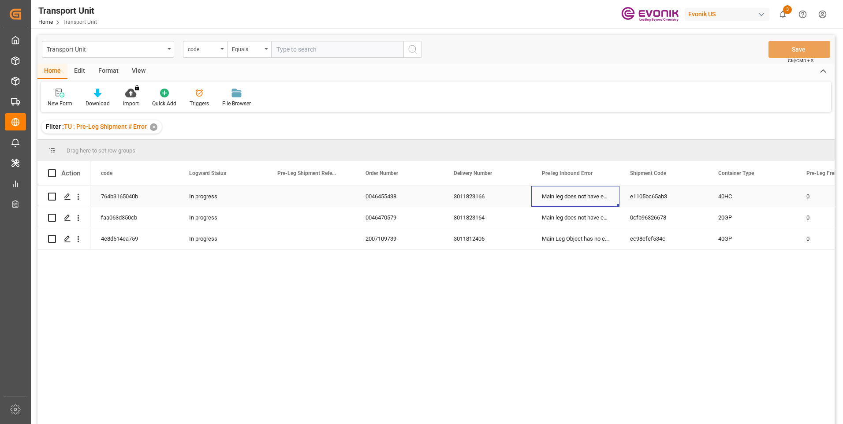
click at [543, 197] on div "Main leg does not have evonik reference" at bounding box center [575, 196] width 88 height 21
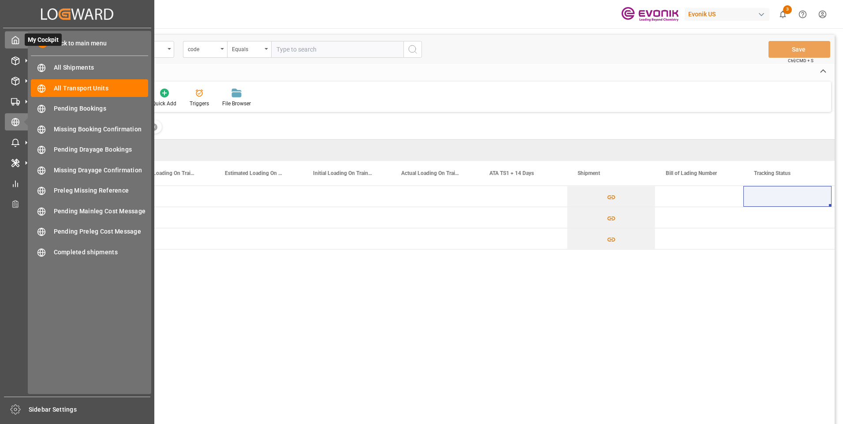
click at [15, 40] on polyline at bounding box center [16, 42] width 2 height 4
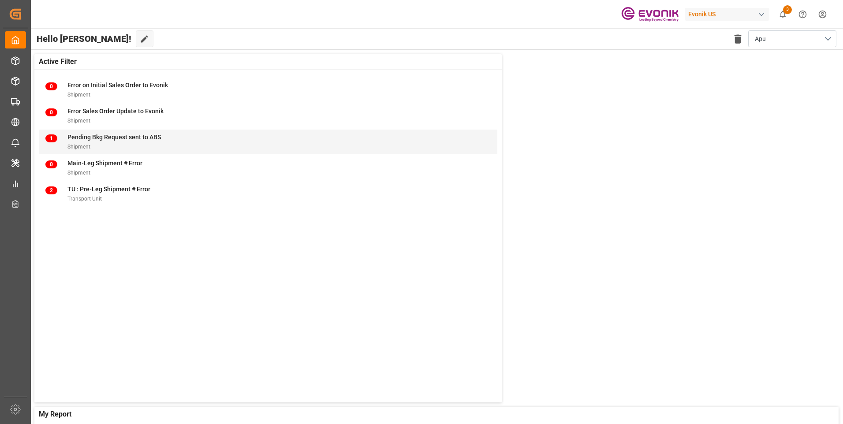
click at [115, 138] on span "Pending Bkg Request sent to ABS" at bounding box center [113, 137] width 93 height 7
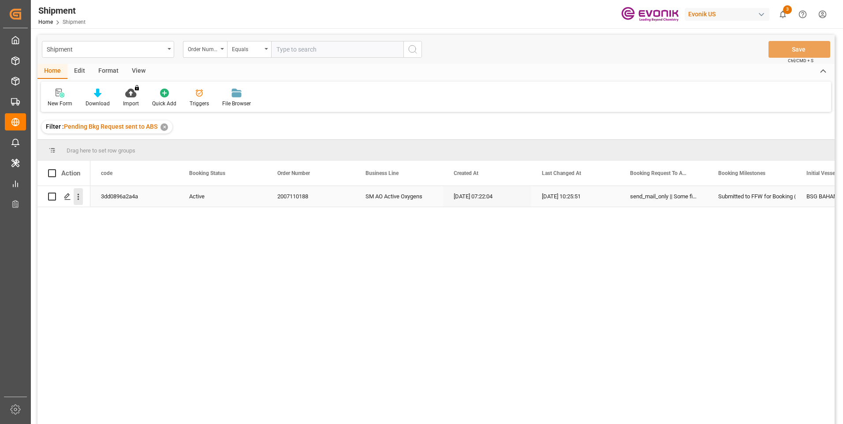
click at [80, 197] on icon "open menu" at bounding box center [78, 196] width 9 height 9
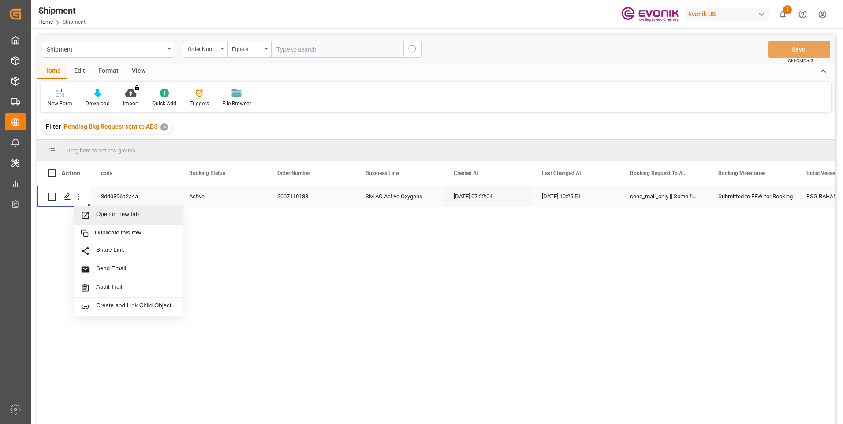
click at [95, 213] on span "Press SPACE to select this row." at bounding box center [88, 215] width 15 height 9
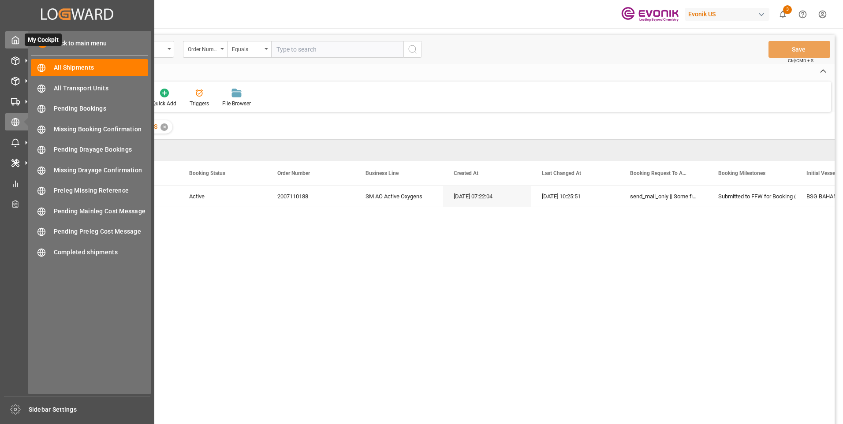
click at [18, 41] on icon at bounding box center [15, 40] width 9 height 9
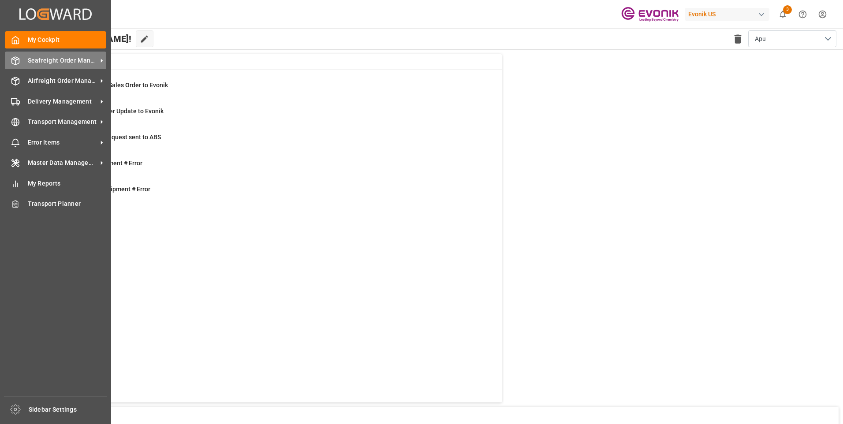
click at [48, 60] on span "Seafreight Order Management" at bounding box center [63, 60] width 70 height 9
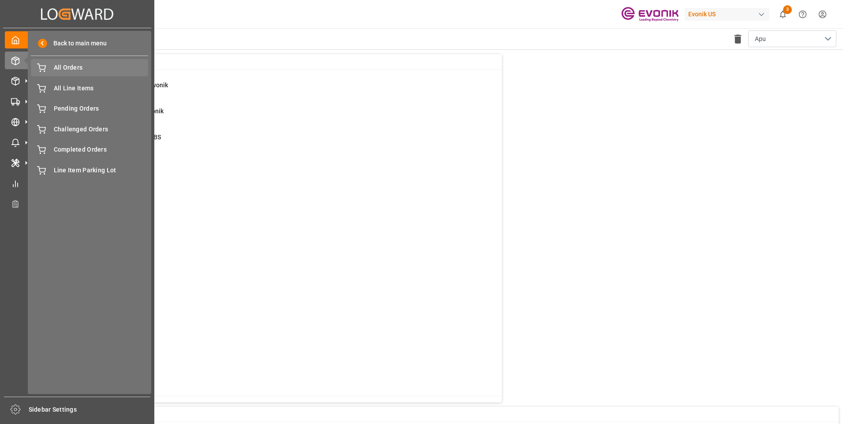
click at [66, 67] on span "All Orders" at bounding box center [101, 67] width 95 height 9
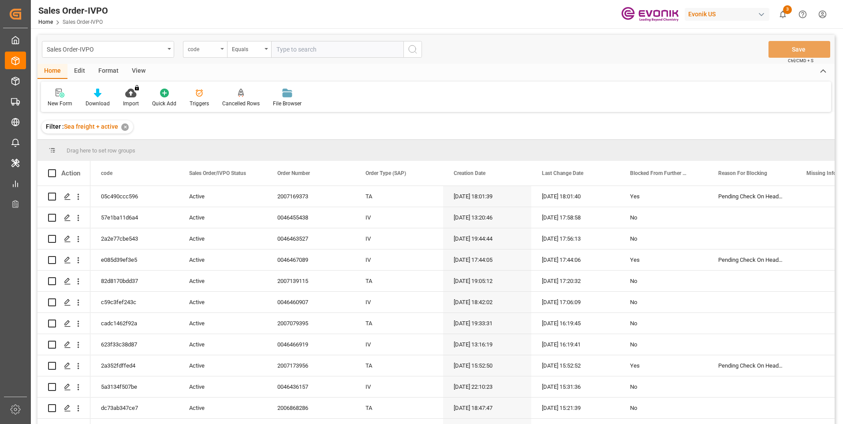
click at [218, 51] on div "code" at bounding box center [205, 49] width 44 height 17
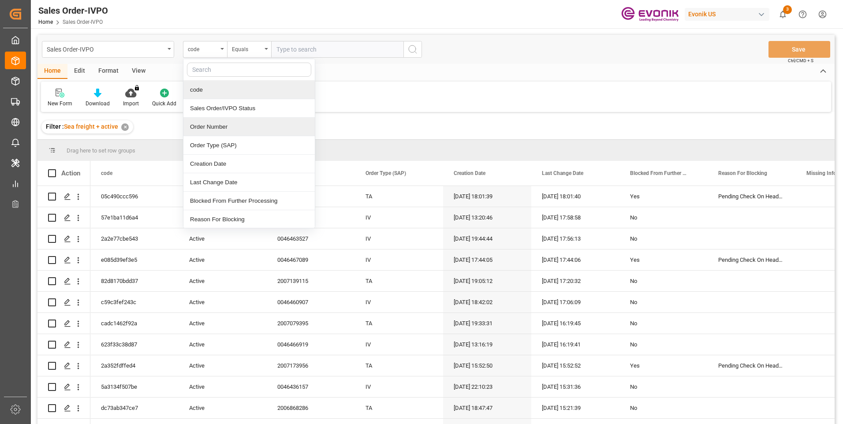
click at [206, 127] on div "Order Number" at bounding box center [248, 127] width 131 height 19
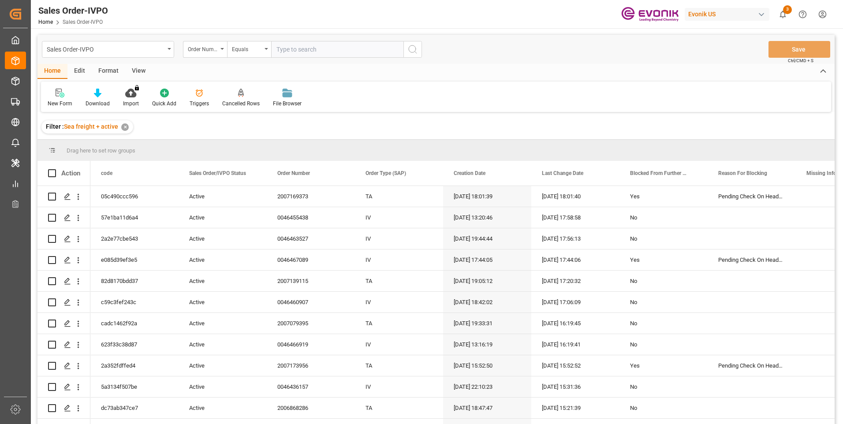
click at [291, 48] on input "text" at bounding box center [337, 49] width 132 height 17
paste input "2007110188"
type input "2007110188"
click at [411, 52] on circle "search button" at bounding box center [412, 48] width 7 height 7
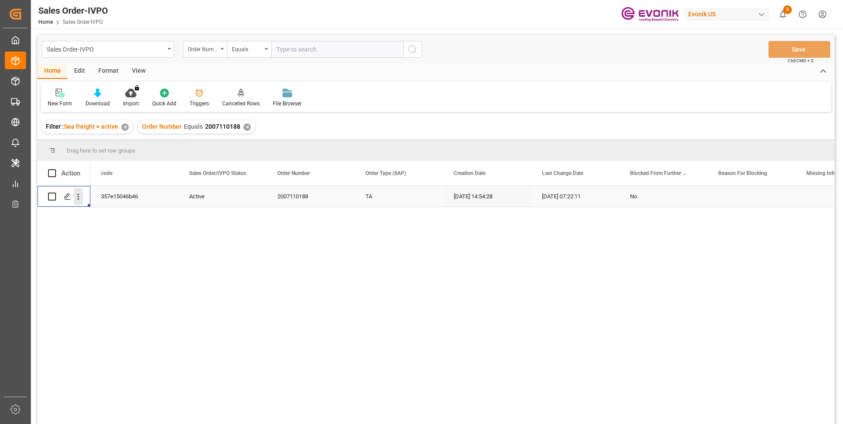
click at [80, 199] on icon "open menu" at bounding box center [78, 196] width 9 height 9
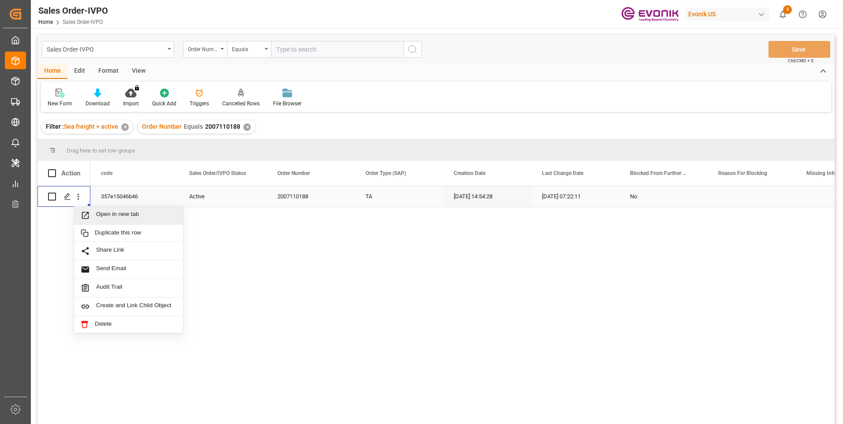
click at [86, 216] on icon "Press SPACE to select this row." at bounding box center [85, 215] width 9 height 9
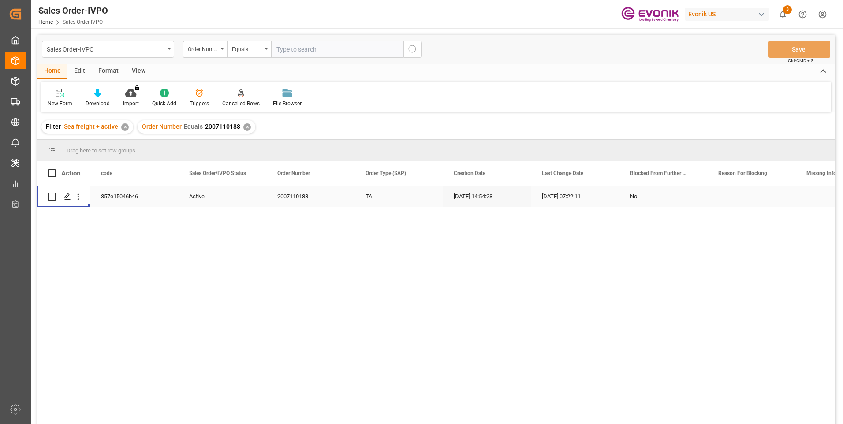
click at [373, 196] on div "TA" at bounding box center [399, 196] width 88 height 21
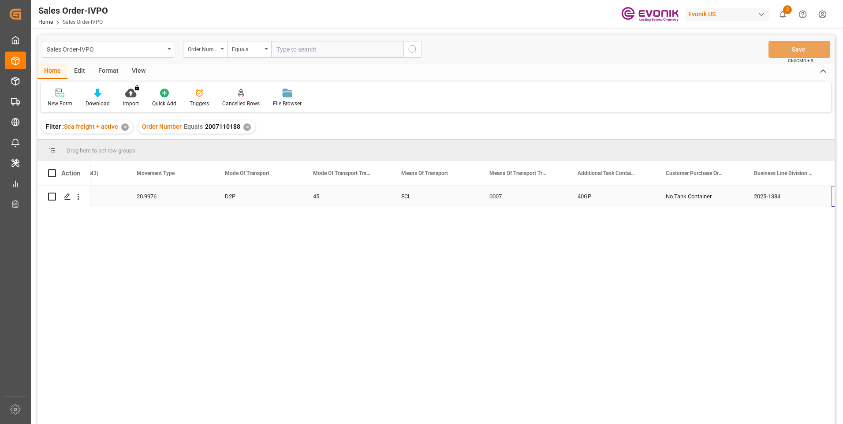
scroll to position [0, 1287]
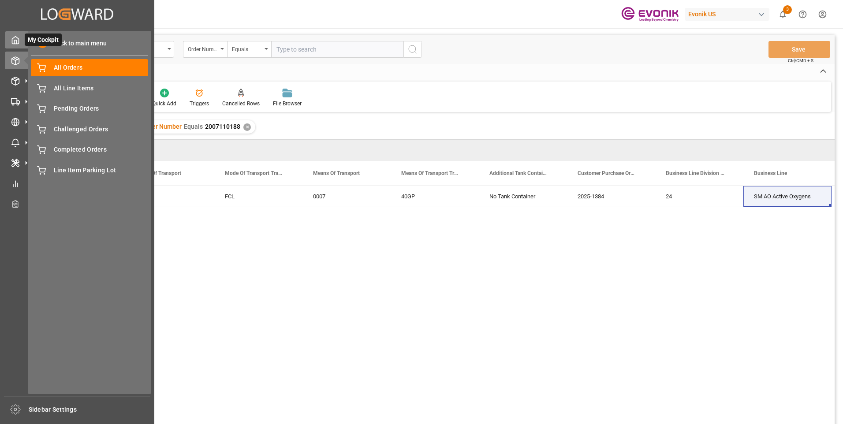
click at [15, 39] on icon at bounding box center [15, 40] width 9 height 9
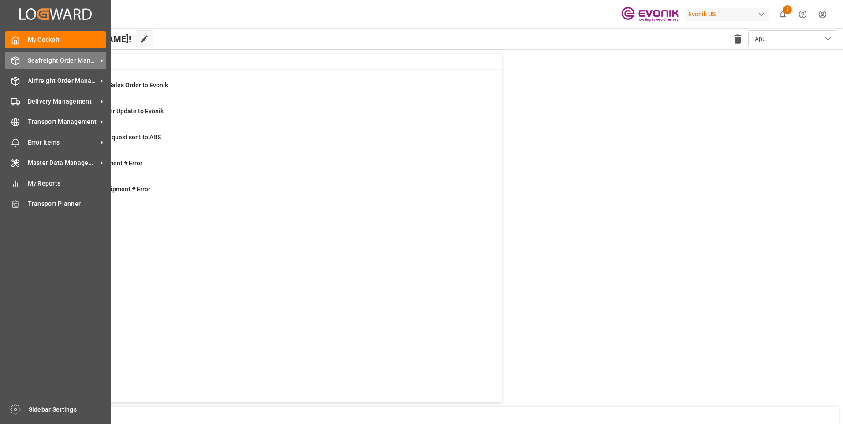
click at [52, 63] on span "Seafreight Order Management" at bounding box center [63, 60] width 70 height 9
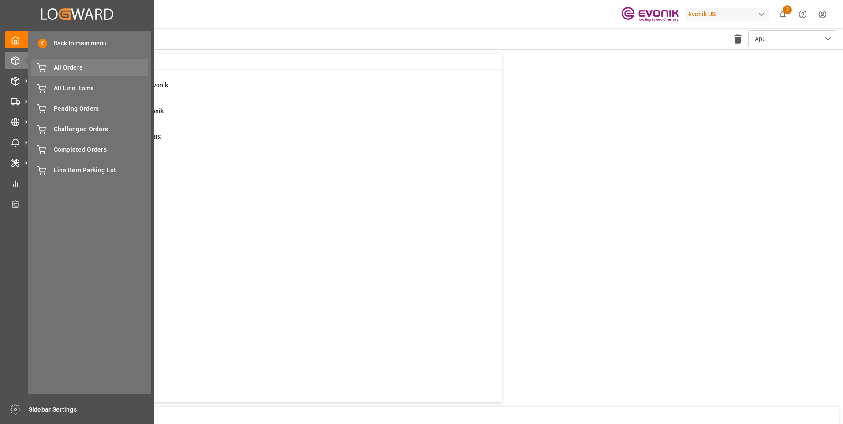
click at [64, 67] on span "All Orders" at bounding box center [101, 67] width 95 height 9
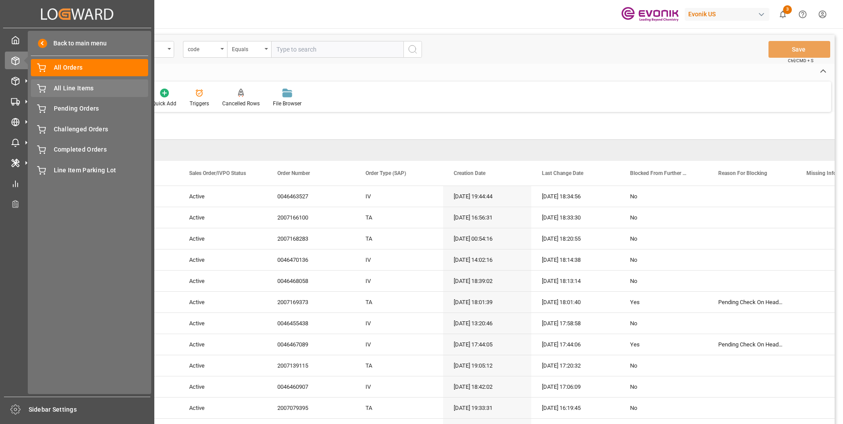
click at [63, 86] on span "All Line Items" at bounding box center [101, 88] width 95 height 9
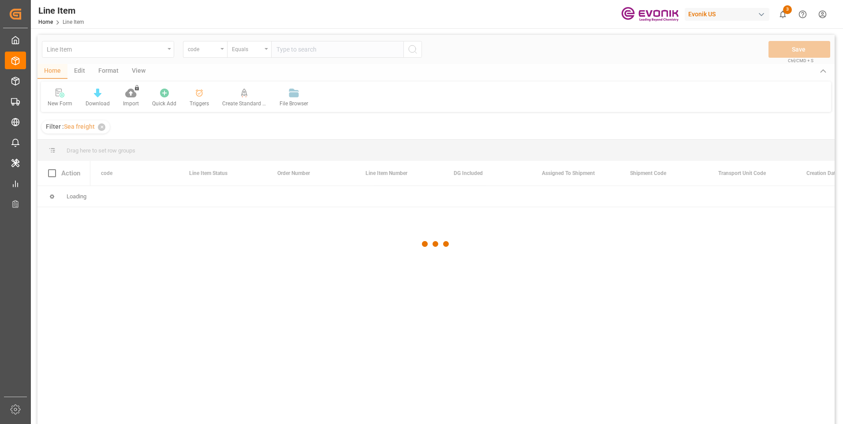
click at [218, 52] on div at bounding box center [435, 244] width 797 height 419
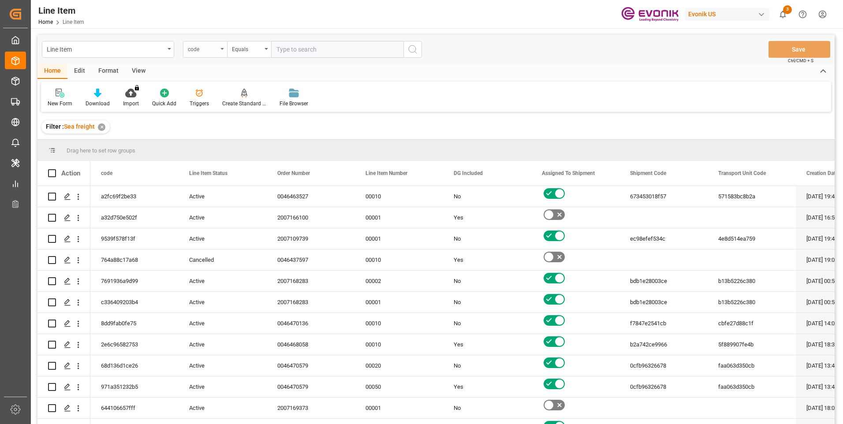
click at [221, 49] on icon "open menu" at bounding box center [222, 49] width 4 height 2
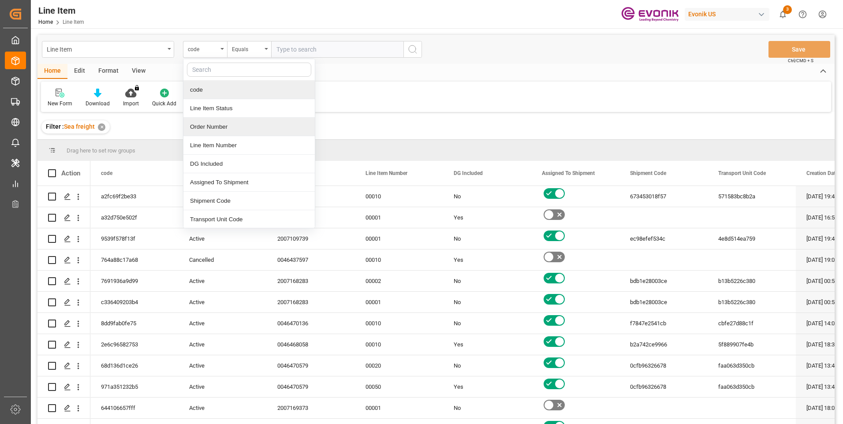
click at [204, 126] on div "Order Number" at bounding box center [248, 127] width 131 height 19
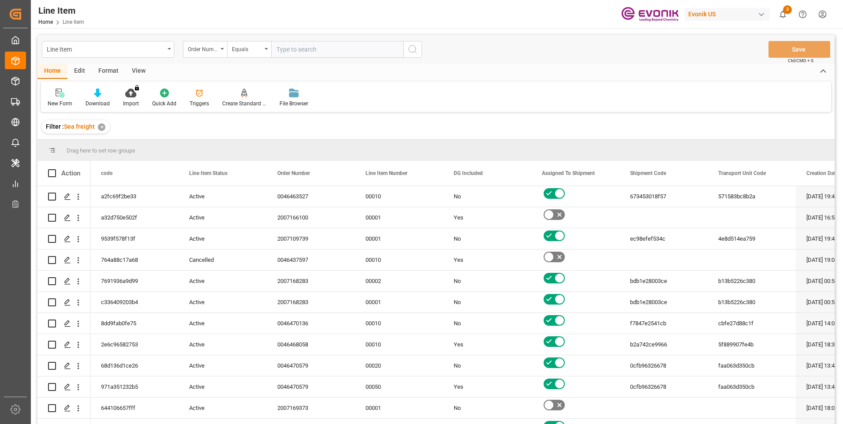
click at [279, 48] on input "text" at bounding box center [337, 49] width 132 height 17
paste input "2007073737"
type input "2007073737"
click at [414, 48] on icon "search button" at bounding box center [412, 49] width 11 height 11
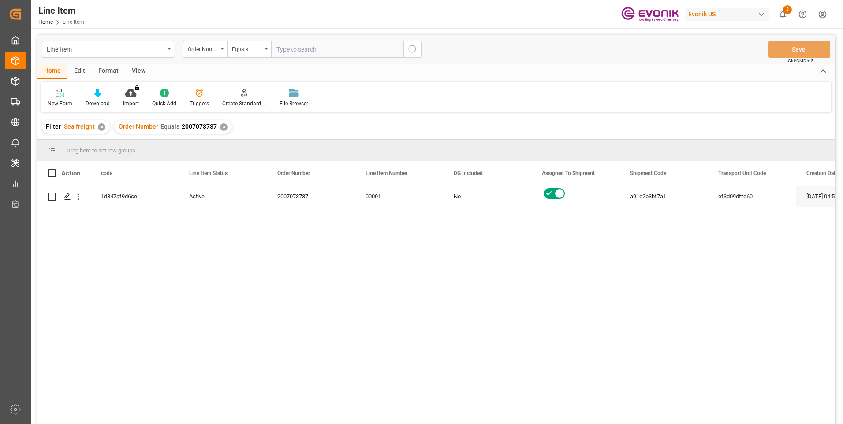
click at [139, 71] on div "View" at bounding box center [138, 71] width 27 height 15
click at [99, 101] on div "Standard Templates" at bounding box center [100, 104] width 44 height 8
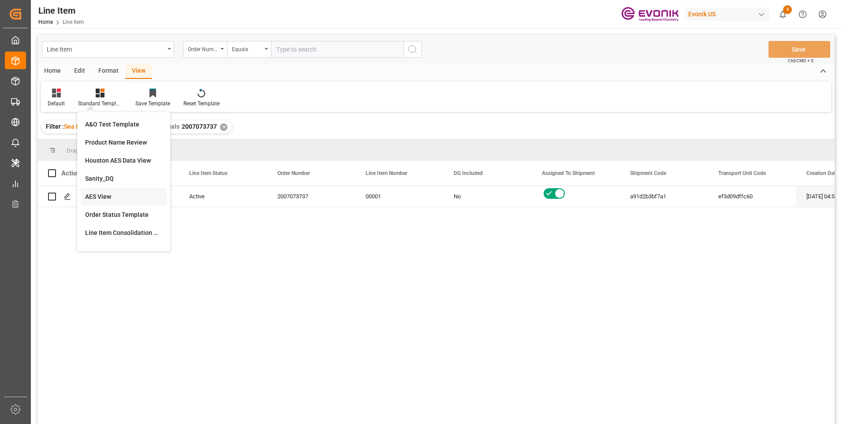
click at [105, 194] on div "AES View" at bounding box center [123, 196] width 77 height 9
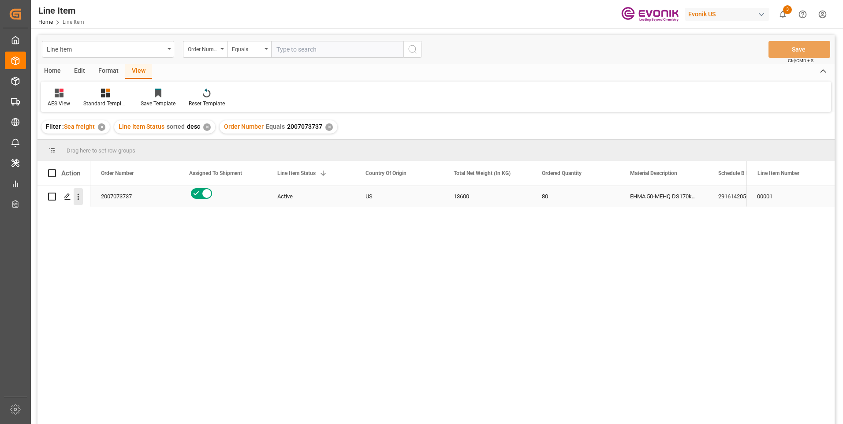
click at [81, 200] on icon "open menu" at bounding box center [78, 196] width 9 height 9
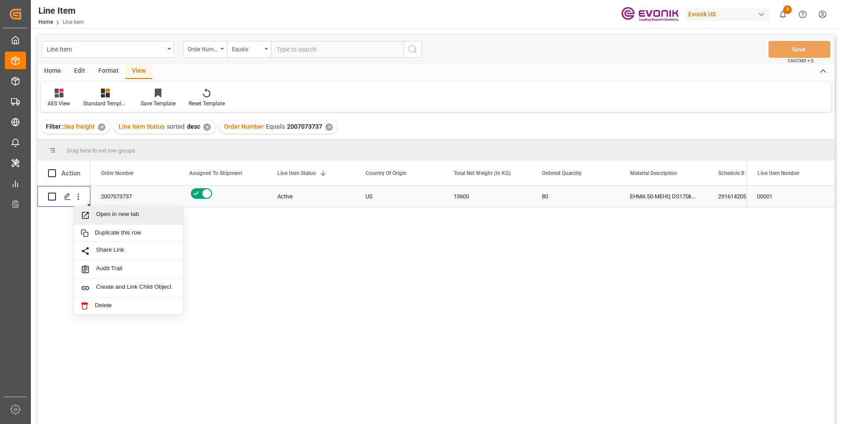
click at [108, 214] on span "Open in new tab" at bounding box center [136, 215] width 80 height 9
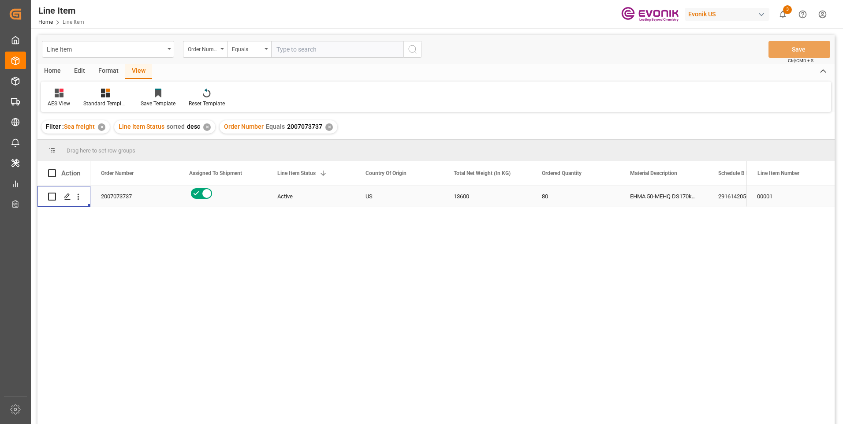
click at [377, 198] on div "US" at bounding box center [399, 196] width 88 height 21
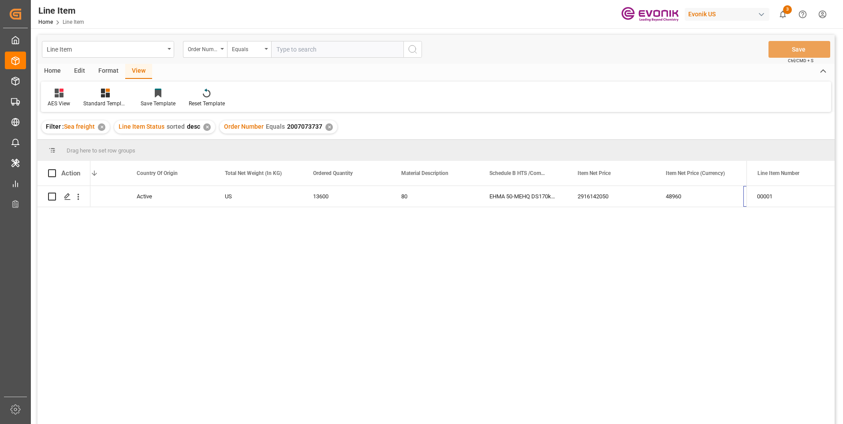
scroll to position [0, 229]
click at [235, 196] on div "13600" at bounding box center [258, 196] width 88 height 21
drag, startPoint x: 584, startPoint y: 194, endPoint x: 575, endPoint y: 206, distance: 15.4
click at [584, 194] on div "48960" at bounding box center [611, 196] width 88 height 21
click at [680, 197] on div "USD" at bounding box center [699, 196] width 88 height 21
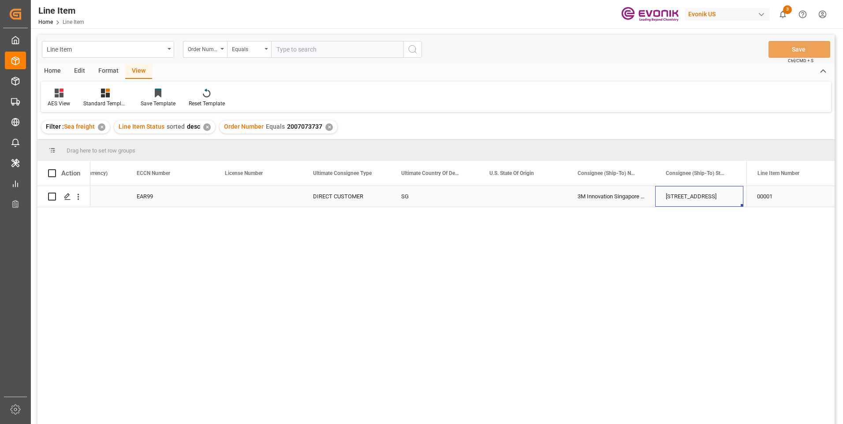
scroll to position [0, 934]
click at [294, 50] on input "text" at bounding box center [337, 49] width 132 height 17
paste input "0046466291"
type input "0046466291"
click at [414, 49] on icon "search button" at bounding box center [412, 49] width 11 height 11
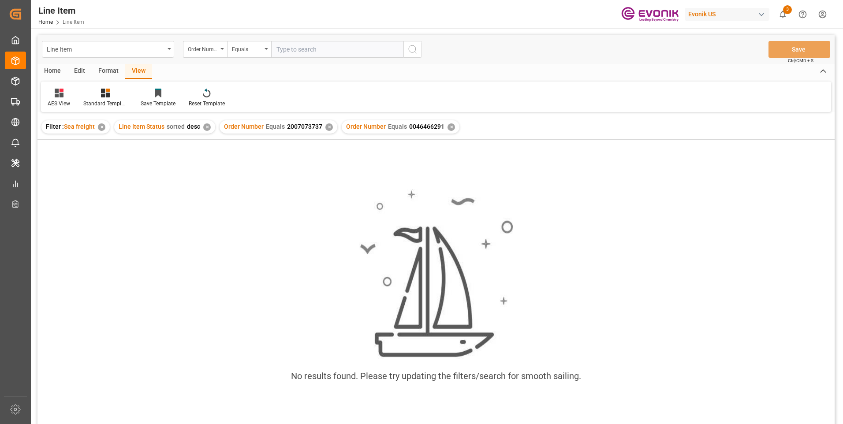
click at [326, 126] on div "✕" at bounding box center [328, 126] width 7 height 7
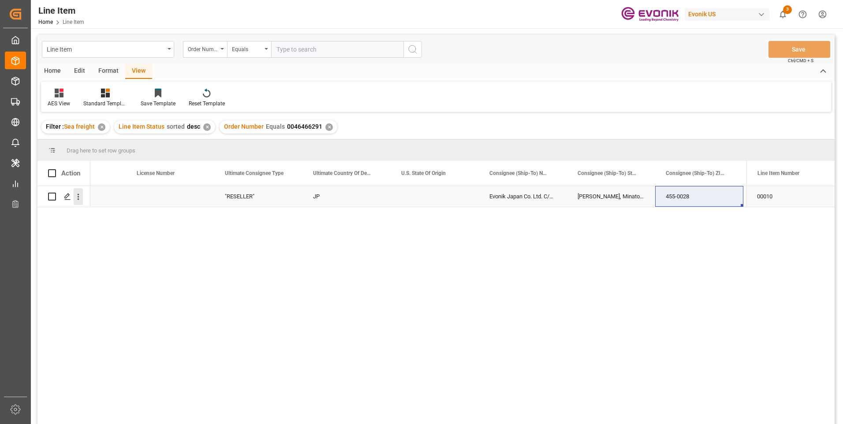
click at [78, 195] on icon "open menu" at bounding box center [79, 197] width 2 height 6
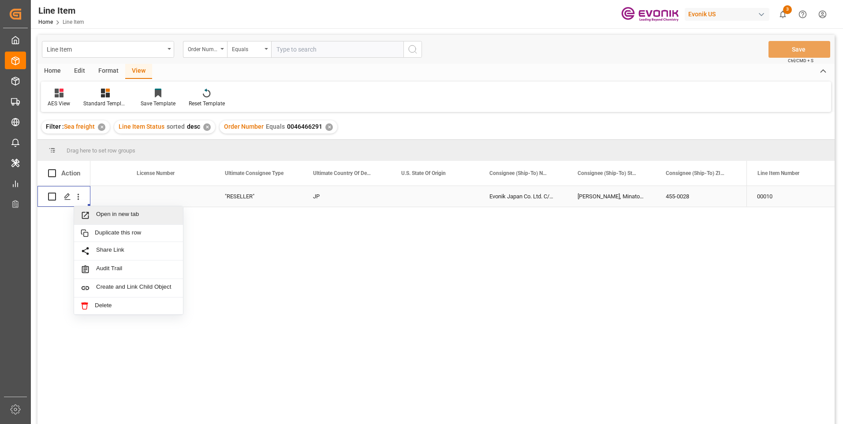
click at [100, 214] on span "Open in new tab" at bounding box center [136, 215] width 80 height 9
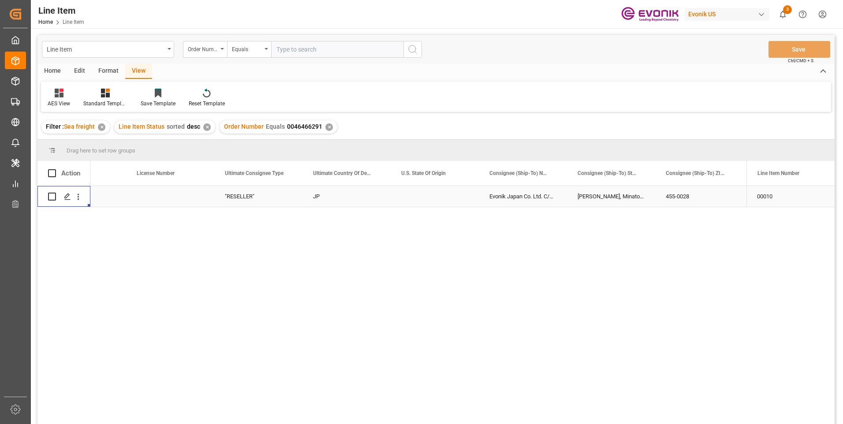
click at [254, 200] on div ""RESELLER"" at bounding box center [258, 196] width 88 height 21
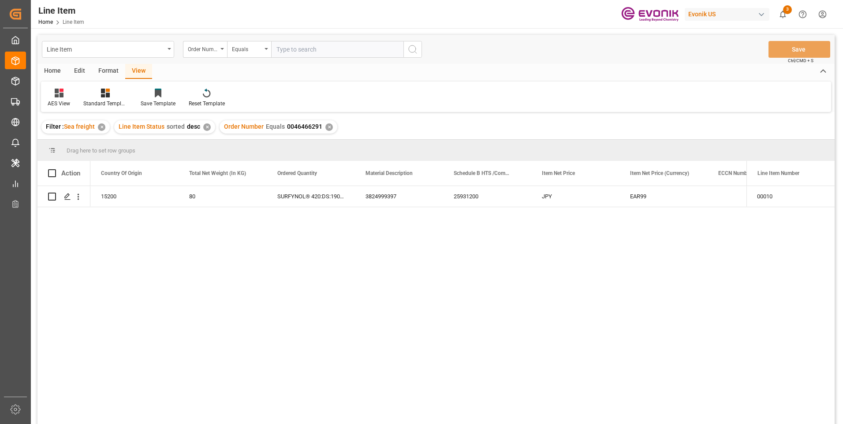
scroll to position [0, 265]
click at [207, 194] on div "15200" at bounding box center [223, 196] width 88 height 21
click at [555, 196] on div "25931200" at bounding box center [575, 196] width 88 height 21
click at [580, 194] on div "25931200" at bounding box center [575, 196] width 88 height 21
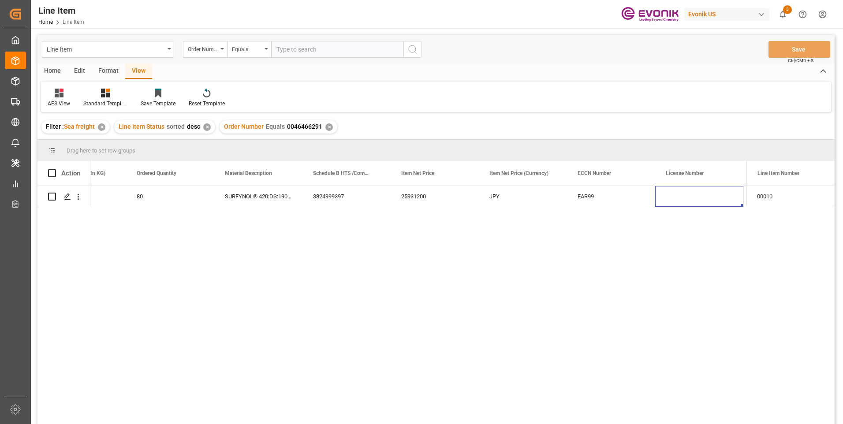
scroll to position [0, 493]
click at [157, 195] on div "SURFYNOL® 420:DS:190:P:35" at bounding box center [170, 196] width 88 height 21
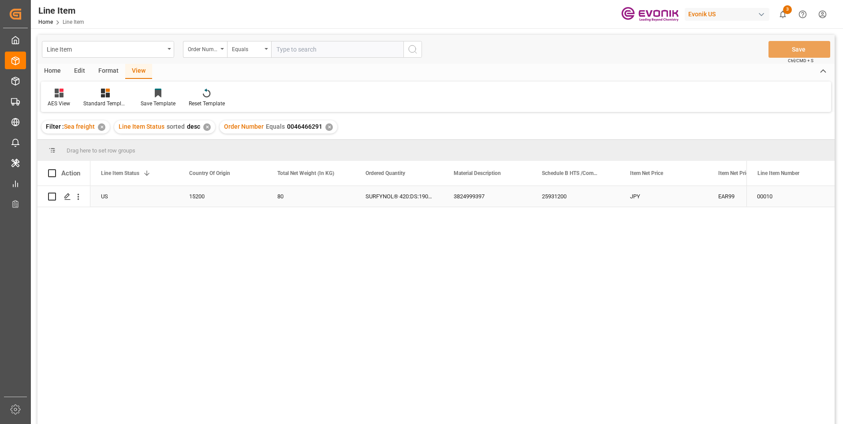
scroll to position [0, 176]
click at [632, 194] on div "25931200" at bounding box center [663, 196] width 88 height 21
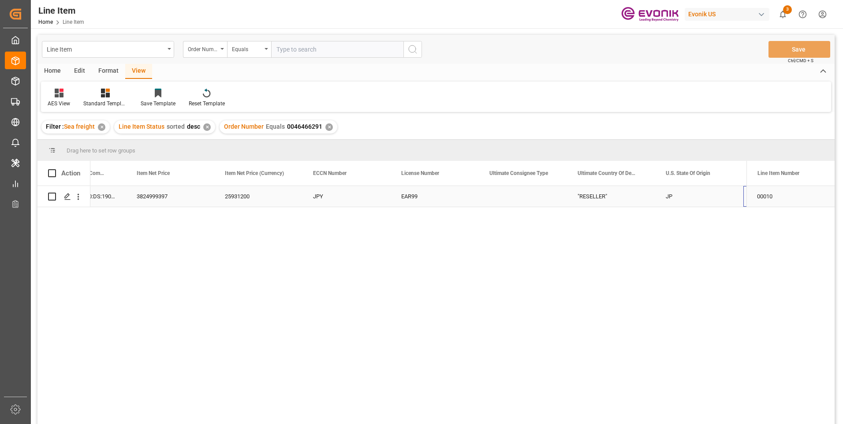
scroll to position [0, 670]
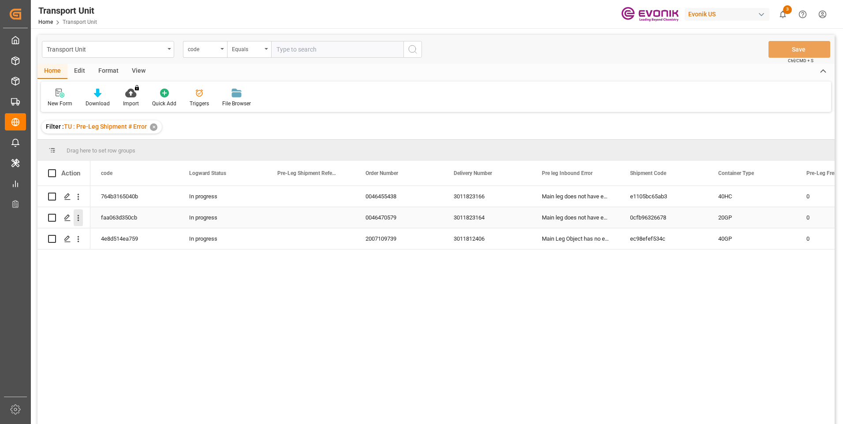
click at [79, 218] on icon "open menu" at bounding box center [79, 218] width 2 height 6
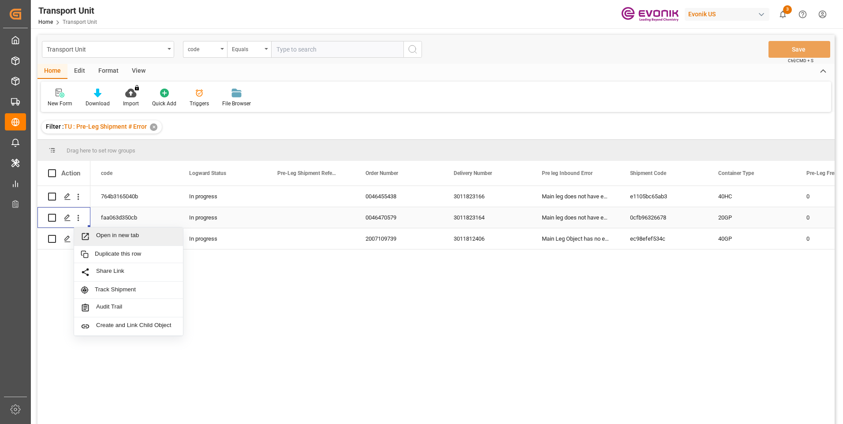
click at [104, 236] on span "Open in new tab" at bounding box center [136, 236] width 80 height 9
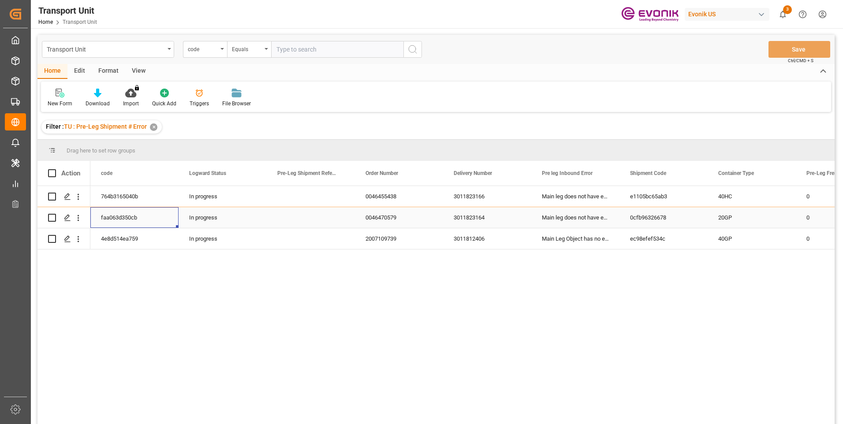
click at [176, 220] on div "faa063d350cb" at bounding box center [134, 217] width 88 height 21
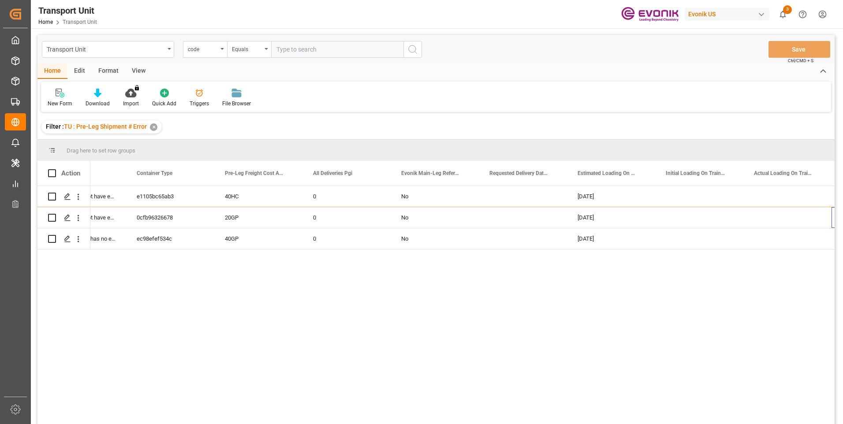
scroll to position [0, 582]
click at [80, 240] on icon "open menu" at bounding box center [78, 239] width 9 height 9
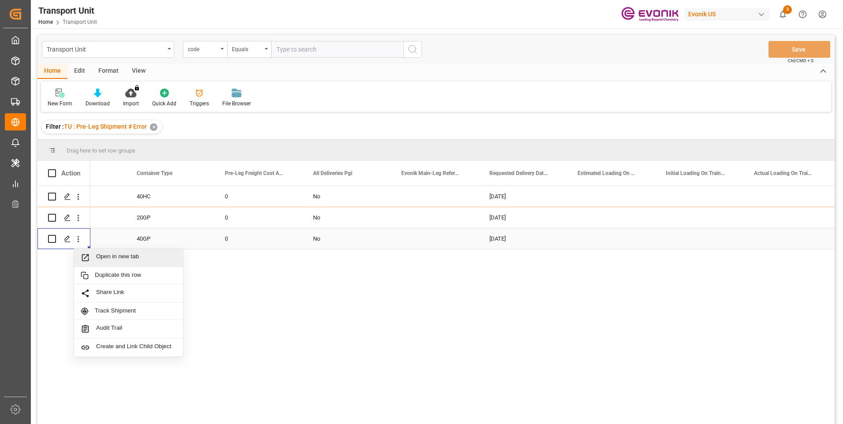
click at [101, 257] on span "Open in new tab" at bounding box center [136, 257] width 80 height 9
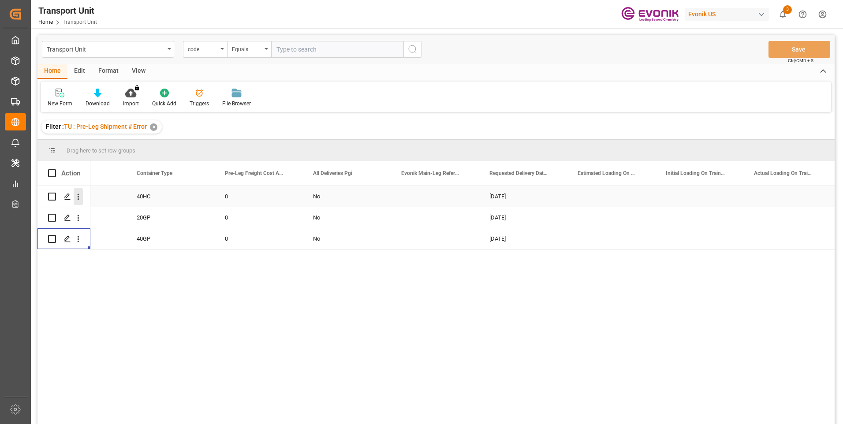
click at [75, 196] on icon "open menu" at bounding box center [78, 196] width 9 height 9
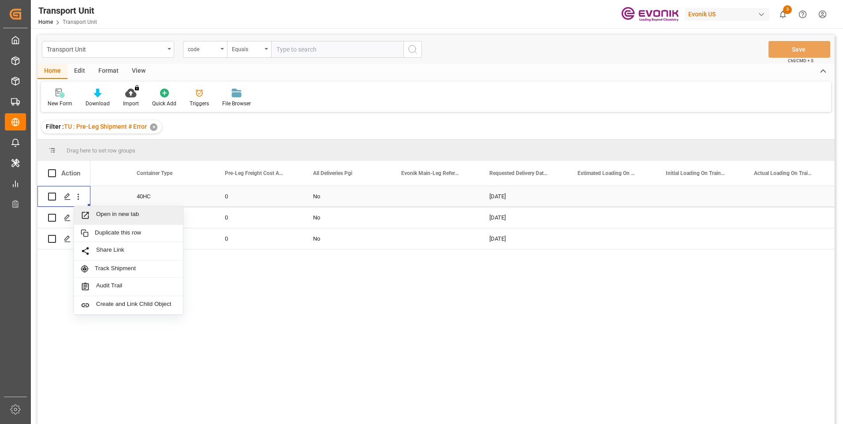
click at [101, 214] on span "Open in new tab" at bounding box center [136, 215] width 80 height 9
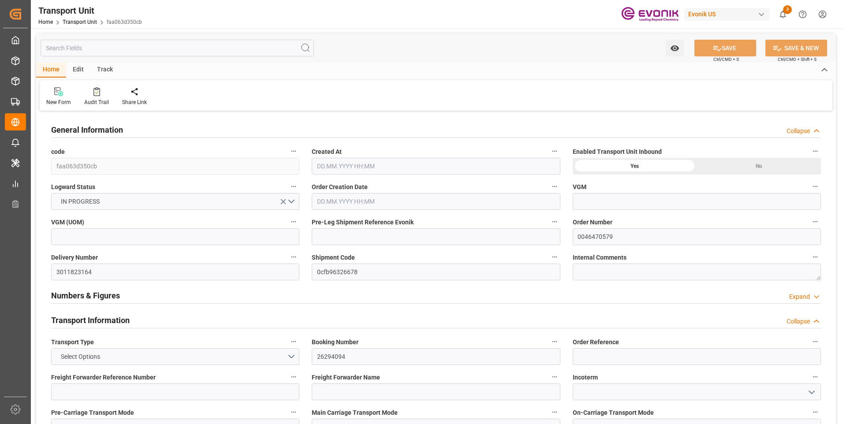
type input "Hapag Lloyd"
type input "Hapag Lloyd Aktiengesellschaft"
type input "USNYC"
type input "BRSSZ"
type input "14877.754"
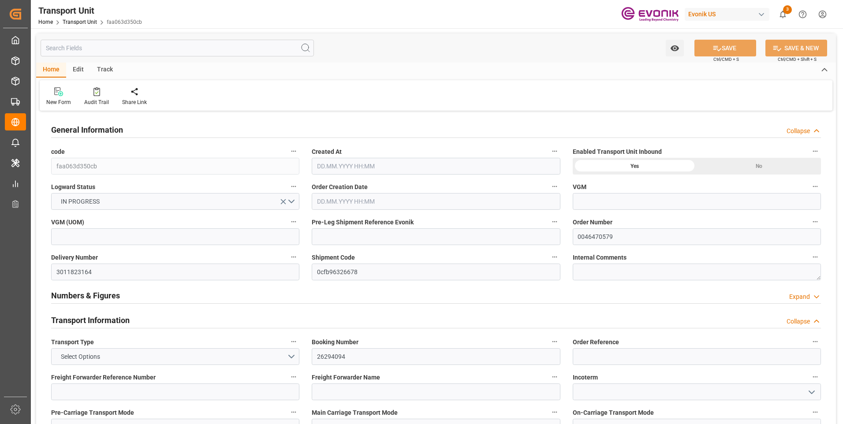
type input "02.09.2025 02:11"
type input "[DATE]"
type input "23.09.2025 00:00"
type input "14.10.2025 00:00"
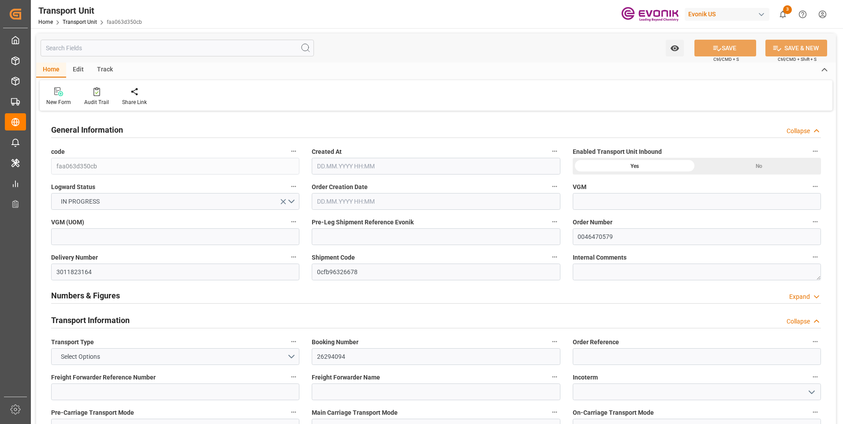
type input "14.10.2025 00:00"
type input "18.09.2025 12:00"
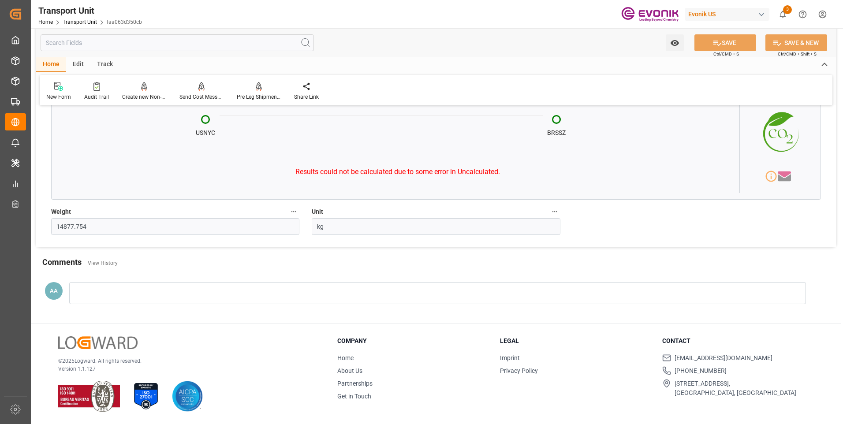
scroll to position [3299, 0]
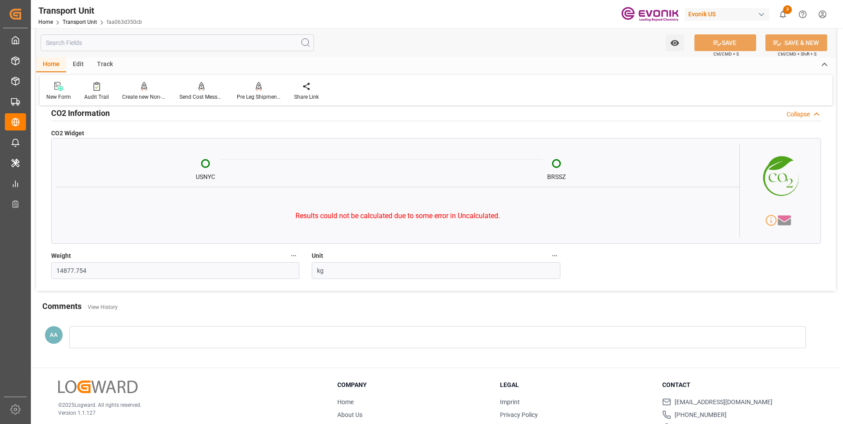
click at [110, 43] on input "text" at bounding box center [177, 42] width 273 height 17
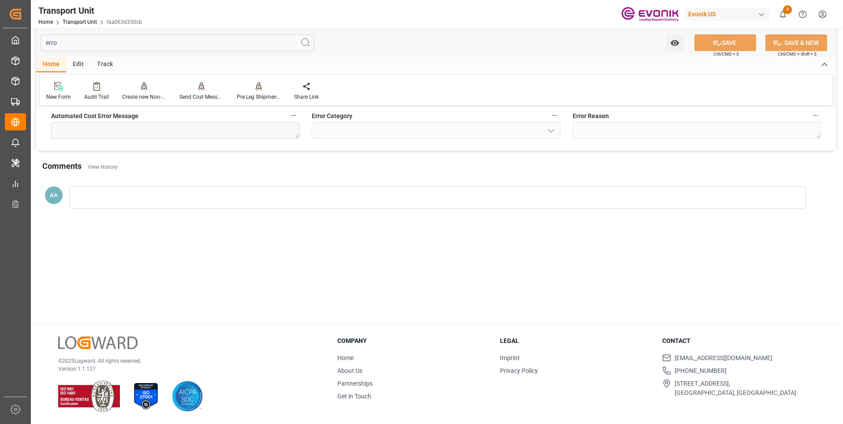
scroll to position [96, 0]
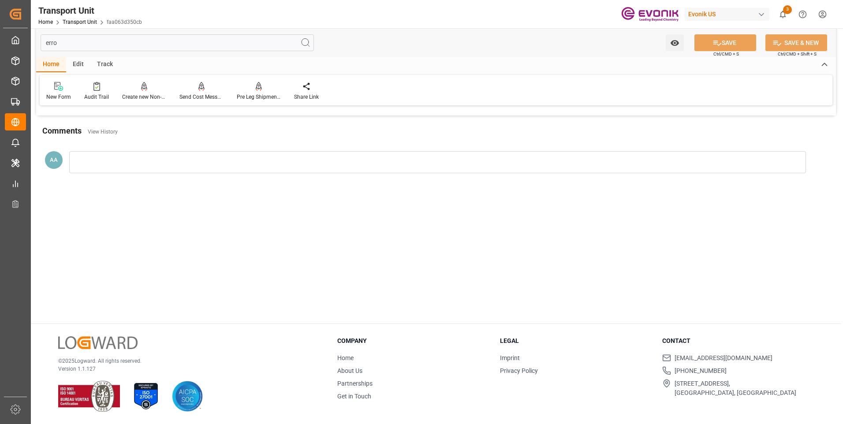
type input "error"
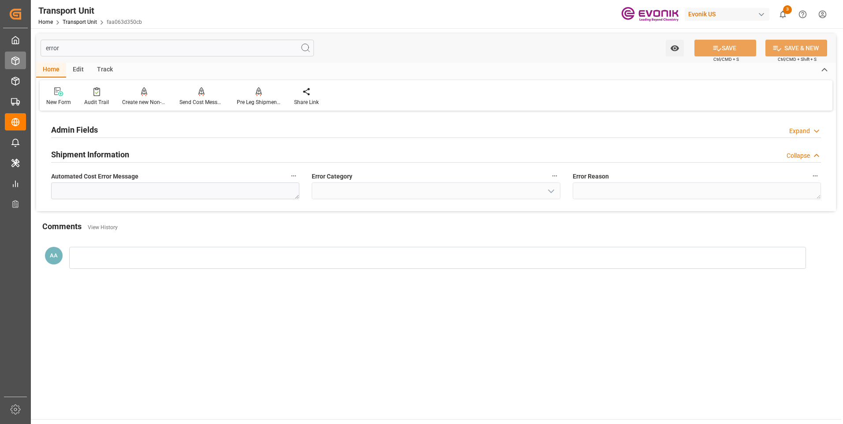
drag, startPoint x: 43, startPoint y: 49, endPoint x: 19, endPoint y: 52, distance: 24.4
click at [19, 52] on div "Created by potrace 1.15, written by Peter Selinger 2001-2017 Created by potrace…" at bounding box center [421, 212] width 843 height 424
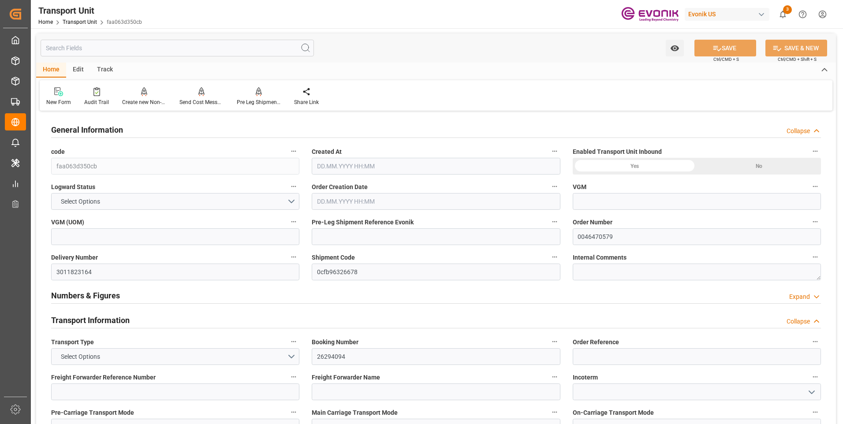
type input "Hapag Lloyd"
type input "Hapag Lloyd Aktiengesellschaft"
type input "USNYC"
type input "BRSSZ"
type input "14877.754"
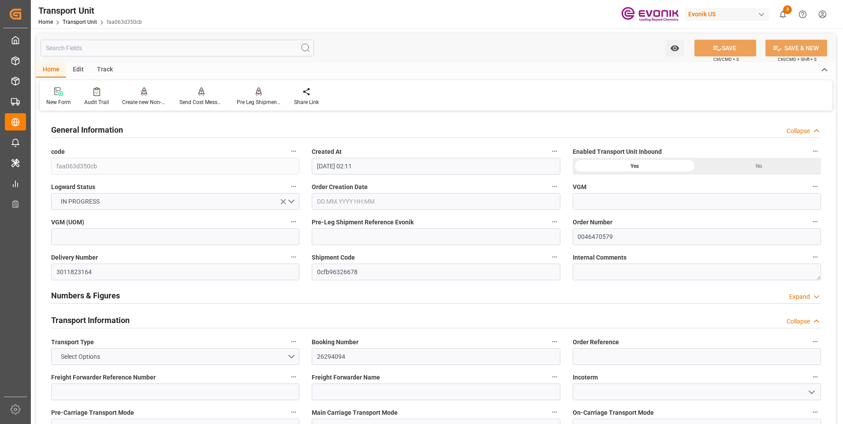
type input "02.09.2025 02:11"
type input "20.09.2025"
type input "23.09.2025 00:00"
type input "14.10.2025 00:00"
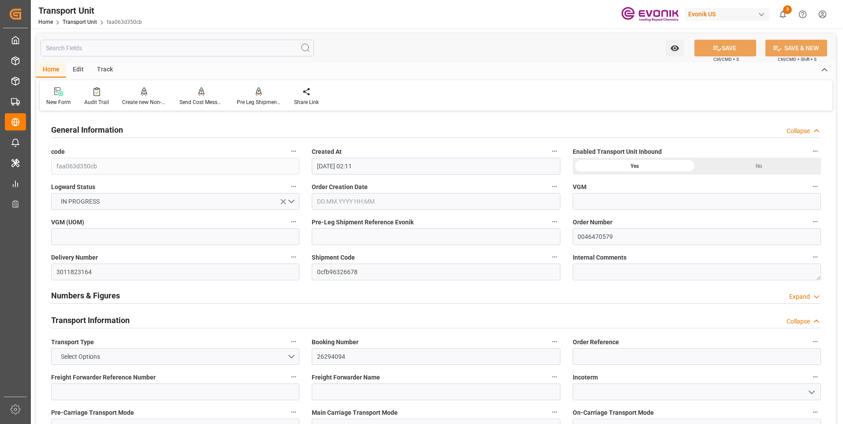
type input "14.10.2025 00:00"
type input "18.09.2025 12:00"
click at [335, 140] on div "General Information Collapse" at bounding box center [436, 130] width 782 height 25
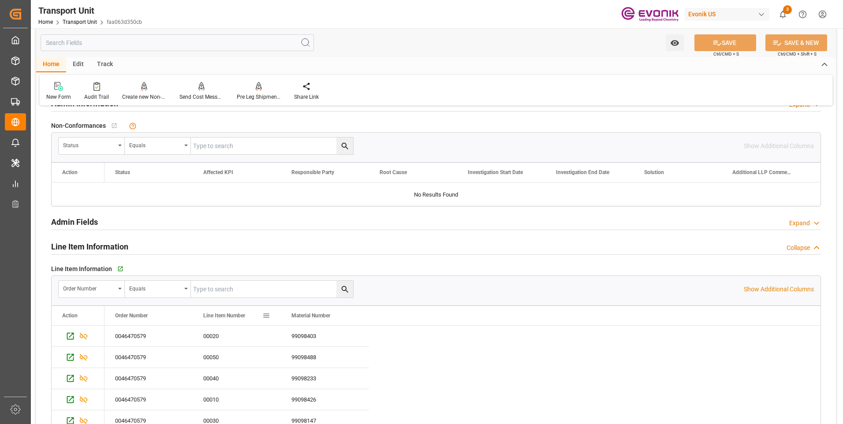
scroll to position [1279, 0]
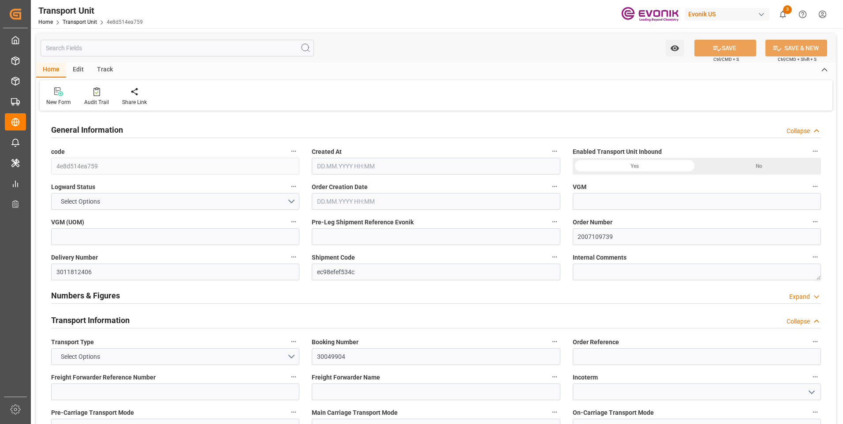
type input "0"
type input "Hapag [PERSON_NAME]"
type input "Hapag Lloyd Aktiengesellschaft"
type input "USSAV"
type input "BEANR"
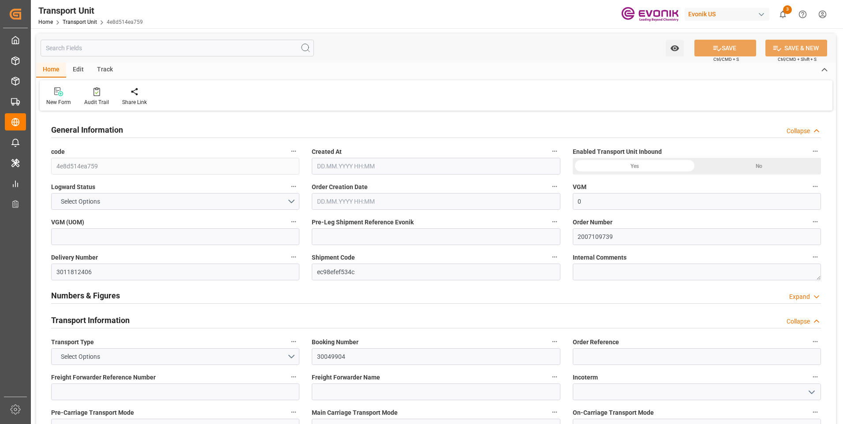
type input "19499.7"
type input "[DATE] 03:50"
type input "[DATE]"
type input "[DATE] 00:00"
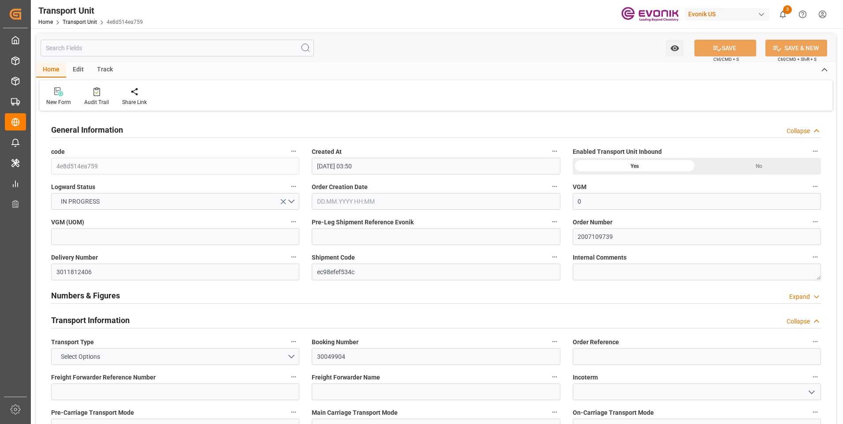
type input "[DATE] 00:00"
type input "[DATE] 12:00"
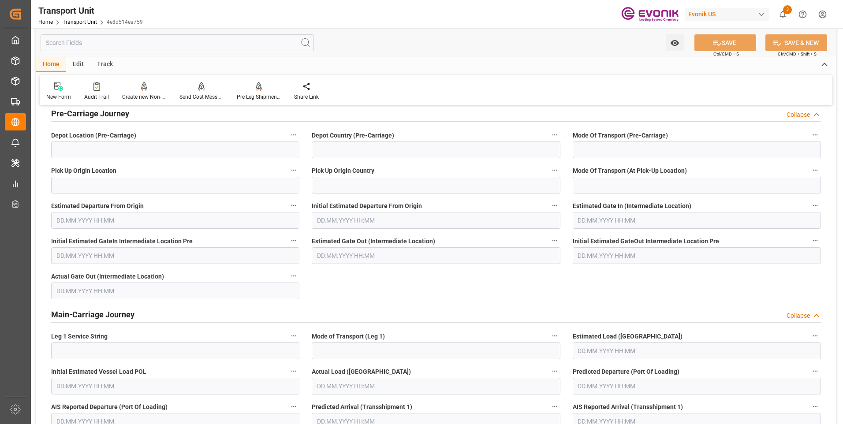
scroll to position [1984, 0]
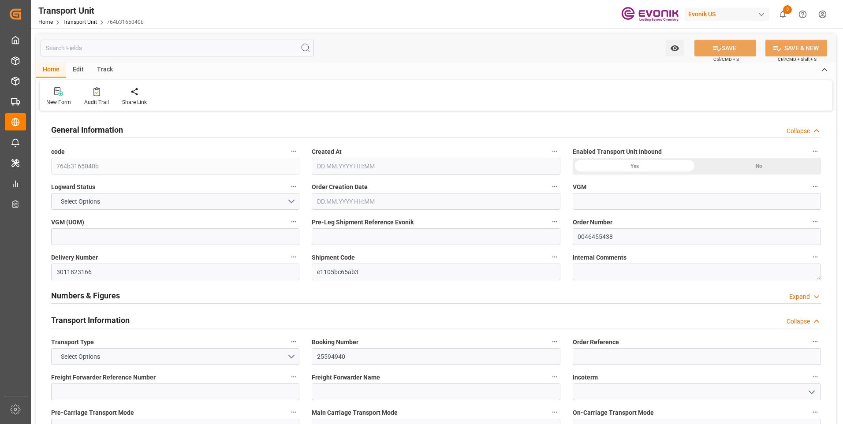
type input "Hapag [PERSON_NAME]"
type input "Hapag Lloyd Aktiengesellschaft"
type input "USSAV"
type input "BEANR"
type input "5316.576"
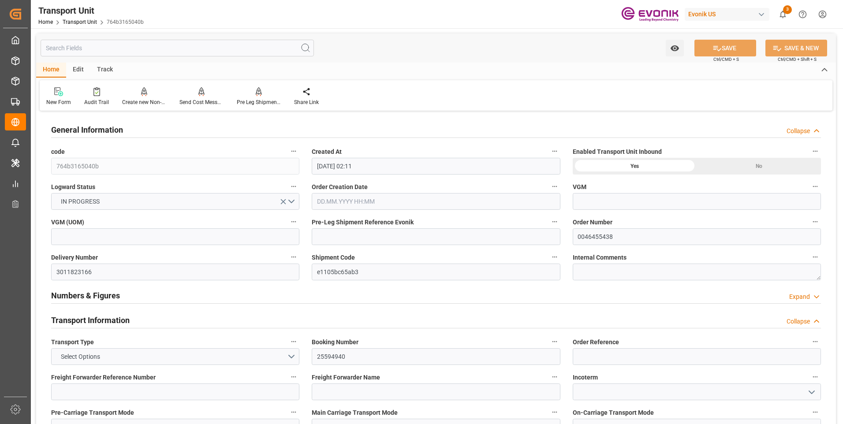
type input "13.08.2025 02:11"
type input "13.10.2025"
type input "28.09.2025 00:00"
type input "27.09.2025 00:00"
type input "13.10.2025 00:00"
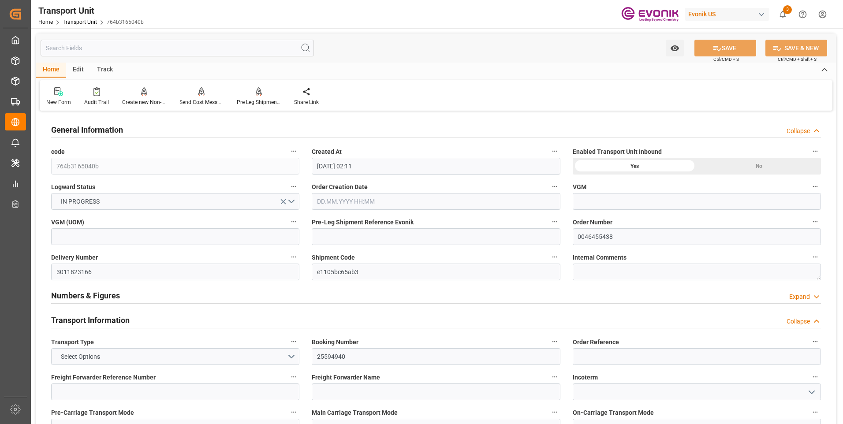
type input "09.10.2025 00:00"
type input "24.09.2025 12:00"
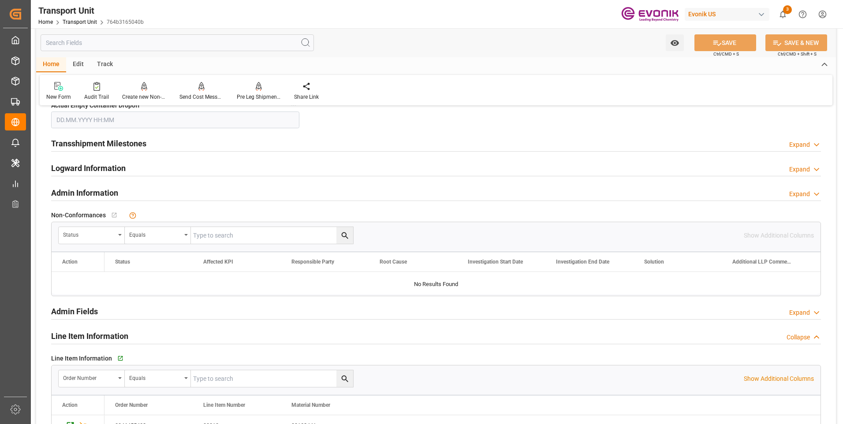
scroll to position [1233, 0]
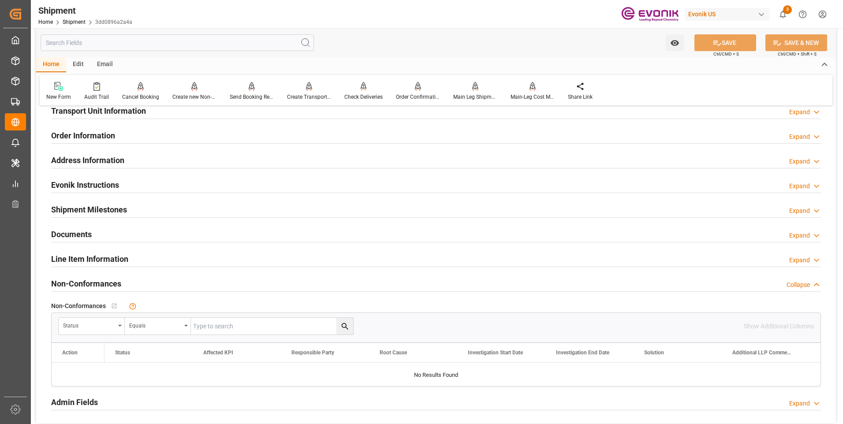
scroll to position [425, 0]
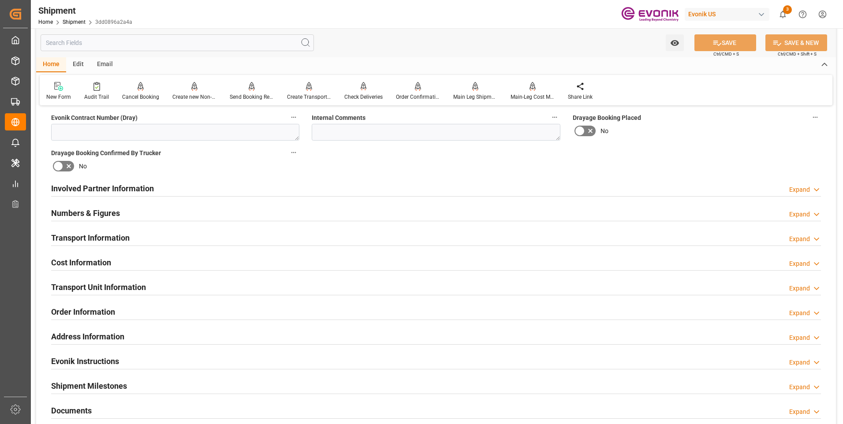
click at [97, 310] on h2 "Order Information" at bounding box center [83, 312] width 64 height 12
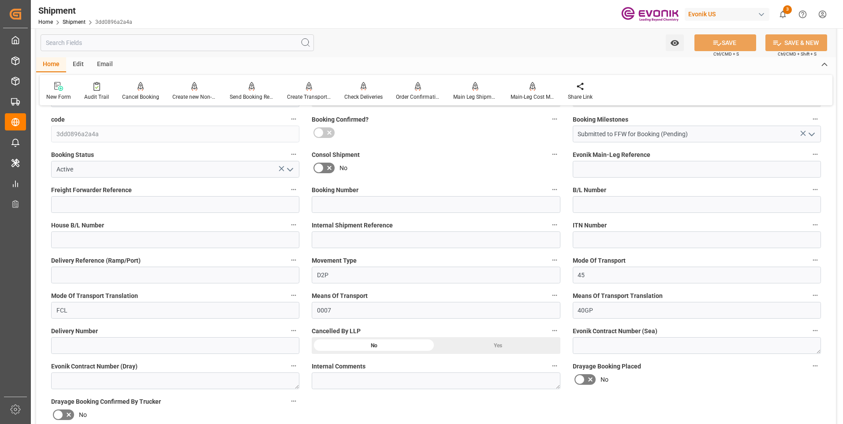
scroll to position [353, 0]
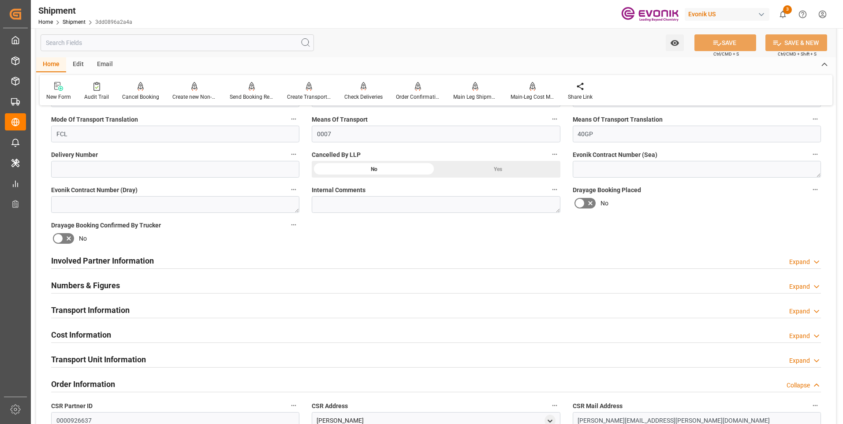
click at [127, 258] on h2 "Involved Partner Information" at bounding box center [102, 261] width 103 height 12
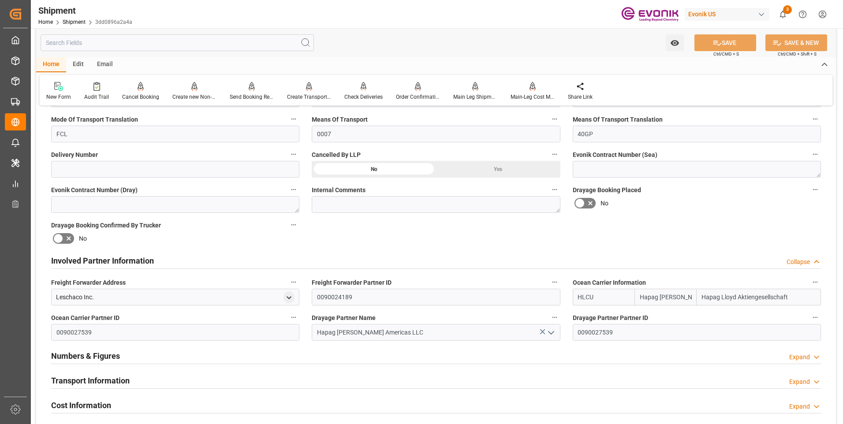
scroll to position [485, 0]
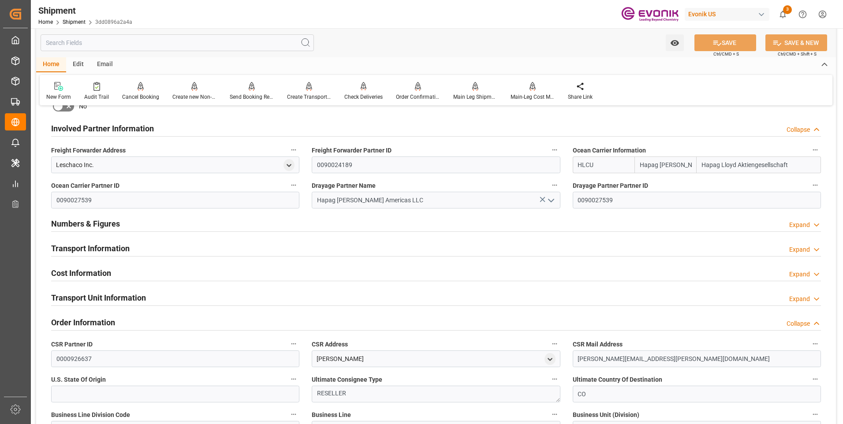
click at [90, 219] on h2 "Numbers & Figures" at bounding box center [85, 224] width 69 height 12
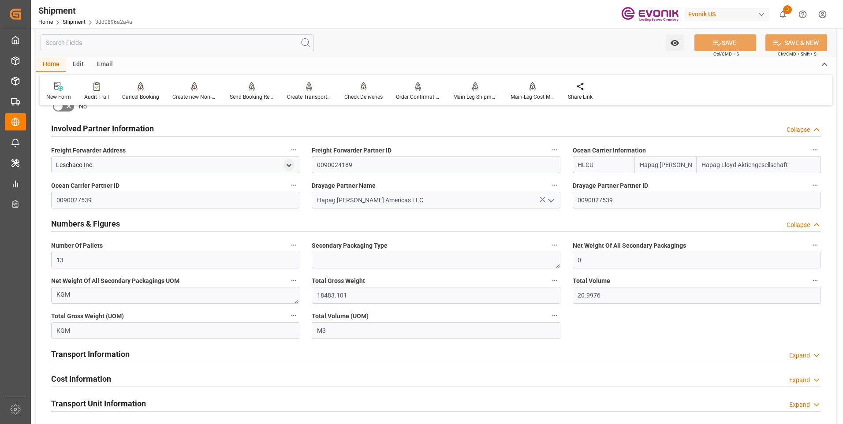
scroll to position [617, 0]
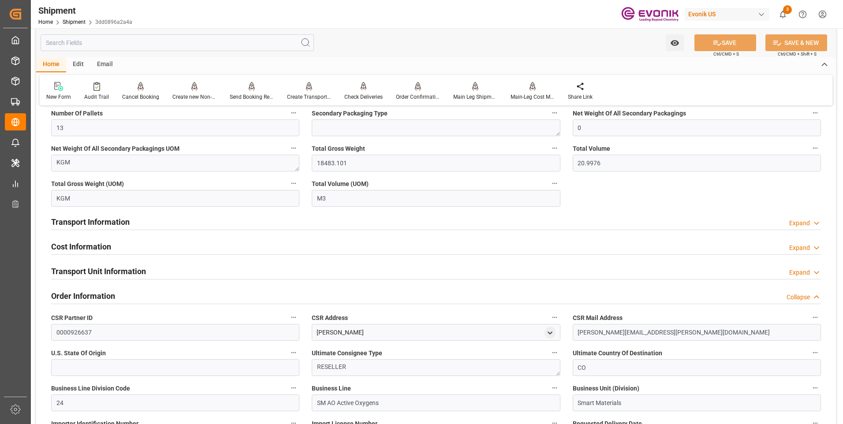
click at [92, 217] on h2 "Transport Information" at bounding box center [90, 222] width 78 height 12
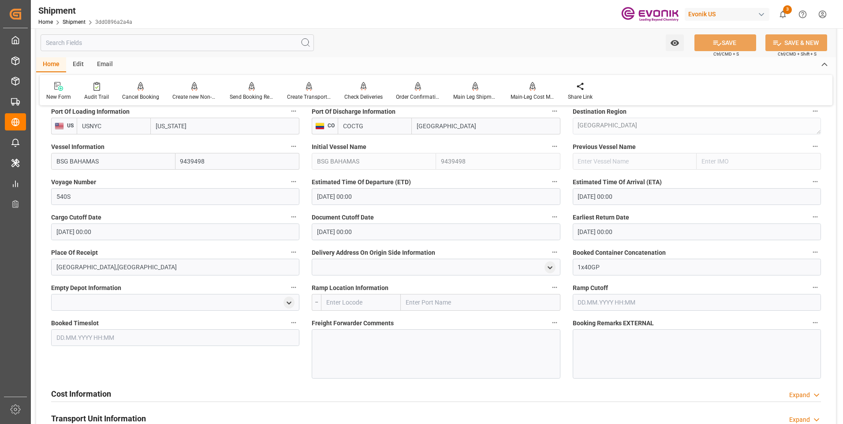
scroll to position [926, 0]
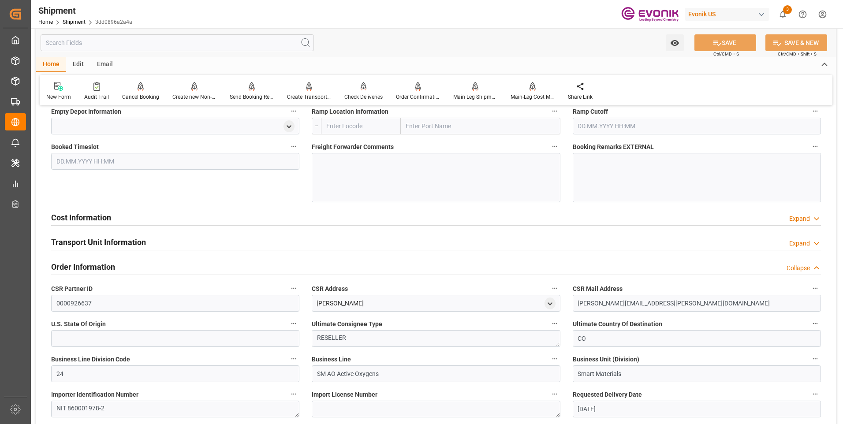
click at [93, 240] on h2 "Transport Unit Information" at bounding box center [98, 242] width 95 height 12
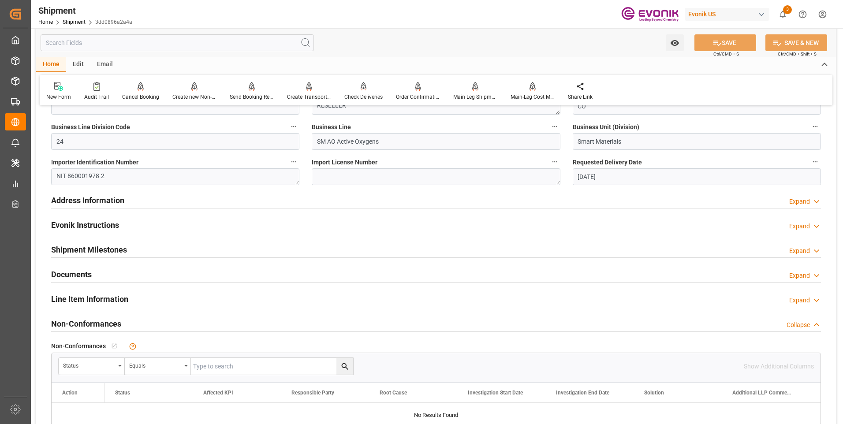
scroll to position [1455, 0]
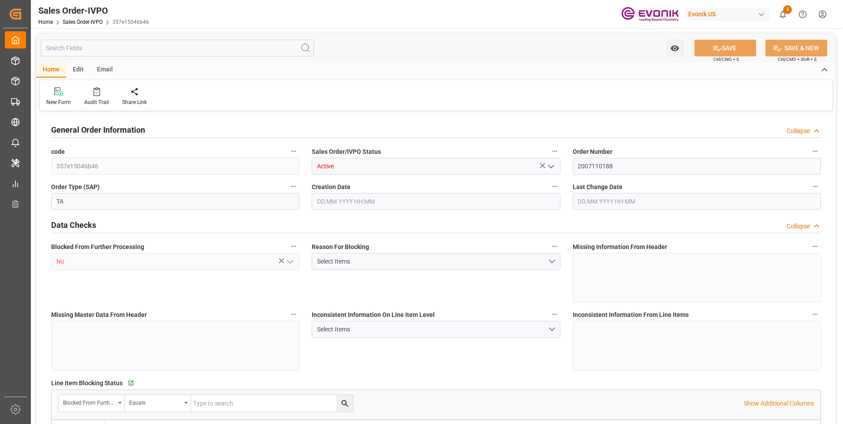
type input "COCTG"
type input "0"
type input "1"
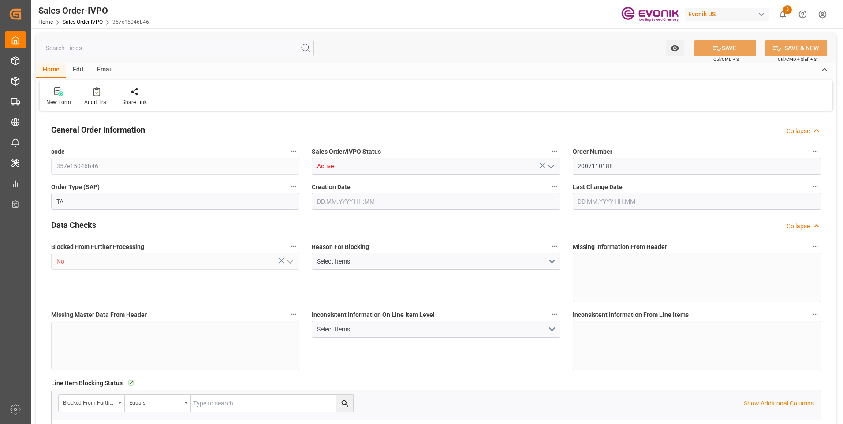
type input "18483.101"
type input "41.9952"
type input "19000"
type input "60"
type input "[DATE] 14:54"
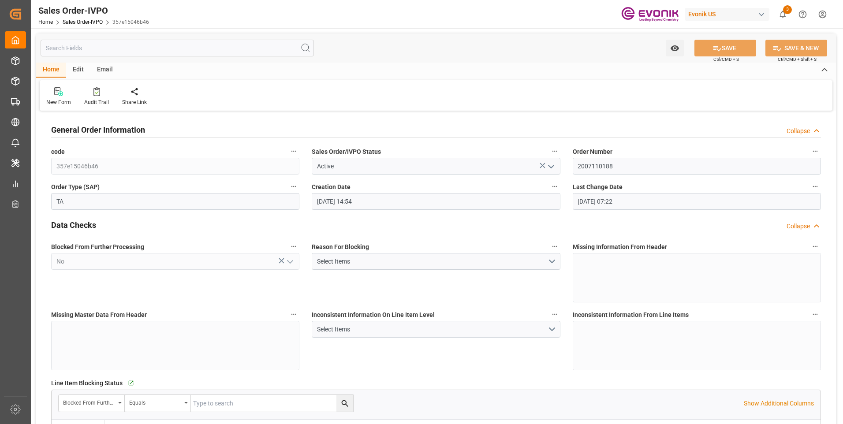
type input "[DATE] 07:22"
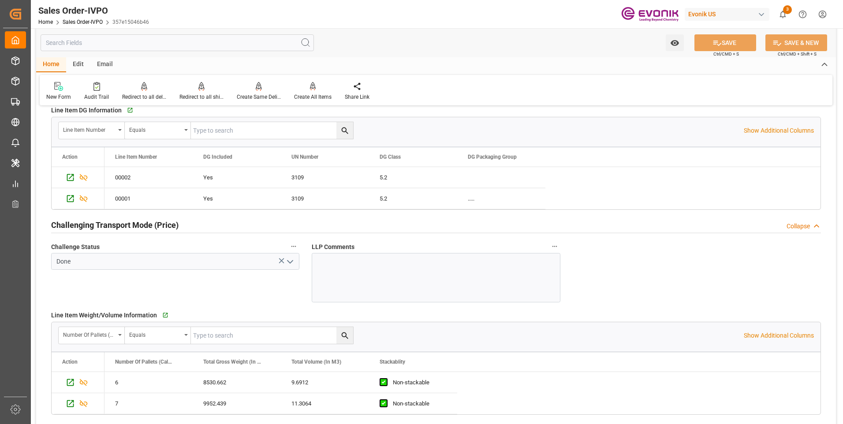
scroll to position [970, 0]
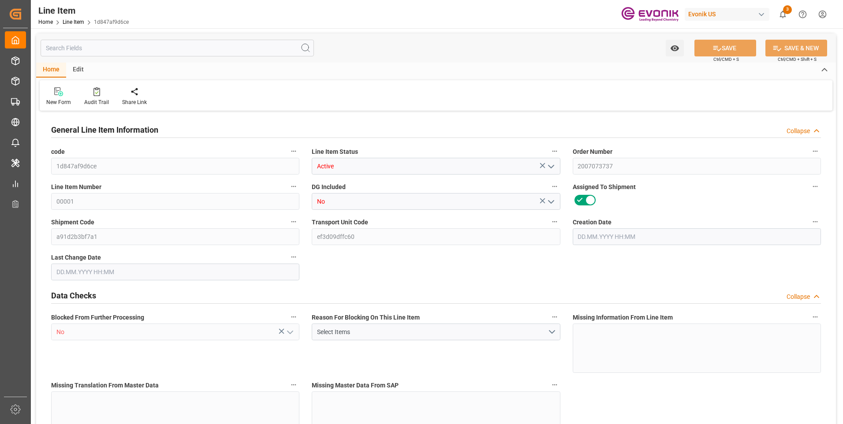
type input "20"
type input "15040"
type input "13600"
type input "22.925"
type input "80"
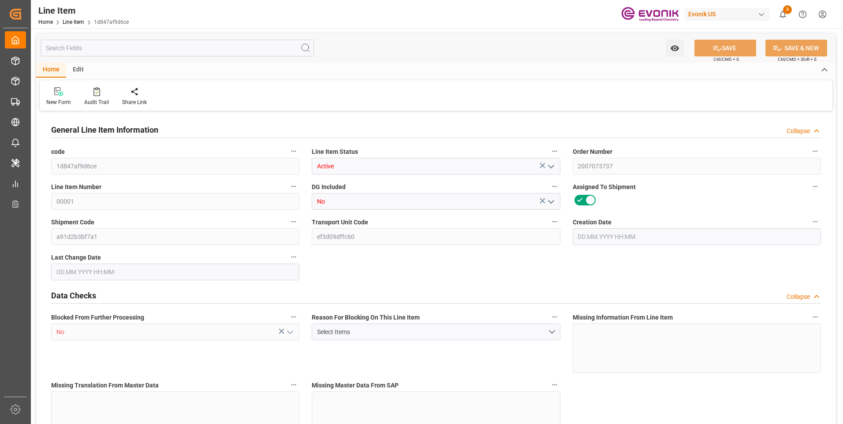
type input "48960"
type input "80"
type input "13600"
type input "15040"
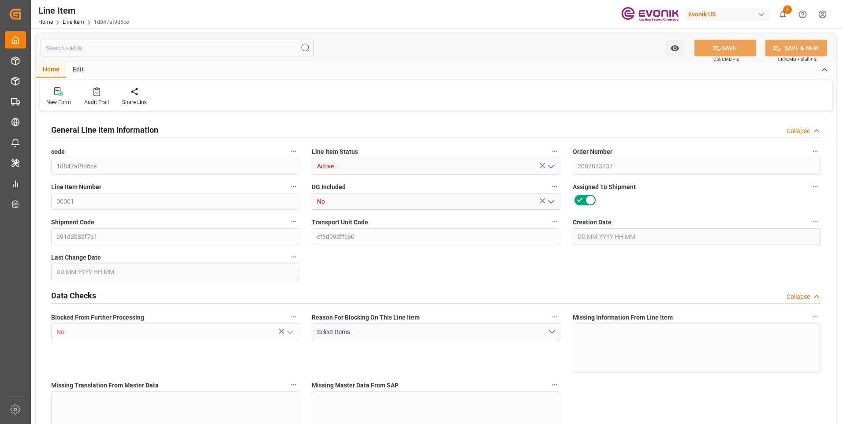
type input "15440"
type input "13600"
type input "22.925"
type input "22924.96"
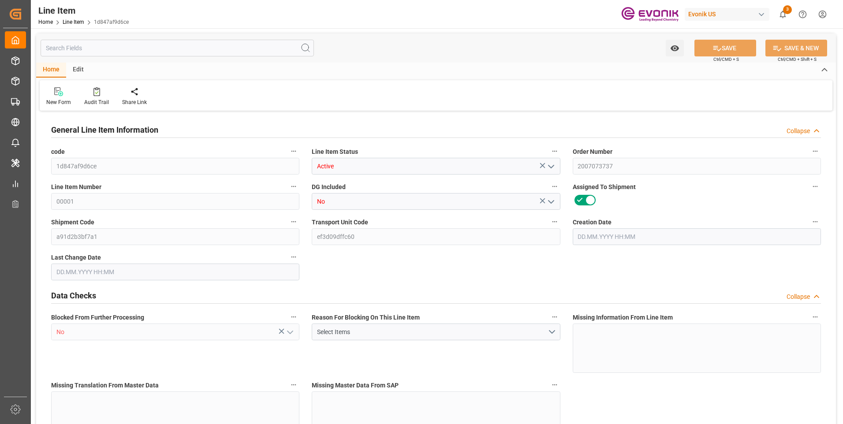
type input "80"
type input "15040"
type input "13600"
type input "22.925"
type input "04.07.2025 04:52"
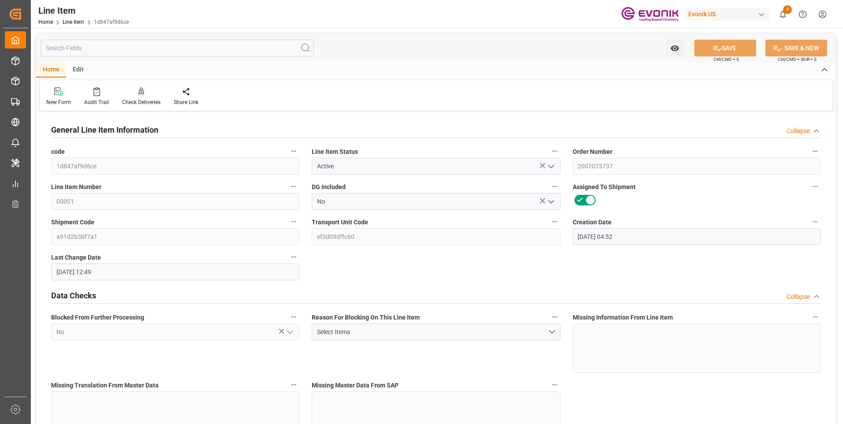
type input "08.09.2025 12:49"
type input "10.11.2025"
type input "15.09.2025"
type input "05.09.2025"
click at [99, 52] on input "text" at bounding box center [177, 48] width 273 height 17
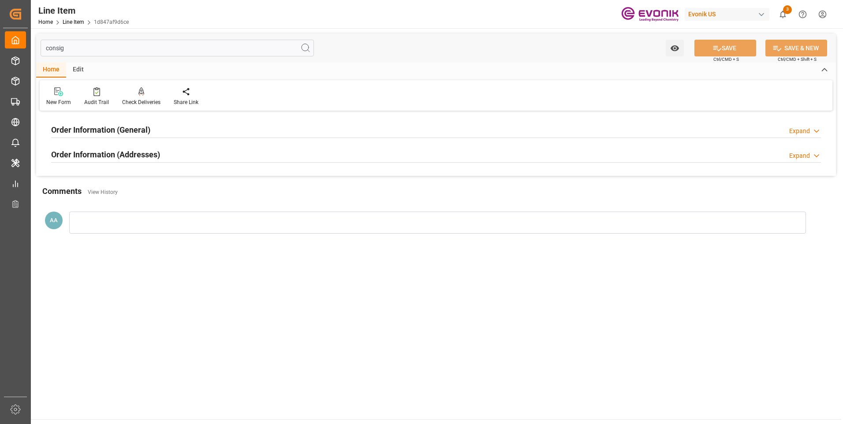
type input "consig"
click at [124, 126] on h2 "Order Information (General)" at bounding box center [100, 130] width 99 height 12
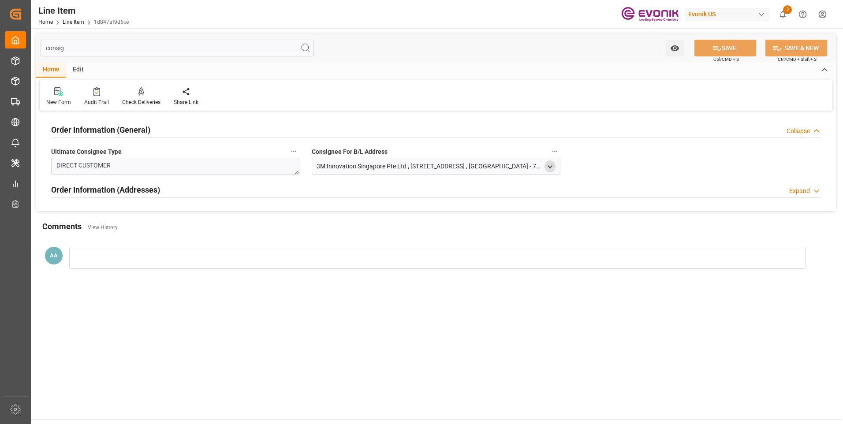
click at [551, 166] on icon "open menu" at bounding box center [549, 166] width 7 height 7
drag, startPoint x: 321, startPoint y: 214, endPoint x: 358, endPoint y: 213, distance: 37.1
click at [358, 213] on input "3M Innovation Singapore Pte Ltd" at bounding box center [433, 213] width 229 height 10
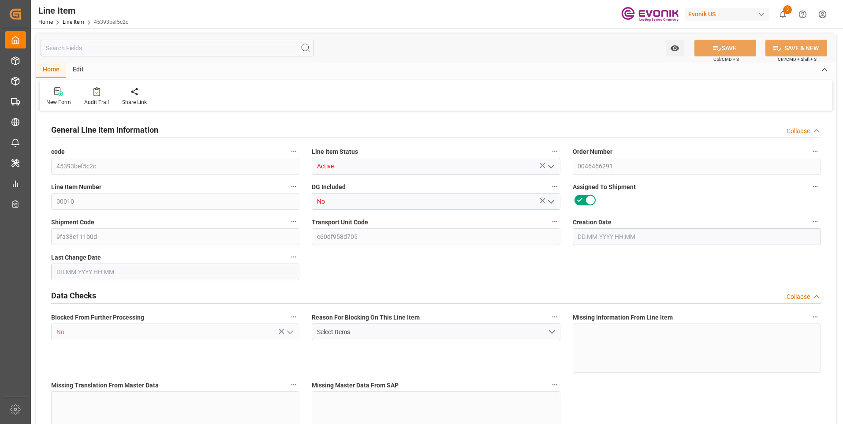
type input "20"
type input "16488"
type input "15200"
type input "22.873"
type input "80"
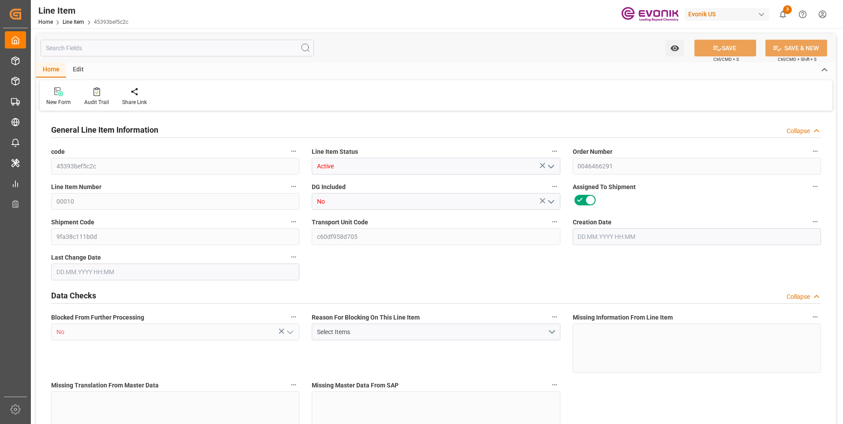
type input "25931200"
type input "80"
type input "16488"
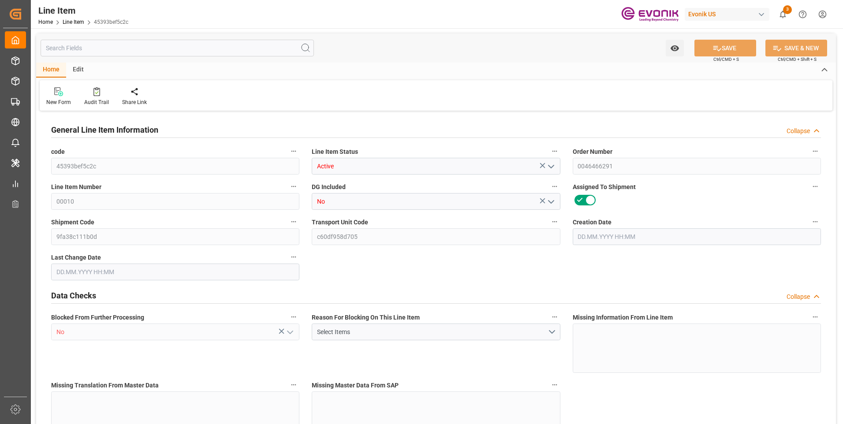
type input "16888"
type input "15200"
type input "22.873"
type input "22872.96"
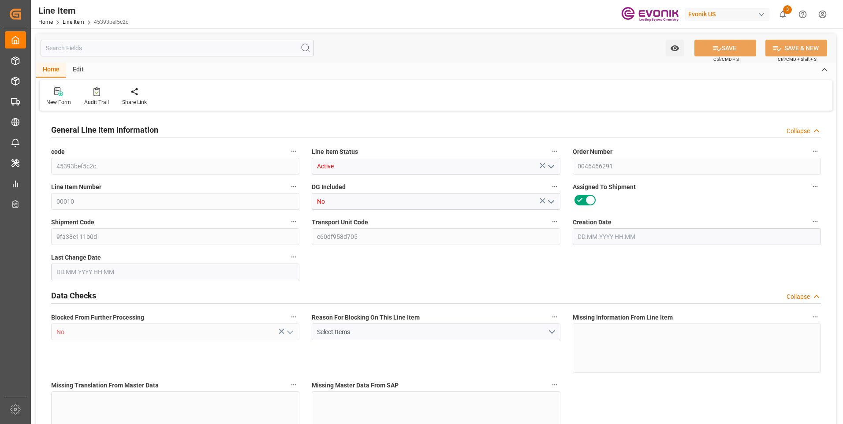
type input "80"
type input "16488"
type input "15200"
type input "22.873"
type input "[DATE] 14:19"
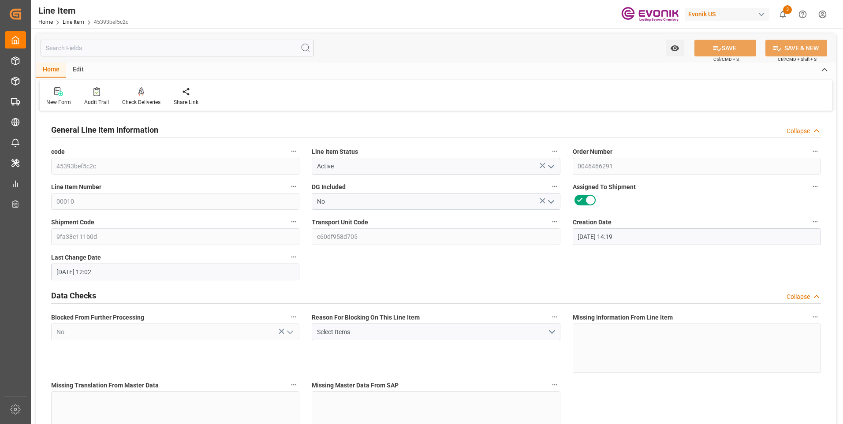
type input "[DATE] 12:02"
type input "[DATE]"
click at [112, 50] on input "text" at bounding box center [177, 48] width 273 height 17
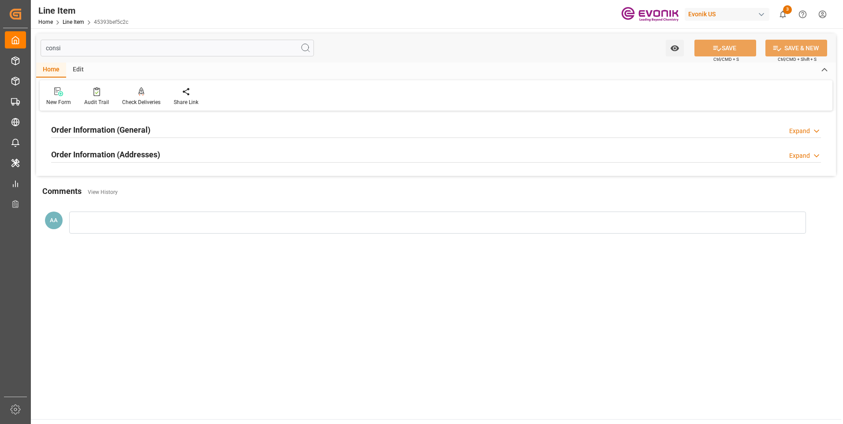
type input "consi"
click at [109, 127] on h2 "Order Information (General)" at bounding box center [100, 130] width 99 height 12
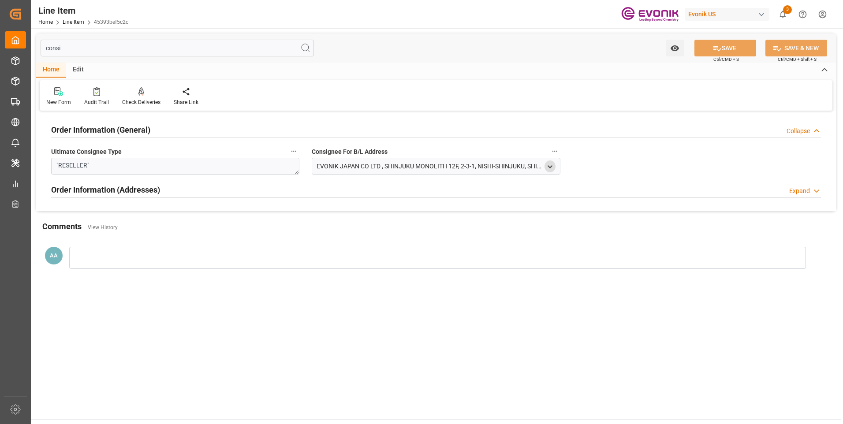
click at [548, 167] on icon "open menu" at bounding box center [549, 166] width 7 height 7
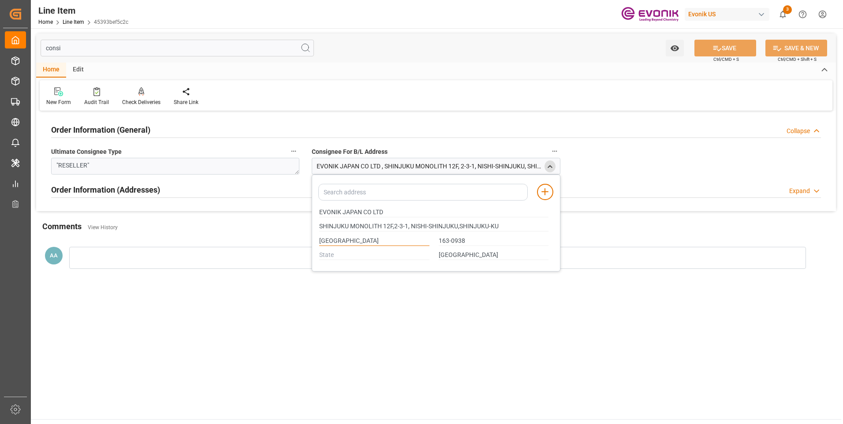
click at [328, 242] on input "[GEOGRAPHIC_DATA]" at bounding box center [374, 241] width 110 height 10
type input "SHINJUKU MONOLITH 12F,2-3-1, NISHI-SHINJUKU,SHINJUKU-KU"
